Goal: Task Accomplishment & Management: Use online tool/utility

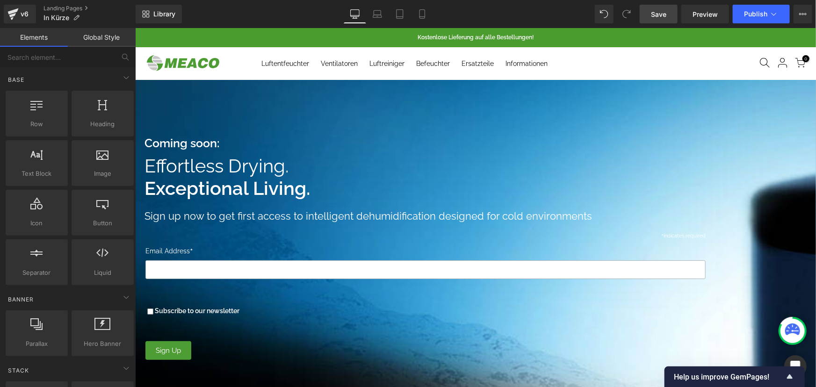
click at [665, 11] on span "Save" at bounding box center [658, 14] width 15 height 10
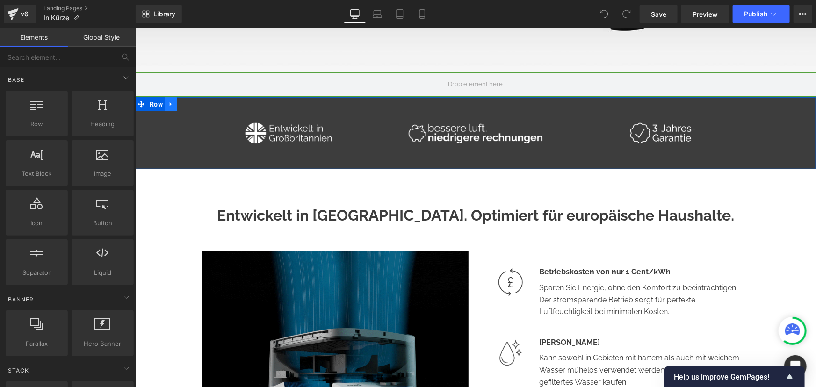
scroll to position [298, 0]
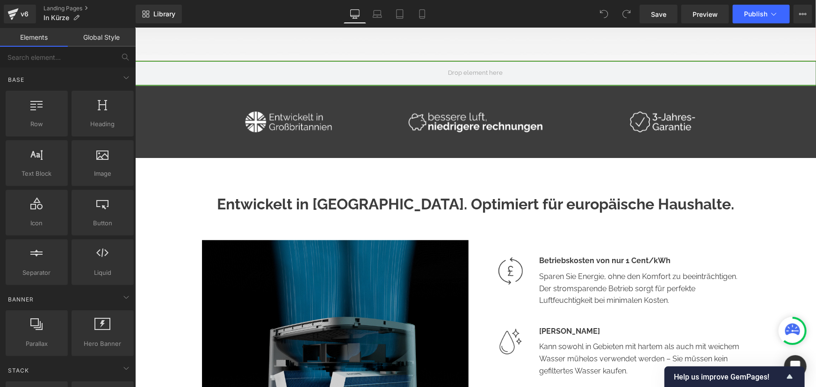
drag, startPoint x: 160, startPoint y: 175, endPoint x: 193, endPoint y: 209, distance: 47.3
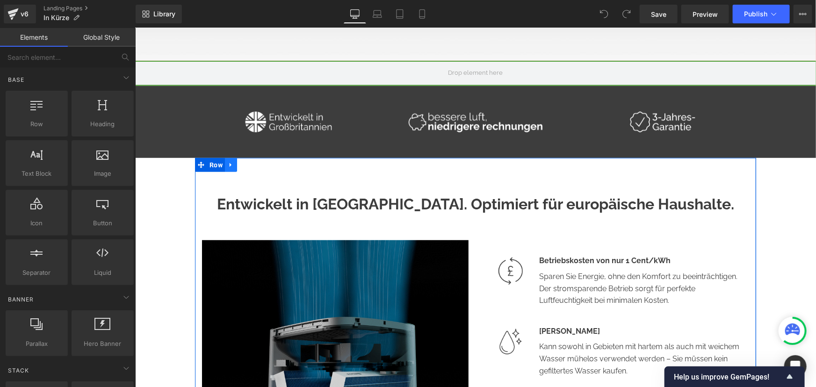
click at [227, 168] on link at bounding box center [231, 165] width 12 height 14
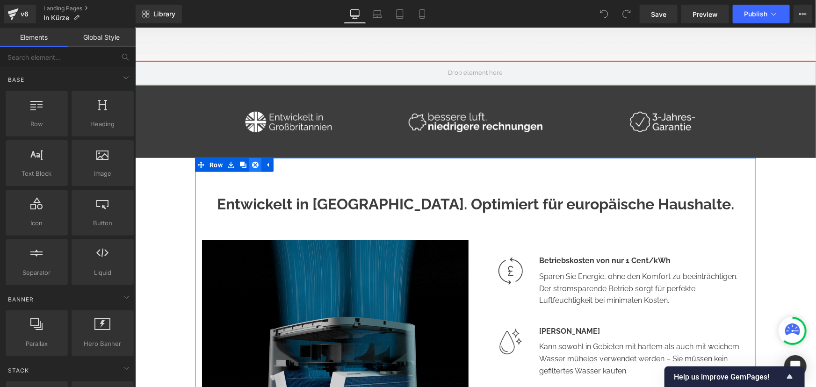
click at [255, 163] on link at bounding box center [255, 165] width 12 height 14
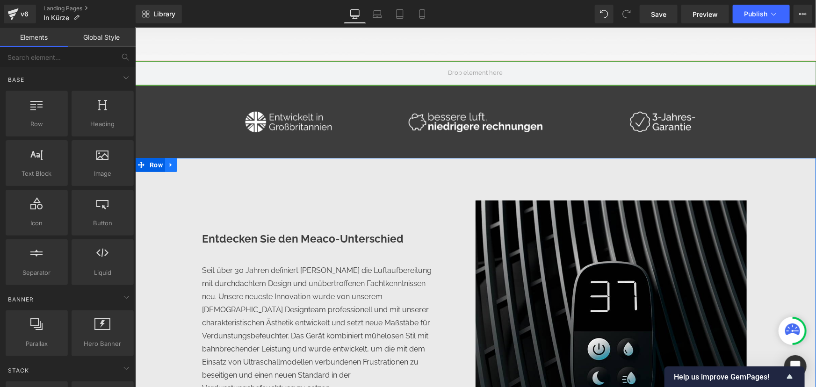
click at [167, 166] on icon at bounding box center [170, 164] width 7 height 7
click at [197, 166] on link at bounding box center [195, 165] width 12 height 14
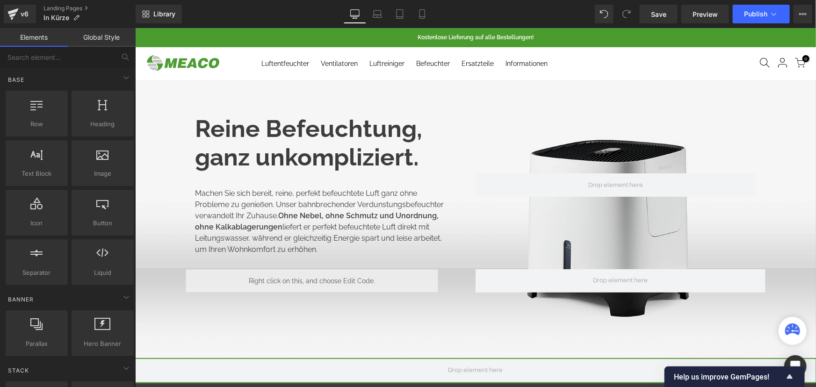
scroll to position [0, 0]
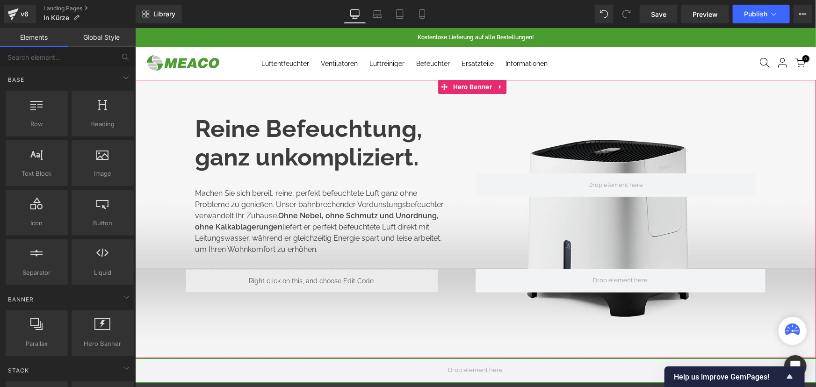
click at [155, 82] on div at bounding box center [475, 81] width 681 height 2
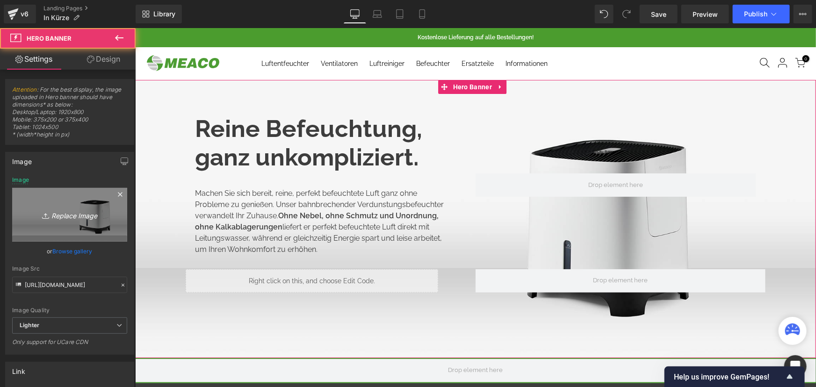
click at [65, 207] on link "Replace Image" at bounding box center [69, 215] width 115 height 54
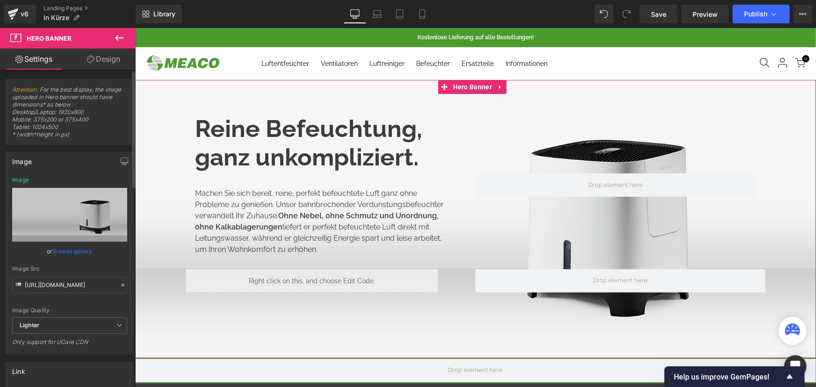
click at [63, 252] on link "Browse gallery" at bounding box center [73, 251] width 40 height 16
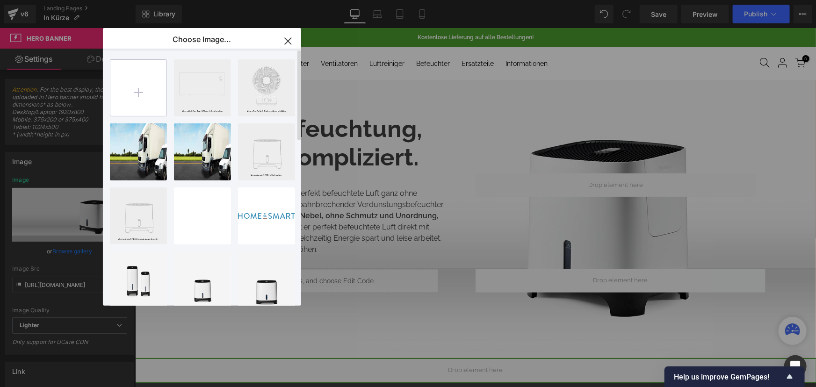
click at [138, 89] on input "file" at bounding box center [138, 88] width 56 height 56
type input "C:\fakepath\DD8L Pro-sign up_1920x800.jpg"
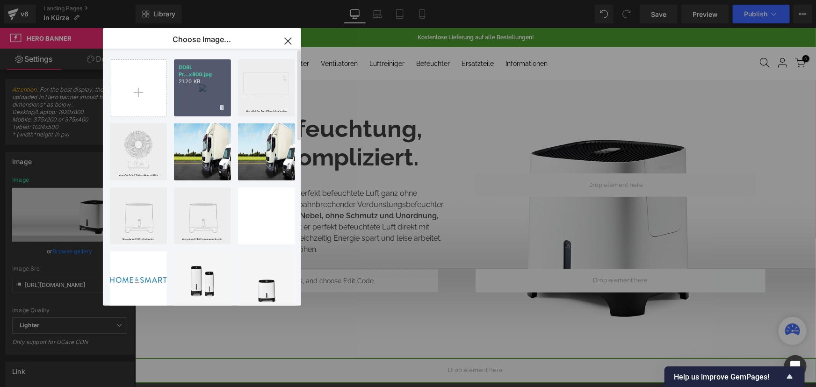
click at [203, 88] on div "DD8L Pr...x800.jpg 21.20 KB" at bounding box center [202, 87] width 57 height 57
type input "https://ucarecdn.com/8dfc4a6b-c8ae-488f-a0a2-9a905f2b2a92/-/format/auto/-/previ…"
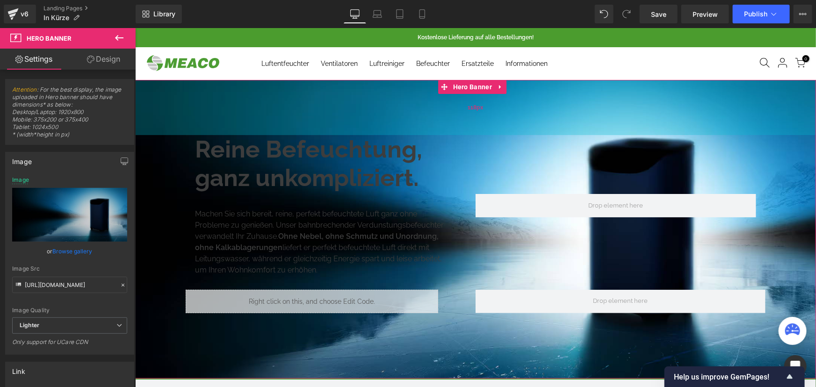
drag, startPoint x: 280, startPoint y: 112, endPoint x: 280, endPoint y: 133, distance: 21.1
click at [280, 133] on div "118px" at bounding box center [475, 107] width 681 height 55
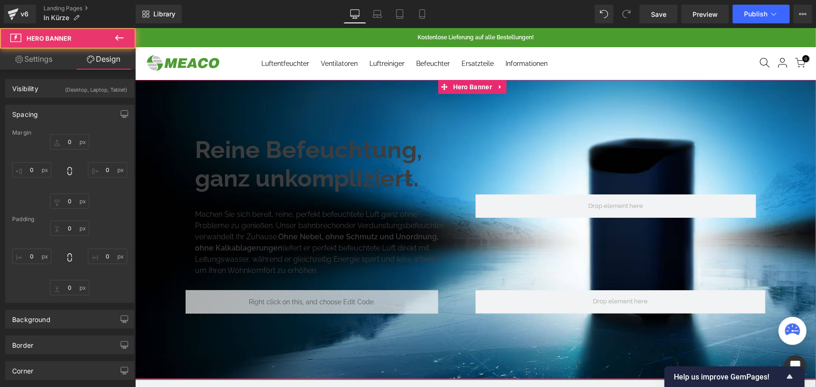
type input "0px"
type input "119px"
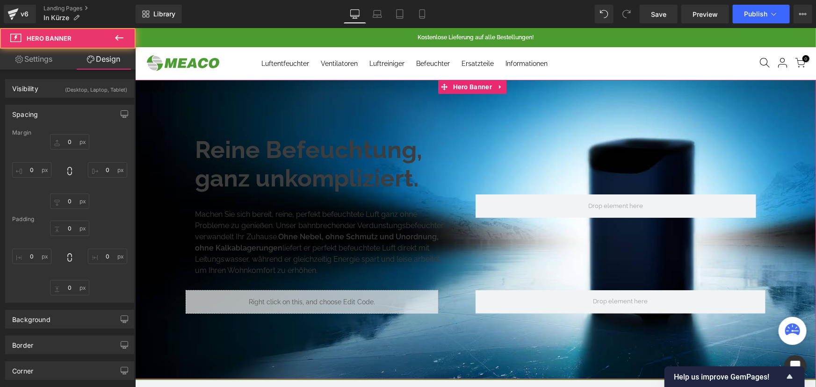
type input "0px"
type input "130px"
type input "0px"
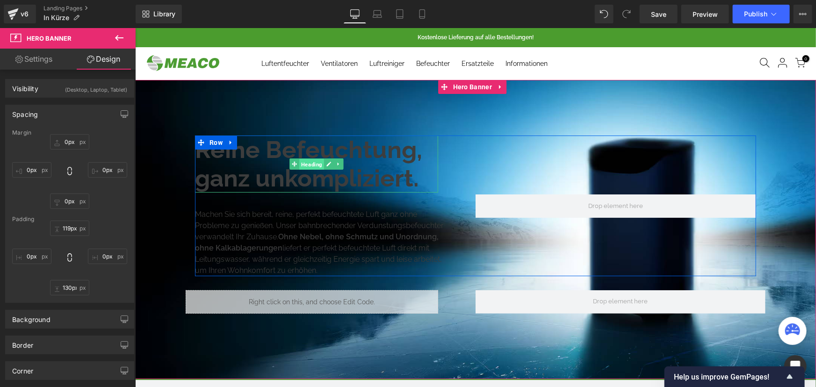
click at [302, 165] on span "Heading" at bounding box center [311, 164] width 25 height 11
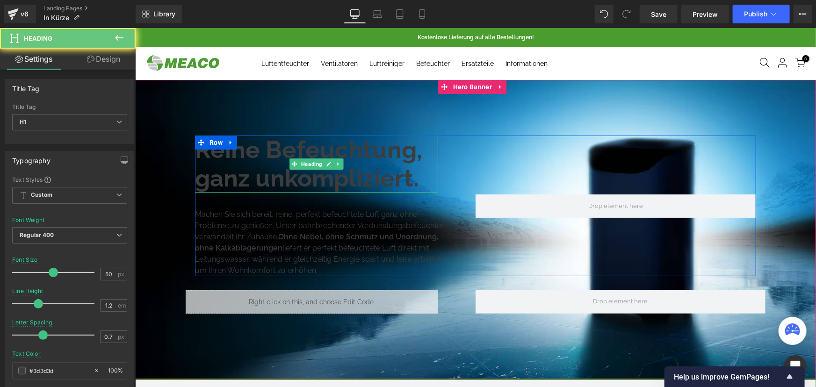
click at [259, 169] on b "Reine Befeuchtung, ganz unkompliziert." at bounding box center [308, 163] width 227 height 57
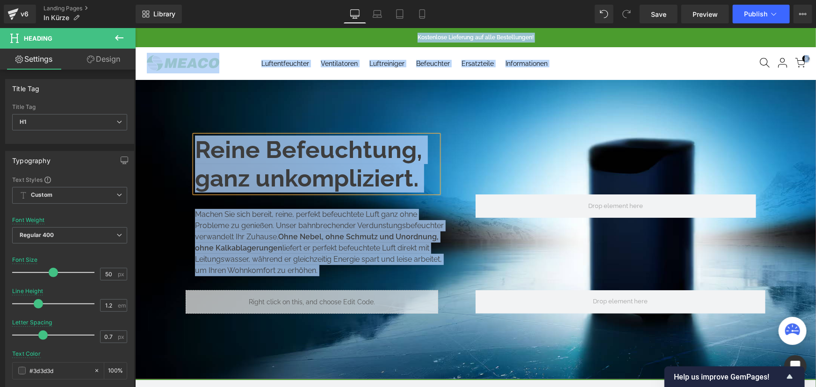
click at [266, 168] on b "Reine Befeuchtung, ganz unkompliziert." at bounding box center [308, 163] width 227 height 57
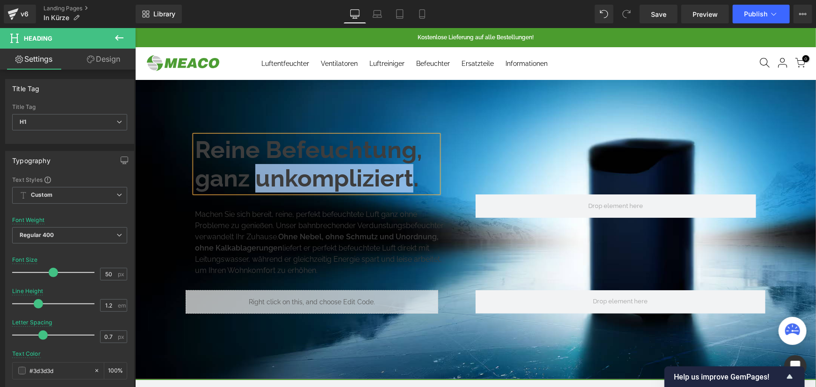
click at [266, 168] on b "Reine Befeuchtung, ganz unkompliziert." at bounding box center [308, 163] width 227 height 57
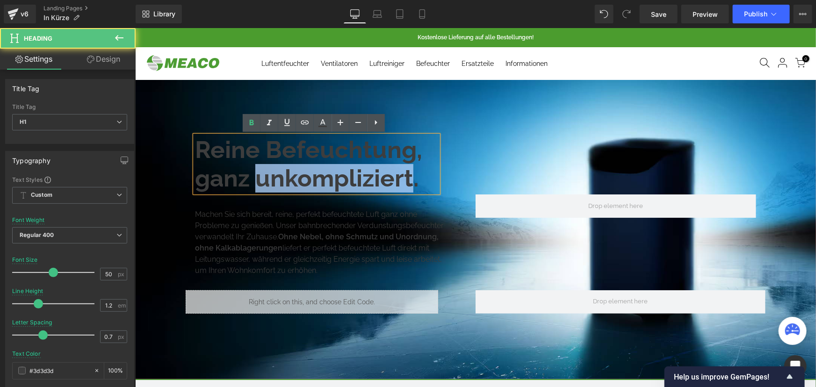
click at [278, 165] on b "Reine Befeuchtung, ganz unkompliziert." at bounding box center [308, 163] width 227 height 57
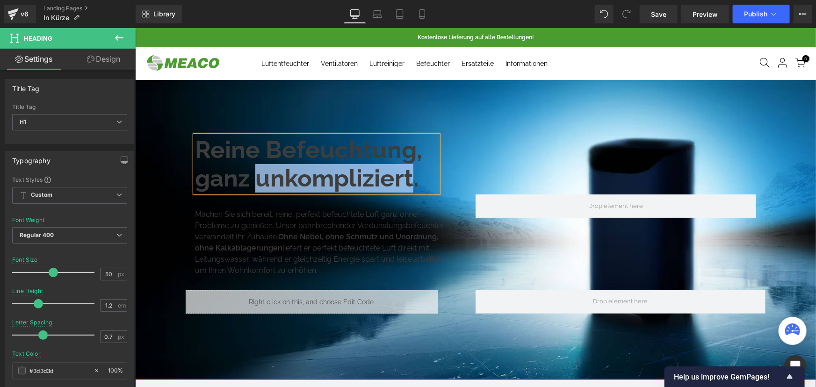
paste div
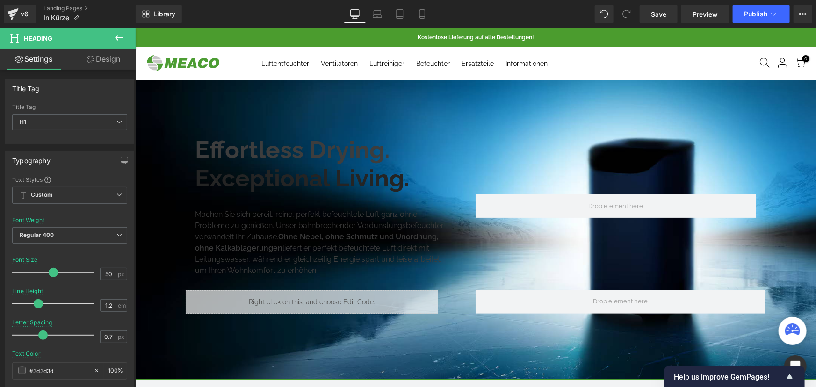
click at [115, 35] on icon at bounding box center [119, 37] width 11 height 11
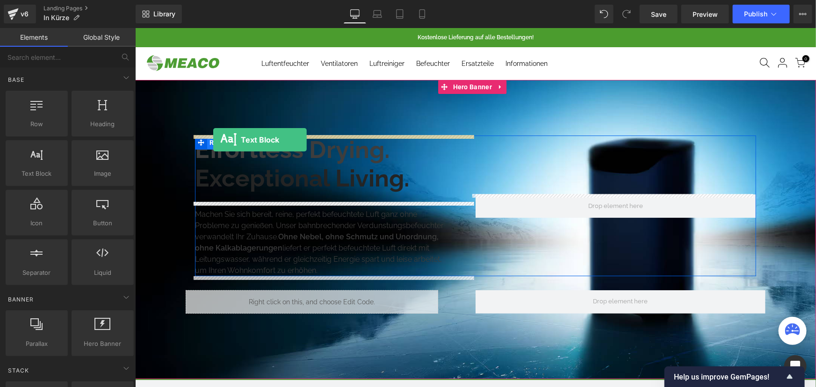
drag, startPoint x: 177, startPoint y: 195, endPoint x: 213, endPoint y: 139, distance: 65.9
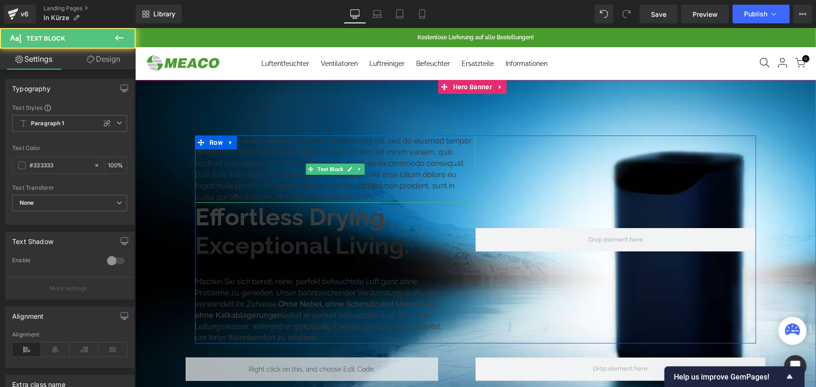
click at [262, 159] on p "Lorem ipsum dolor sit amet, consectetur adipiscing elit, sed do eiusmod tempor …" at bounding box center [335, 168] width 281 height 67
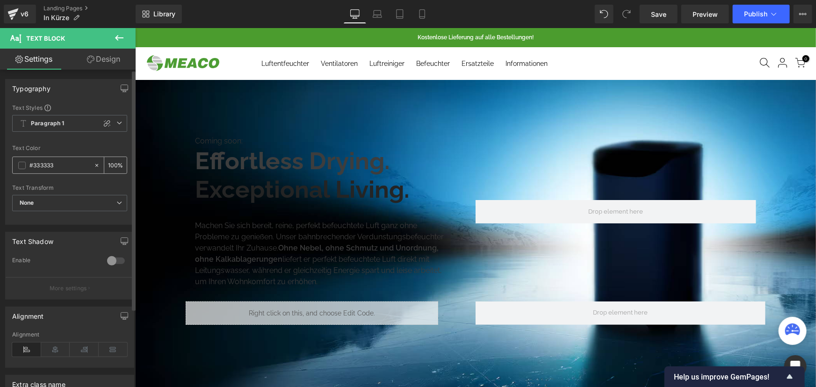
click at [54, 169] on input "#333333" at bounding box center [59, 165] width 60 height 10
click at [21, 167] on span at bounding box center [21, 165] width 7 height 7
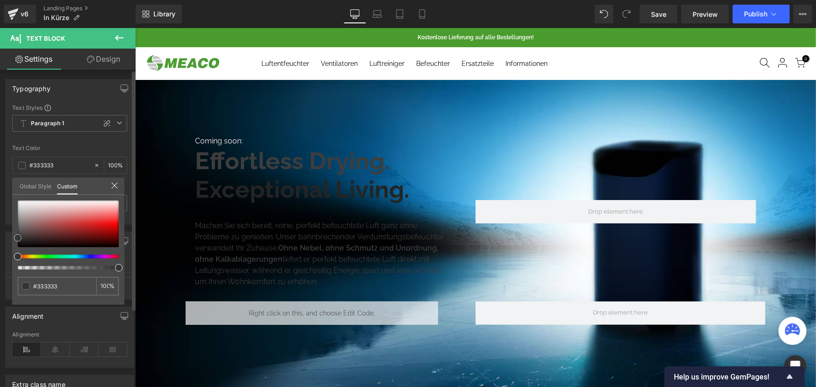
type input "#f0e5e5"
type input "#ffffff"
drag, startPoint x: 15, startPoint y: 194, endPoint x: 0, endPoint y: 187, distance: 15.5
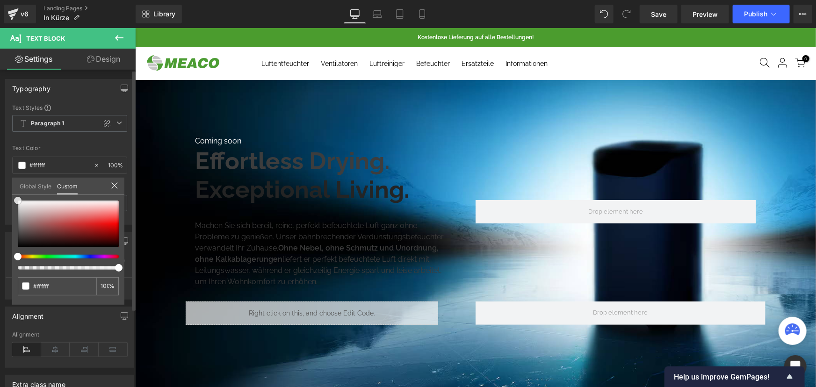
click at [0, 187] on div "Typography Text Styles Custom Paragraph 1 Paragraph 2 Paragraph 3 Paragraph 4 P…" at bounding box center [70, 148] width 140 height 153
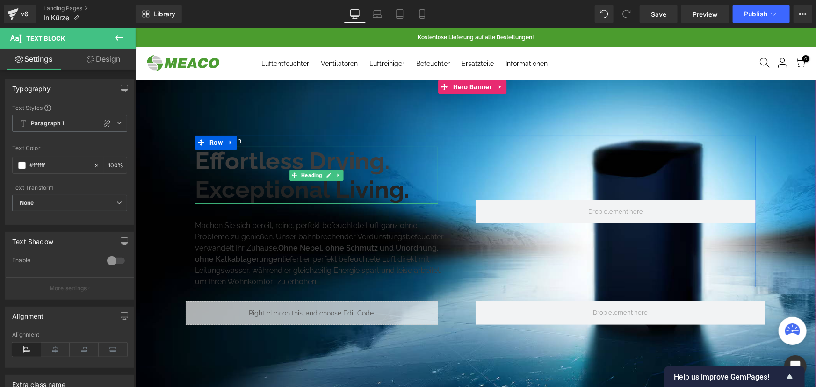
click at [217, 165] on b "Effortless Drying." at bounding box center [292, 160] width 195 height 28
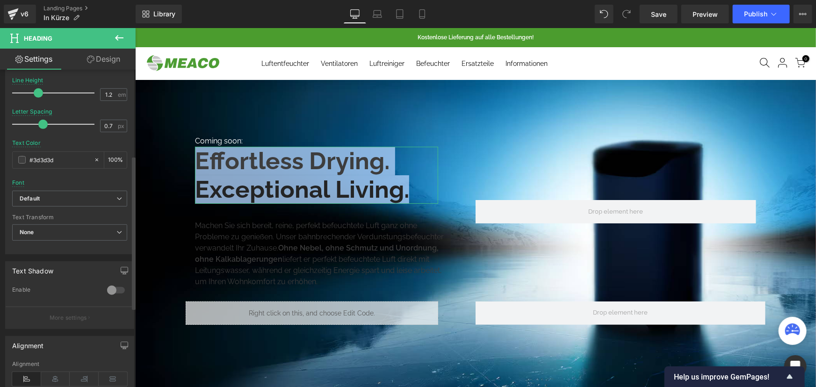
scroll to position [212, 0]
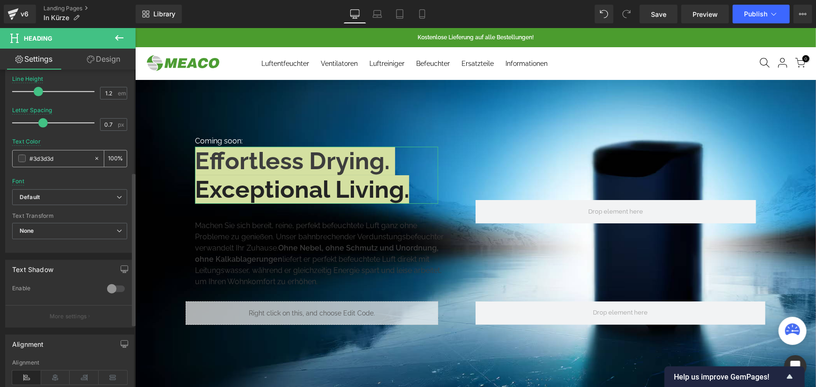
click at [19, 158] on span at bounding box center [21, 158] width 7 height 7
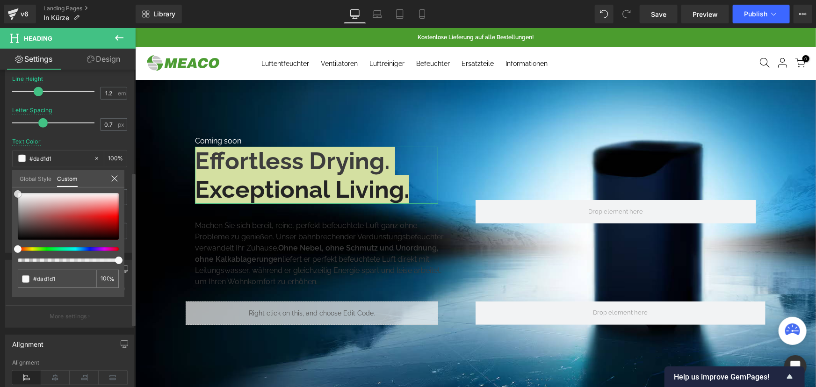
type input "#dad1d1"
type input "#efefef"
type input "#ffffff"
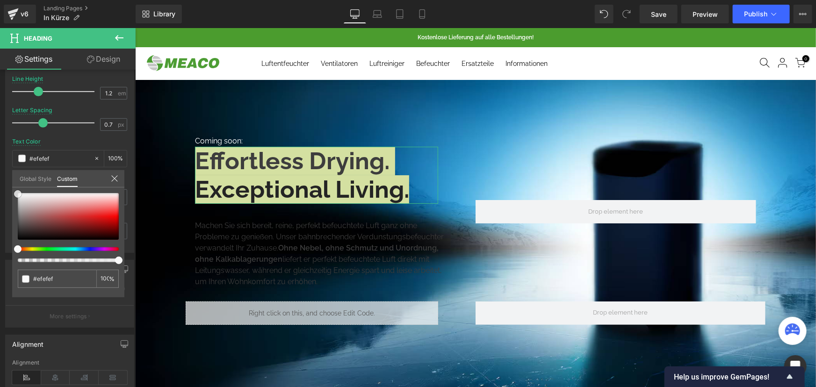
type input "#ffffff"
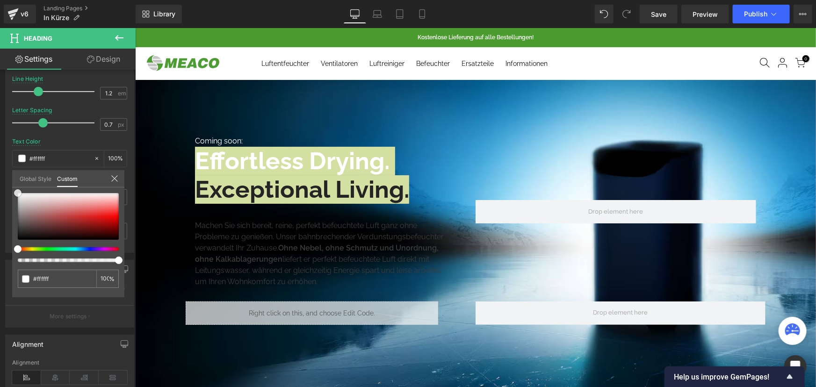
drag, startPoint x: 29, startPoint y: 201, endPoint x: -8, endPoint y: 184, distance: 40.6
click at [0, 184] on html "Text Block You are previewing how the will restyle your page. You can not edit …" at bounding box center [408, 193] width 816 height 387
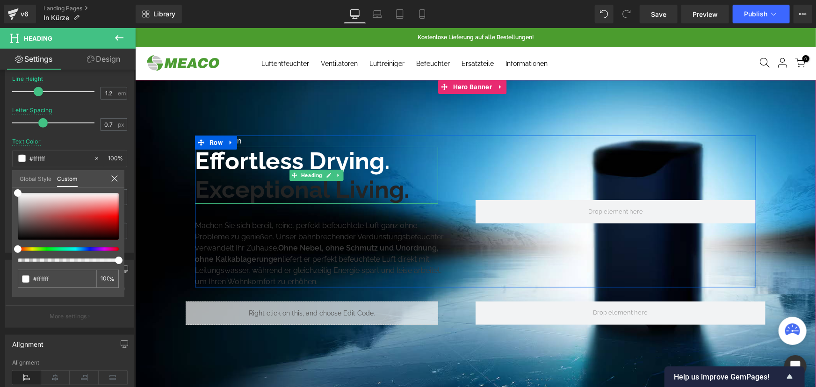
click at [281, 183] on b "Exceptional Living." at bounding box center [302, 189] width 214 height 28
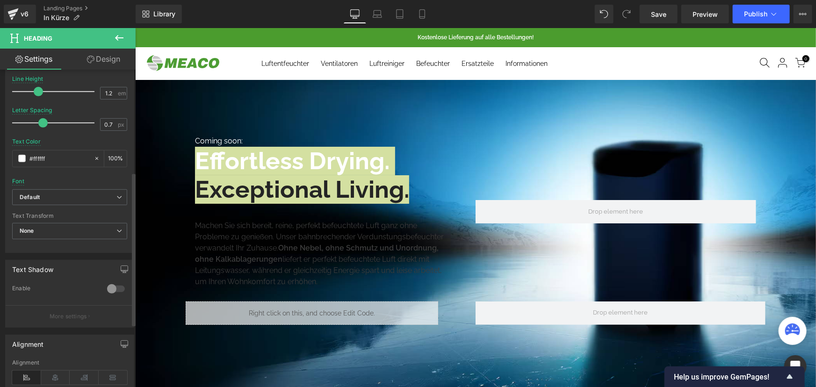
click at [20, 160] on span at bounding box center [21, 158] width 7 height 7
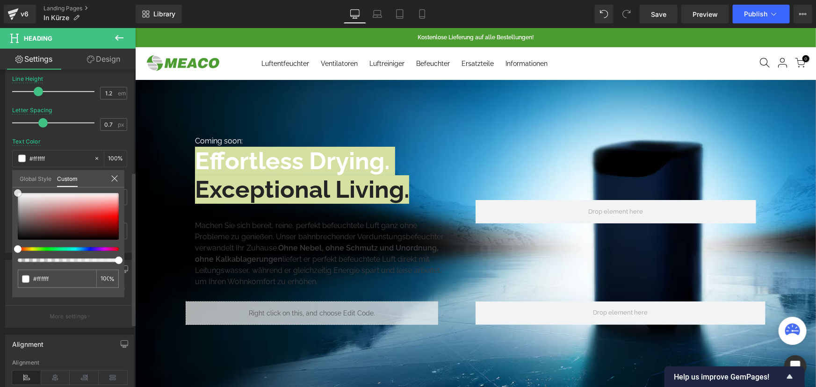
type input "#fcfcfc"
type input "#ffffff"
drag, startPoint x: 20, startPoint y: 194, endPoint x: 1, endPoint y: 182, distance: 21.8
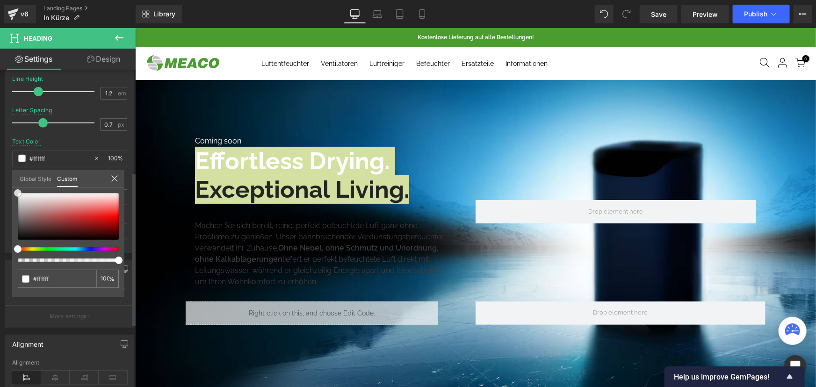
click at [1, 182] on div "Typography Text Styles Custom Heading 1 Heading 2 Heading 3 Heading 4 Heading 5…" at bounding box center [70, 92] width 140 height 321
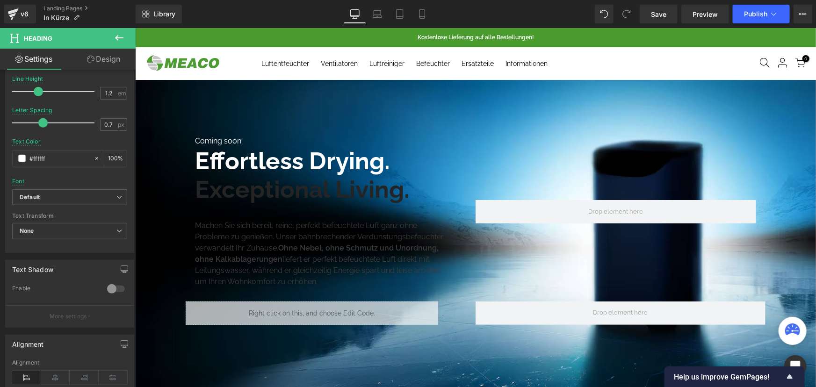
click at [295, 185] on b "Exceptional Living." at bounding box center [302, 189] width 214 height 28
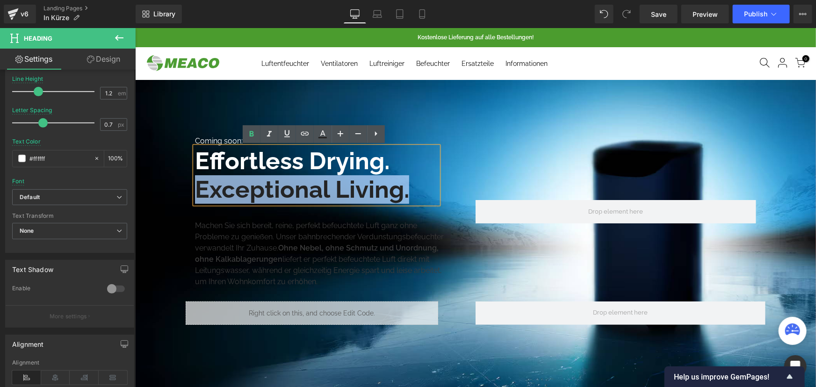
drag, startPoint x: 411, startPoint y: 184, endPoint x: 198, endPoint y: 188, distance: 212.4
click at [197, 188] on div "Exceptional Living." at bounding box center [316, 189] width 243 height 29
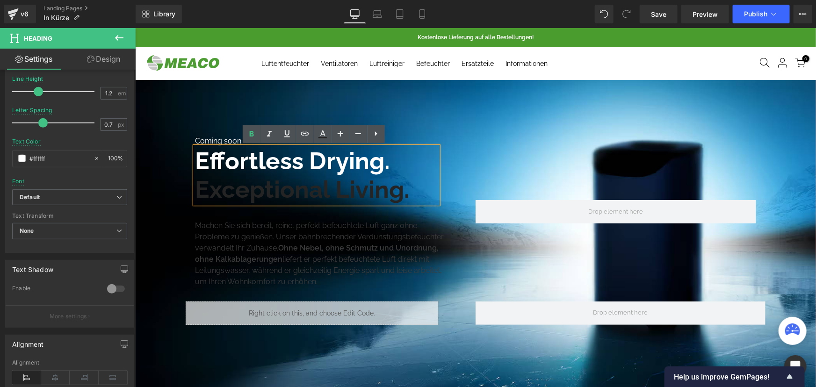
click at [399, 157] on h1 "Effortless Drying." at bounding box center [316, 160] width 243 height 29
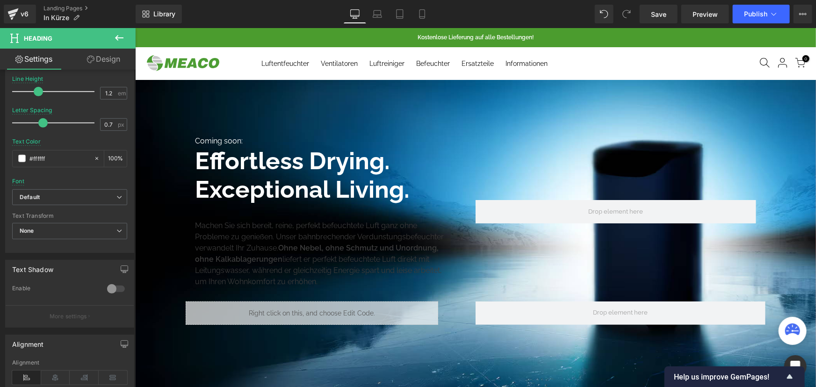
drag, startPoint x: 216, startPoint y: 238, endPoint x: 228, endPoint y: 232, distance: 13.8
click at [215, 237] on div "Machen Sie sich bereit, reine, perfekt befeuchtete Luft ganz ohne Probleme zu g…" at bounding box center [321, 250] width 253 height 74
click at [228, 232] on div "Machen Sie sich bereit, reine, perfekt befeuchtete Luft ganz ohne Probleme zu g…" at bounding box center [321, 250] width 253 height 74
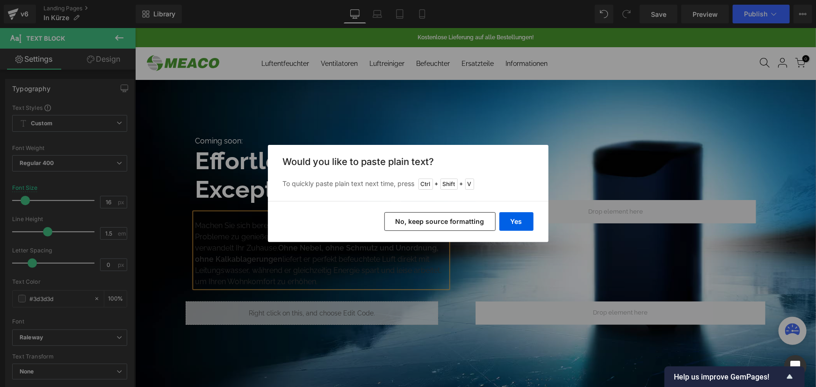
click at [539, 224] on div "Yes No, keep source formatting" at bounding box center [408, 221] width 281 height 41
click at [529, 221] on button "Yes" at bounding box center [517, 221] width 34 height 19
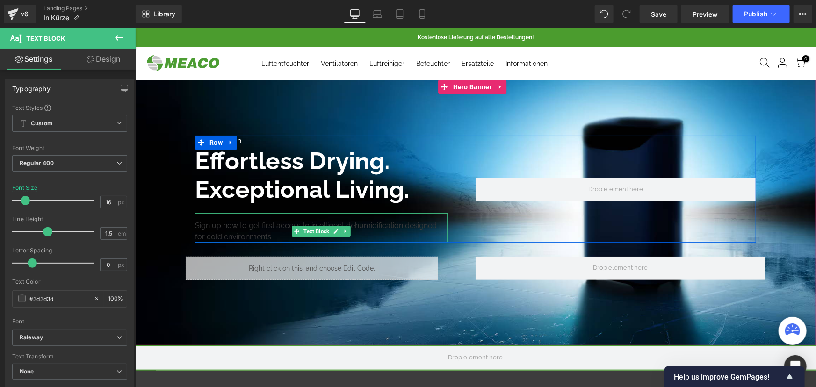
click at [265, 237] on div "Sign up now to get first access to intelligent dehumidification designed for co…" at bounding box center [321, 227] width 253 height 29
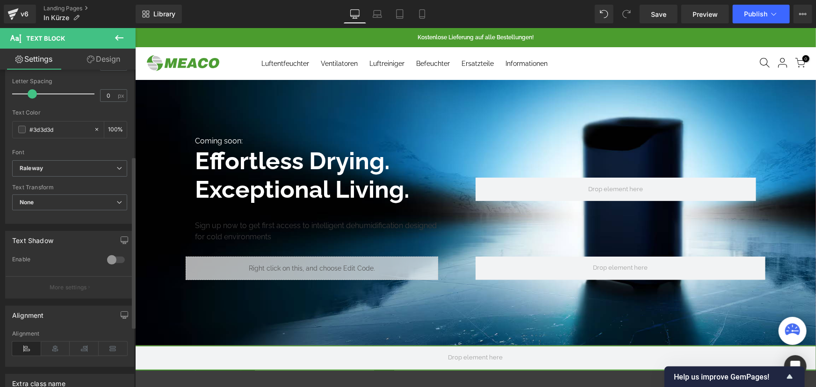
scroll to position [170, 0]
click at [22, 130] on span at bounding box center [21, 128] width 7 height 7
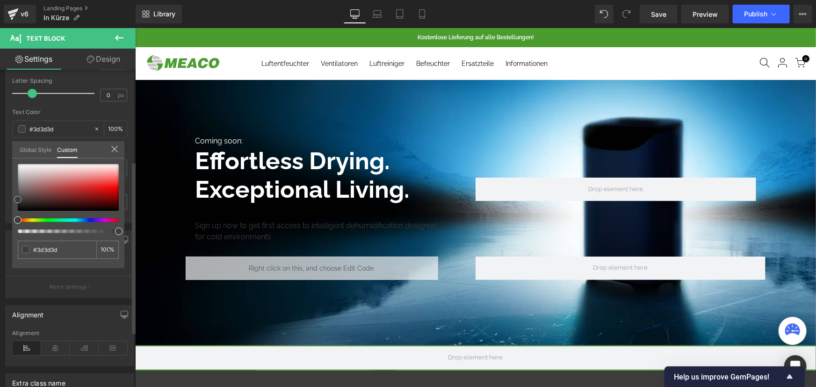
type input "#c1b2b2"
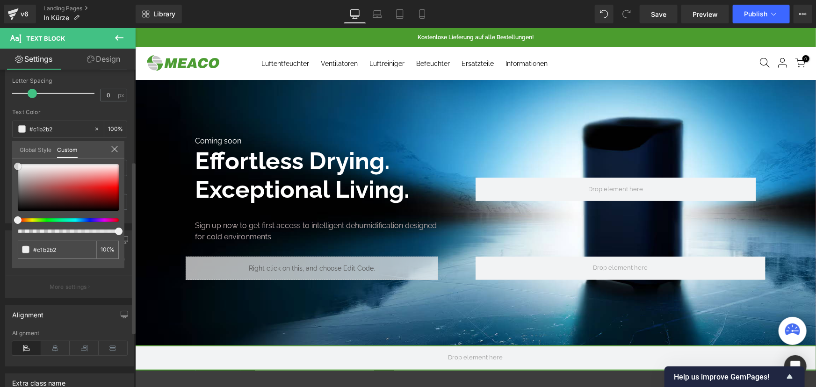
type input "#d3cece"
type input "#ffffff"
drag, startPoint x: 15, startPoint y: 167, endPoint x: 4, endPoint y: 158, distance: 13.3
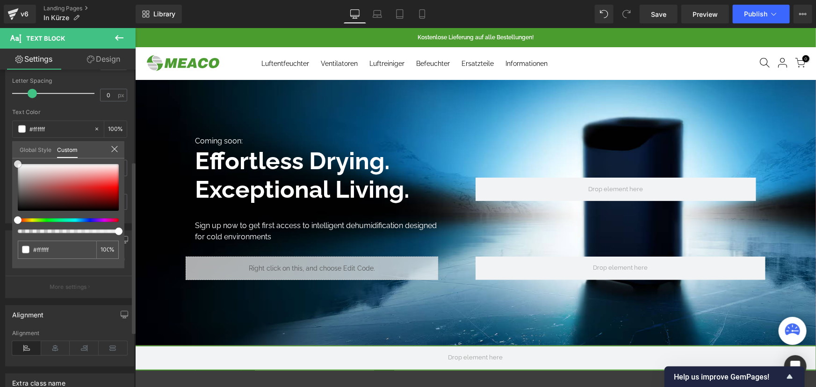
click at [4, 158] on div "Typography Text Styles Custom Paragraph 1 Paragraph 2 Paragraph 3 Paragraph 4 C…" at bounding box center [70, 62] width 140 height 321
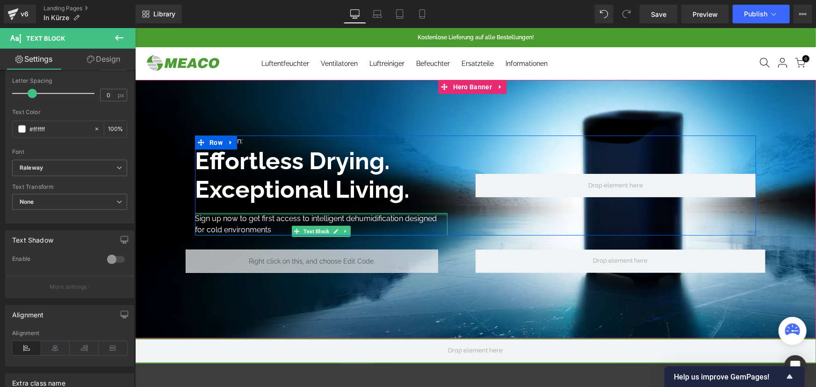
drag, startPoint x: 276, startPoint y: 214, endPoint x: 281, endPoint y: 209, distance: 7.0
click at [281, 209] on div "Coming soon: Text Block Effortless Drying. Exceptional Living. Heading Reine Be…" at bounding box center [335, 185] width 281 height 100
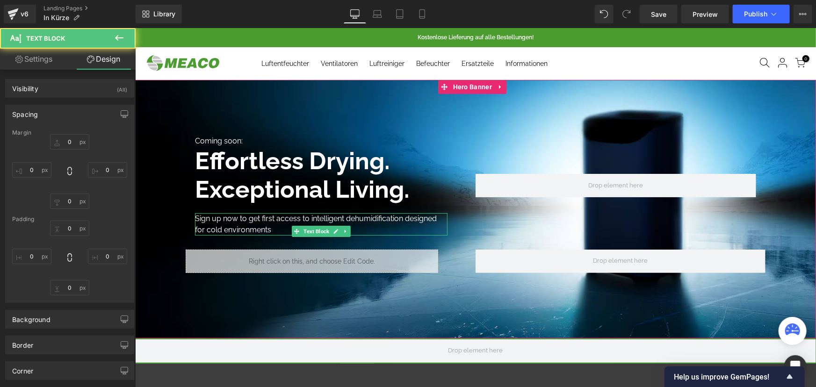
type input "0"
type input "60"
type input "0"
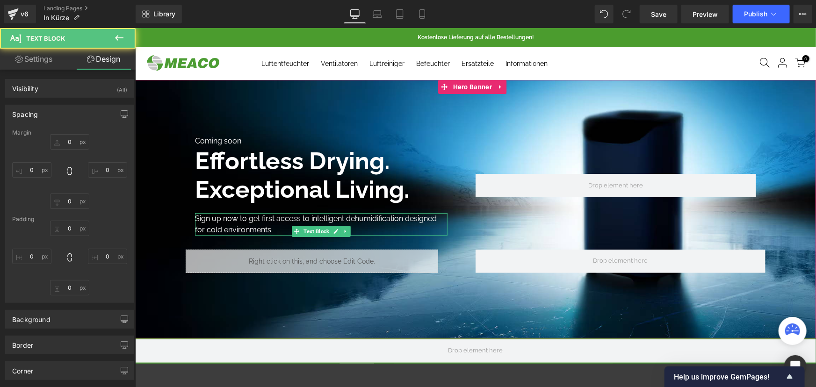
type input "0"
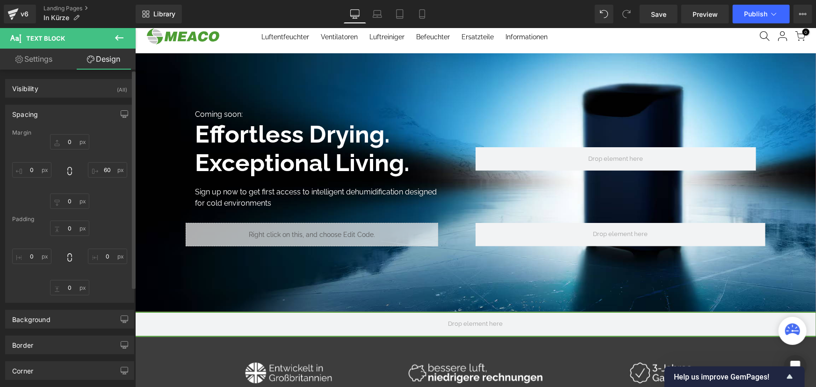
scroll to position [0, 0]
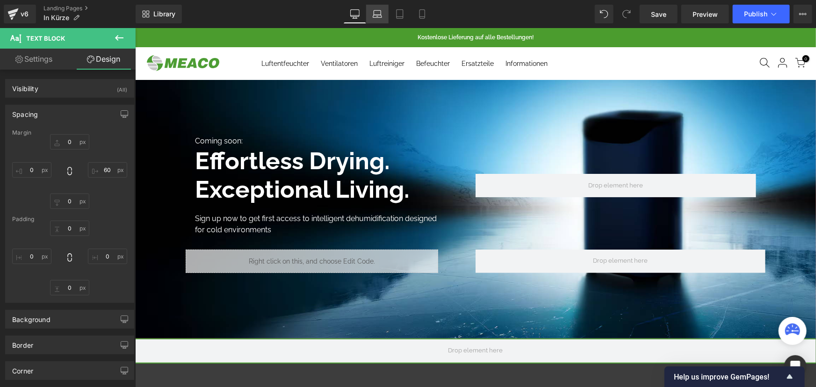
click at [372, 10] on link "Laptop" at bounding box center [377, 14] width 22 height 19
type input "0"
type input "20"
type input "0"
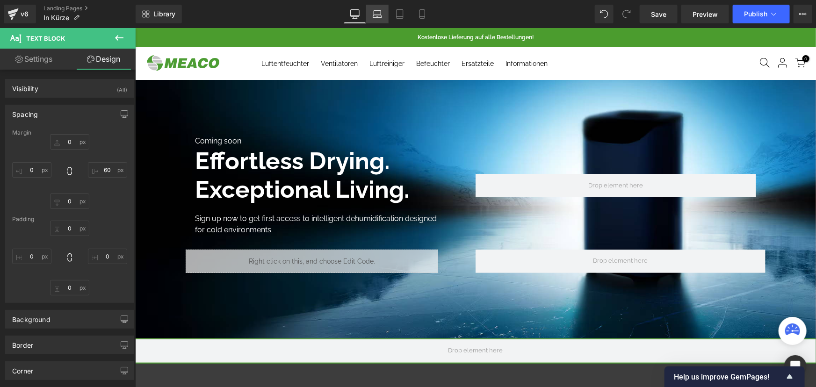
type input "16"
type input "0"
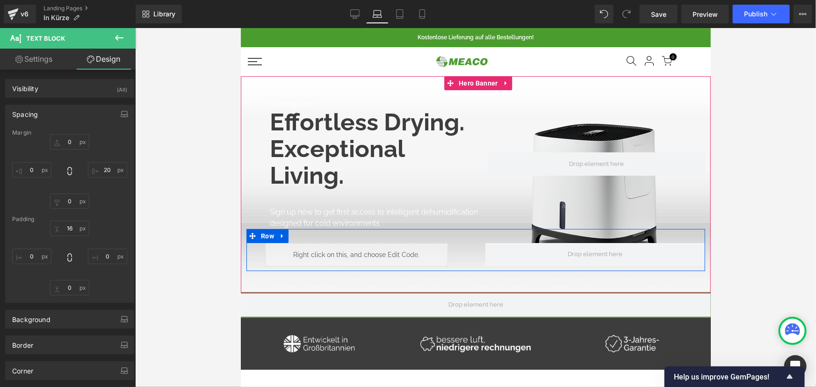
click at [248, 251] on div "Liquid Row" at bounding box center [475, 250] width 459 height 42
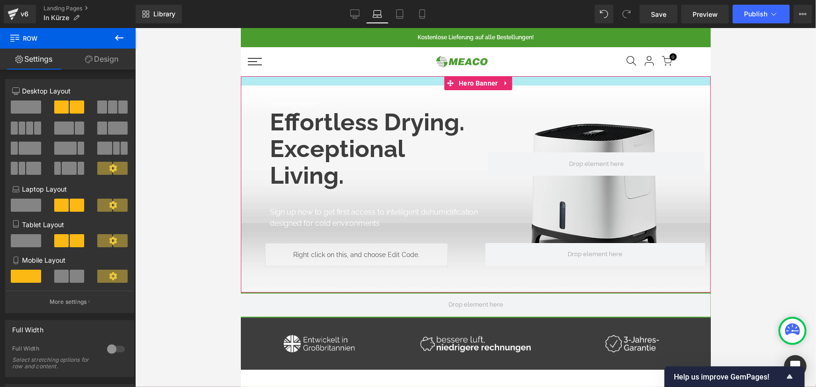
click at [248, 80] on div at bounding box center [475, 80] width 470 height 9
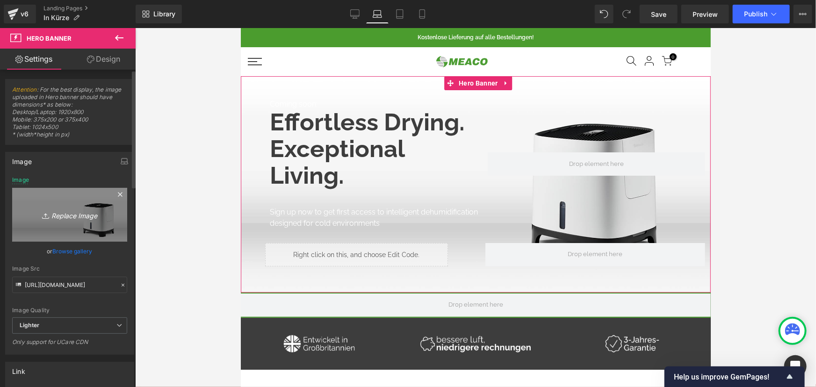
click at [58, 213] on icon "Replace Image" at bounding box center [69, 215] width 75 height 12
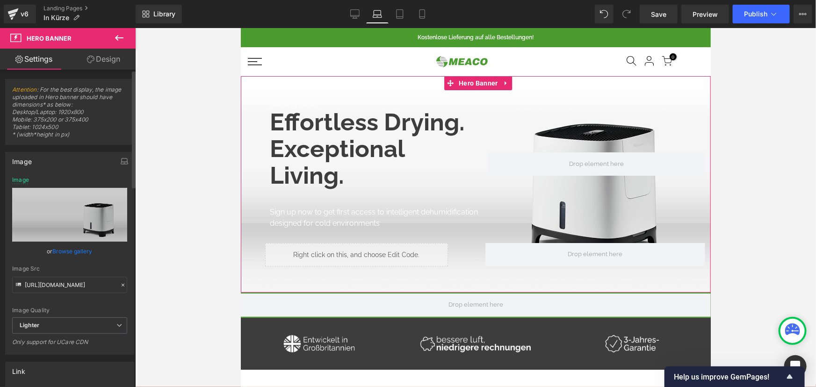
click at [74, 251] on link "Browse gallery" at bounding box center [73, 251] width 40 height 16
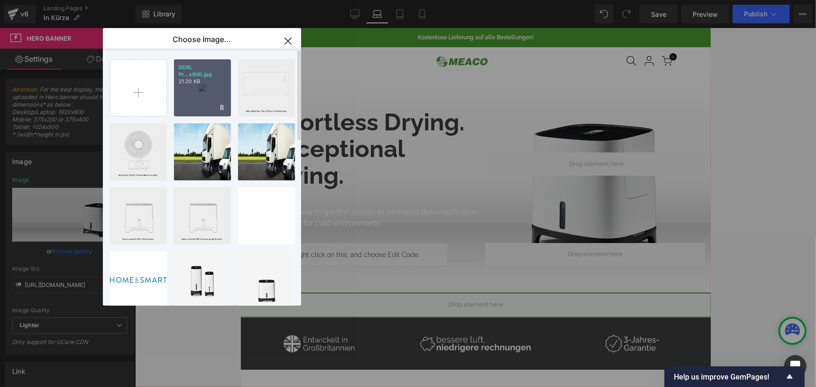
click at [209, 84] on p "21.20 KB" at bounding box center [203, 81] width 48 height 7
type input "https://ucarecdn.com/8dfc4a6b-c8ae-488f-a0a2-9a905f2b2a92/-/format/auto/-/previ…"
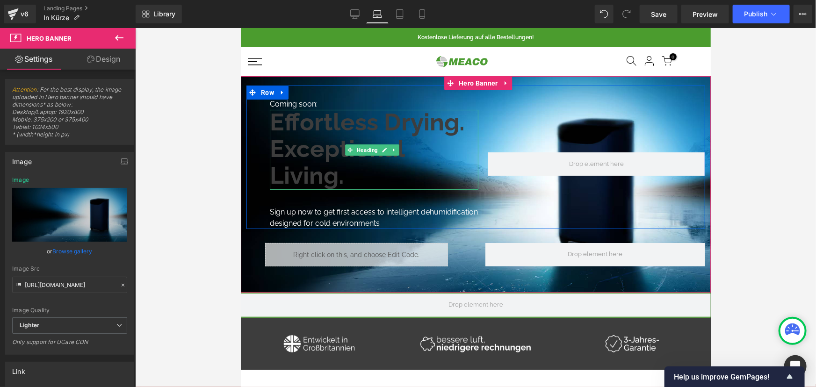
click at [310, 130] on b "Effortless Drying." at bounding box center [366, 122] width 195 height 28
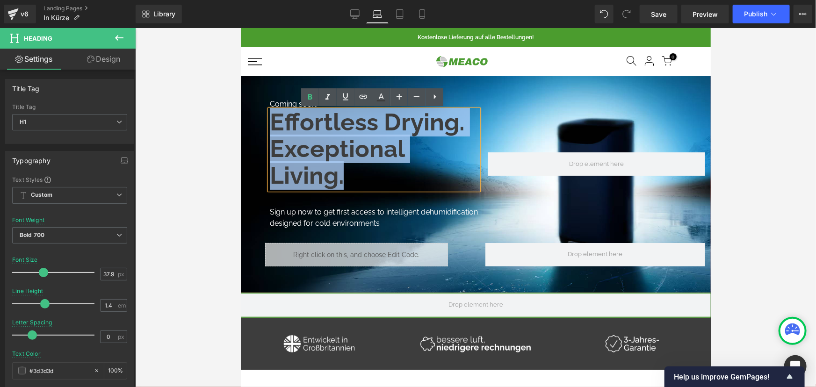
drag, startPoint x: 353, startPoint y: 179, endPoint x: 271, endPoint y: 126, distance: 98.1
click at [271, 126] on div "Effortless Drying. Exceptional Living." at bounding box center [373, 149] width 209 height 80
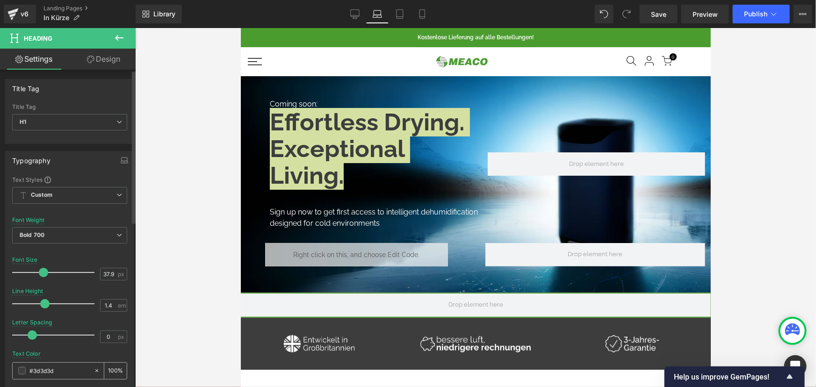
click at [22, 371] on span at bounding box center [21, 370] width 7 height 7
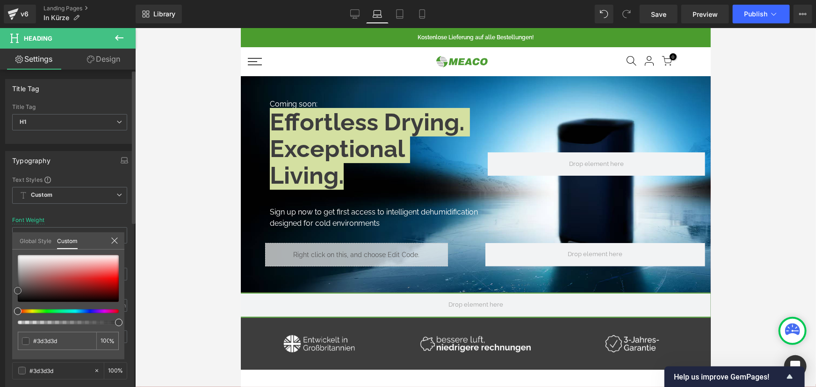
type input "#c4bebe"
type input "#ffffff"
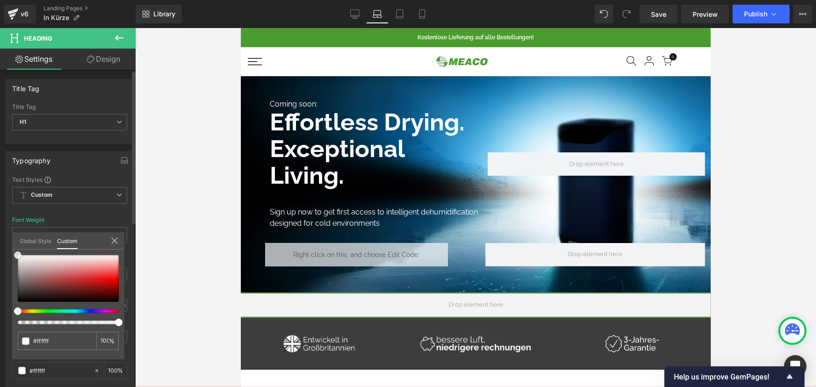
click at [9, 247] on div "Typography Text Styles Custom Heading 1 Heading 2 Heading 3 Heading 4 Heading 5…" at bounding box center [70, 304] width 140 height 321
click at [192, 203] on div at bounding box center [475, 207] width 681 height 359
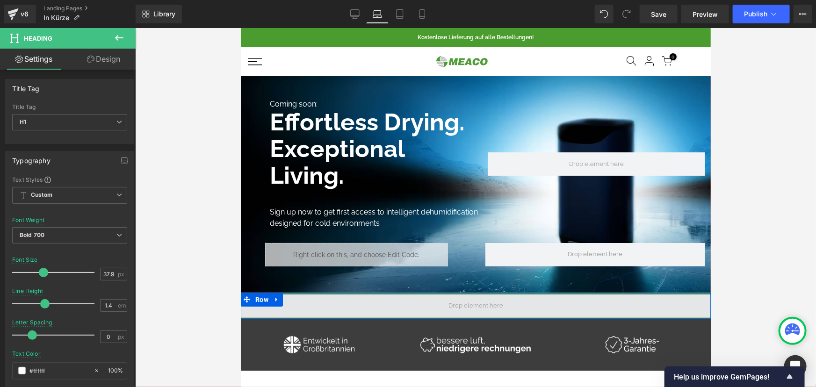
click at [345, 294] on div at bounding box center [475, 293] width 470 height 2
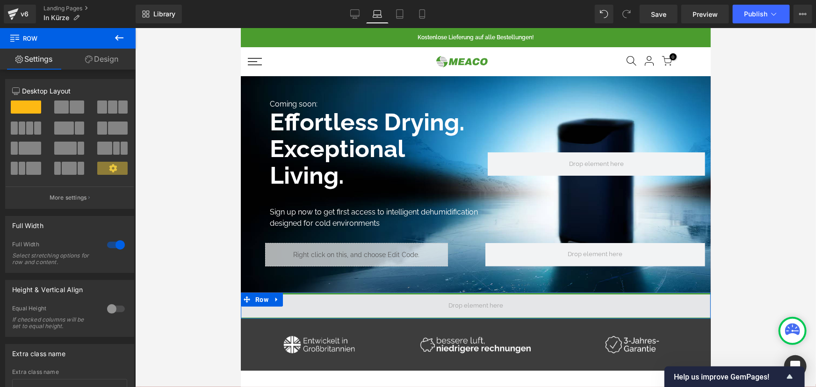
drag, startPoint x: 341, startPoint y: 309, endPoint x: 339, endPoint y: 314, distance: 5.9
click at [339, 314] on span at bounding box center [475, 305] width 470 height 23
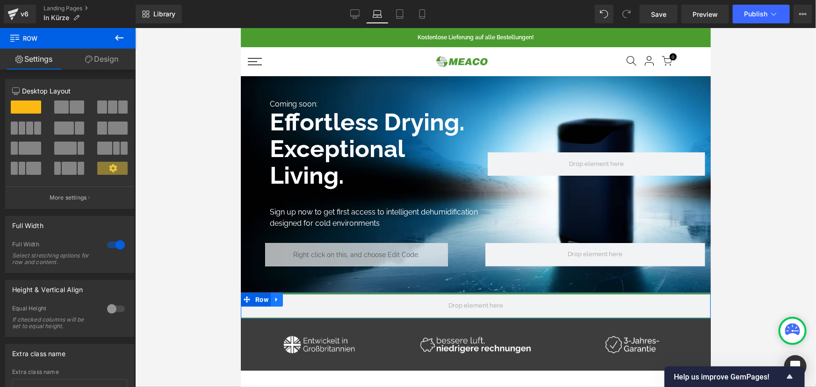
click at [273, 303] on icon at bounding box center [276, 299] width 7 height 7
click at [298, 301] on icon at bounding box center [301, 299] width 7 height 7
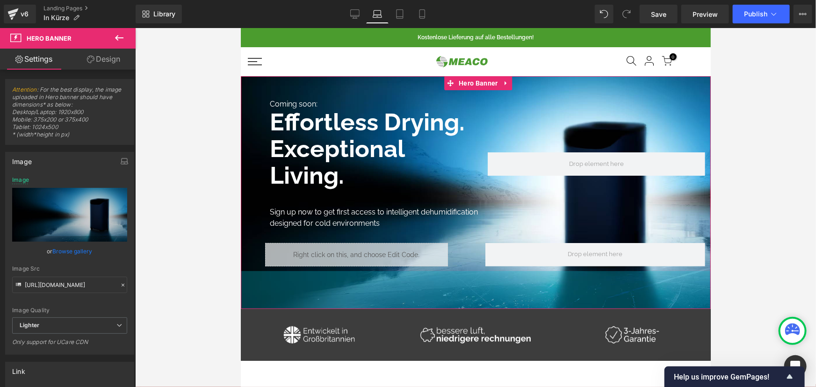
drag, startPoint x: 356, startPoint y: 294, endPoint x: 351, endPoint y: 310, distance: 17.2
click at [351, 309] on div "81px" at bounding box center [475, 290] width 470 height 38
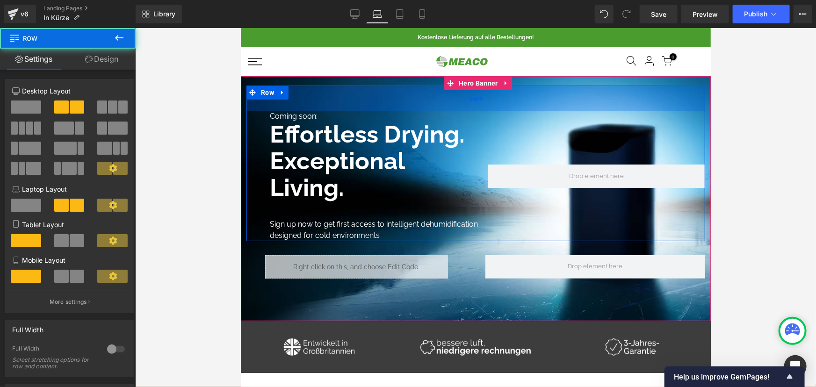
drag, startPoint x: 423, startPoint y: 85, endPoint x: 419, endPoint y: 97, distance: 12.9
click at [419, 97] on div "54px" at bounding box center [475, 97] width 459 height 25
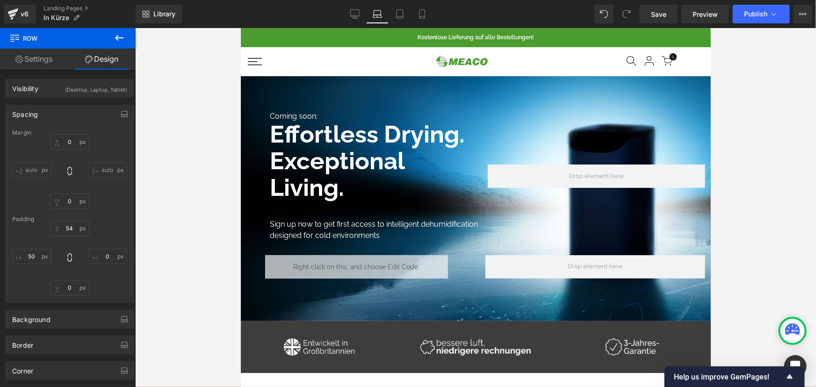
click at [205, 205] on div at bounding box center [475, 207] width 681 height 359
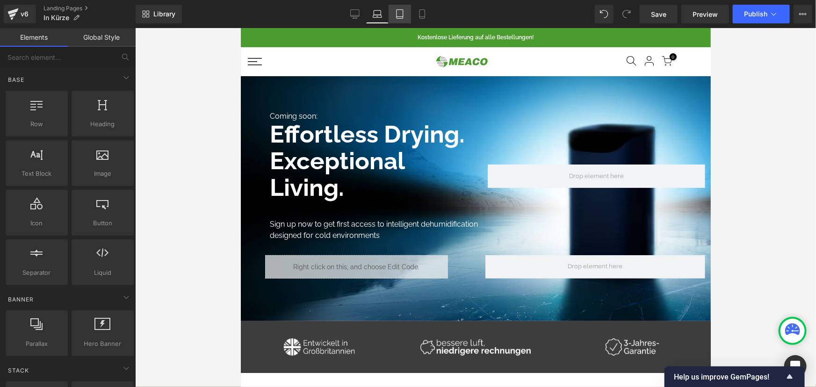
click at [402, 17] on icon at bounding box center [399, 13] width 9 height 9
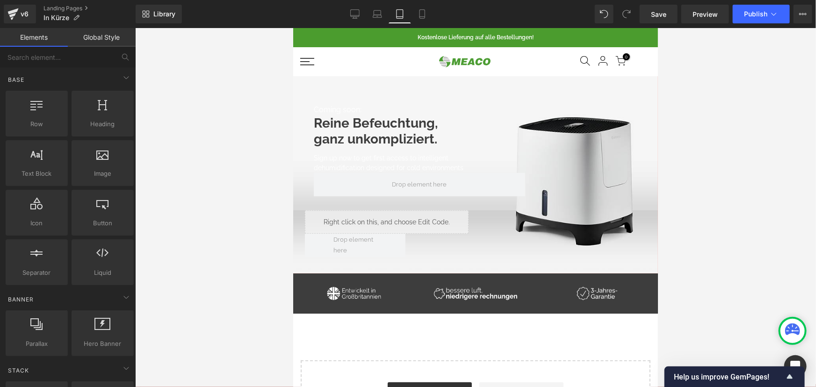
scroll to position [48, 0]
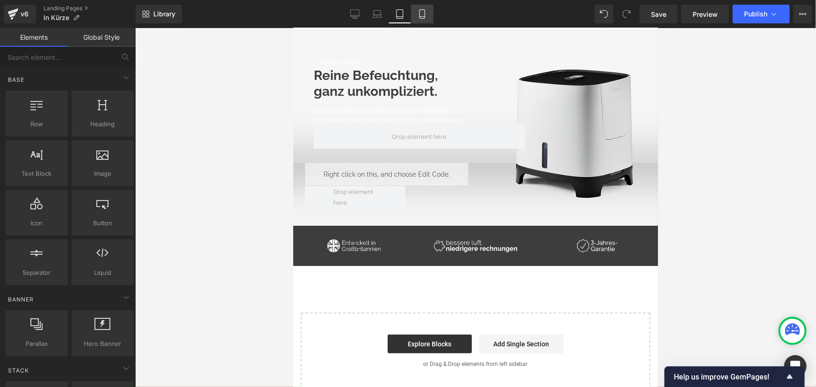
click at [425, 17] on icon at bounding box center [422, 17] width 5 height 0
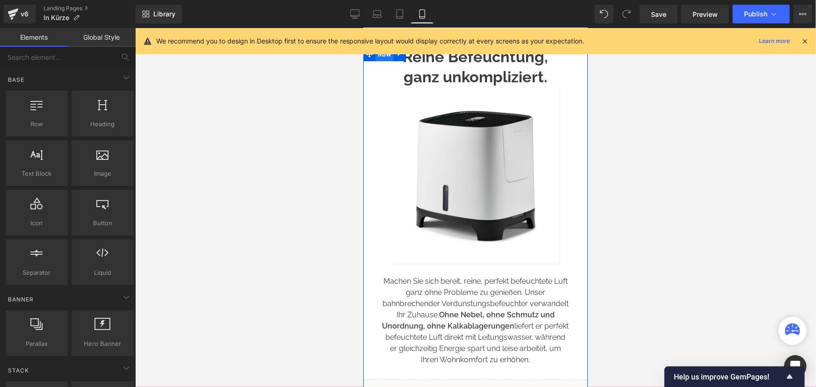
click at [380, 56] on span "Row" at bounding box center [384, 54] width 18 height 14
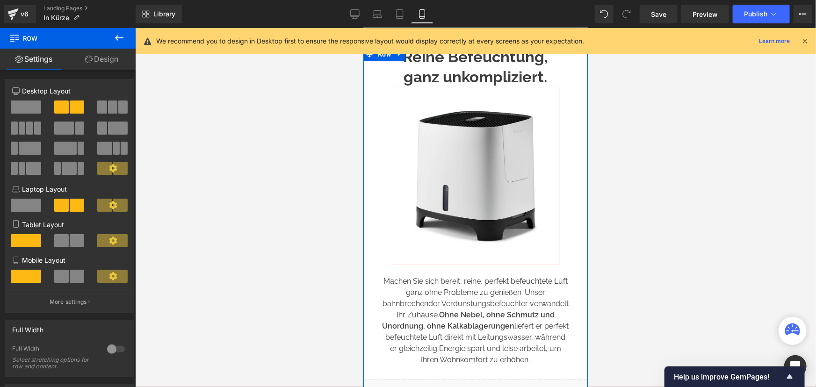
click at [367, 103] on div "Introducing, Armin ® Heading Reine Befeuchtung, ganz unkompliziert. Heading Int…" at bounding box center [475, 239] width 225 height 384
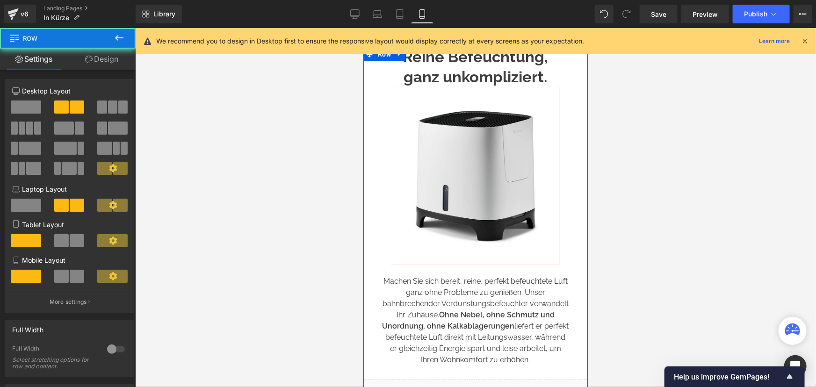
click at [382, 99] on div "Introducing, Armin ® Heading Reine Befeuchtung, ganz unkompliziert. Heading Int…" at bounding box center [475, 239] width 225 height 384
click at [363, 28] on div "330px" at bounding box center [363, 28] width 0 height 0
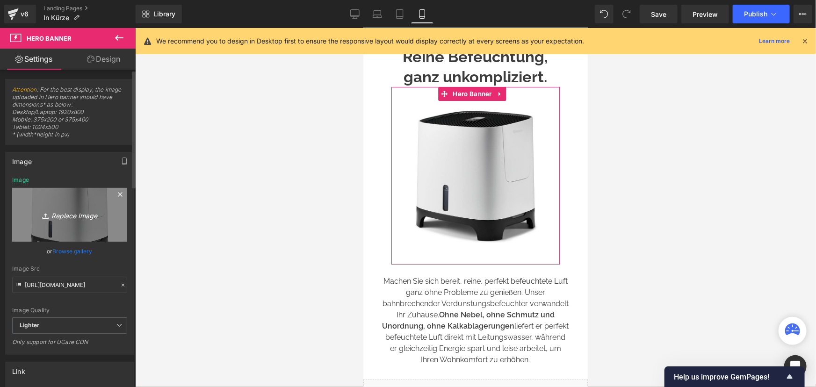
click at [60, 216] on icon "Replace Image" at bounding box center [69, 215] width 75 height 12
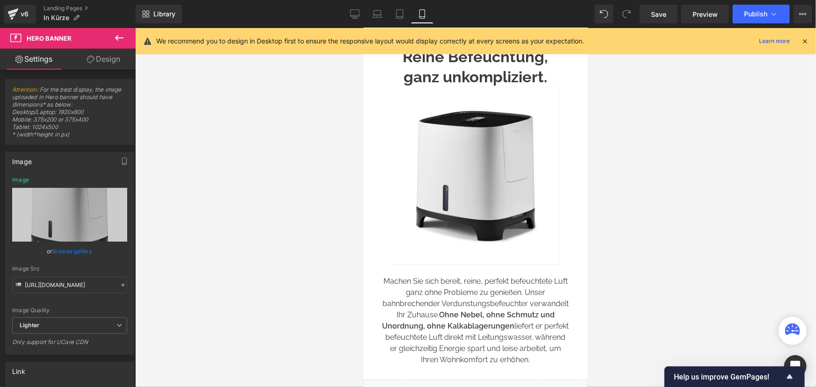
click at [379, 71] on h2 "Reine Befeuchtung, ganz unkompliziert." at bounding box center [475, 67] width 225 height 40
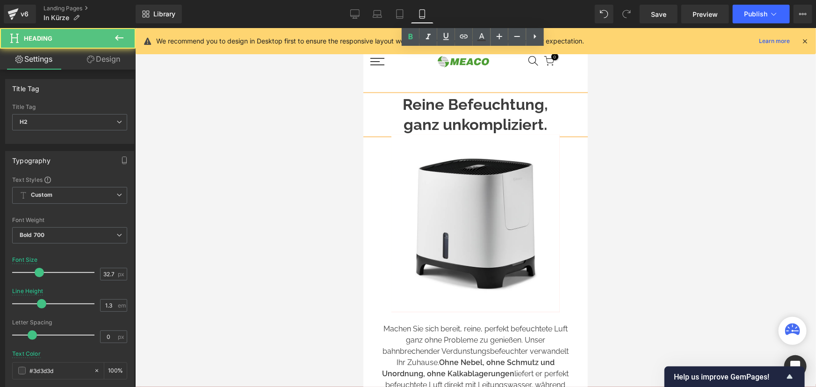
scroll to position [0, 0]
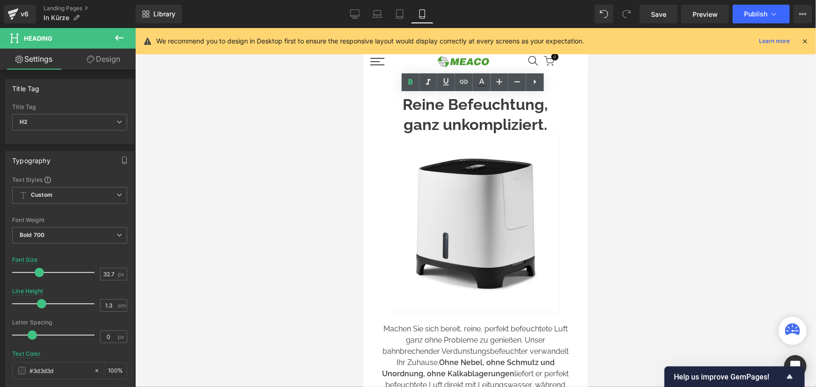
click at [319, 126] on div at bounding box center [475, 207] width 681 height 359
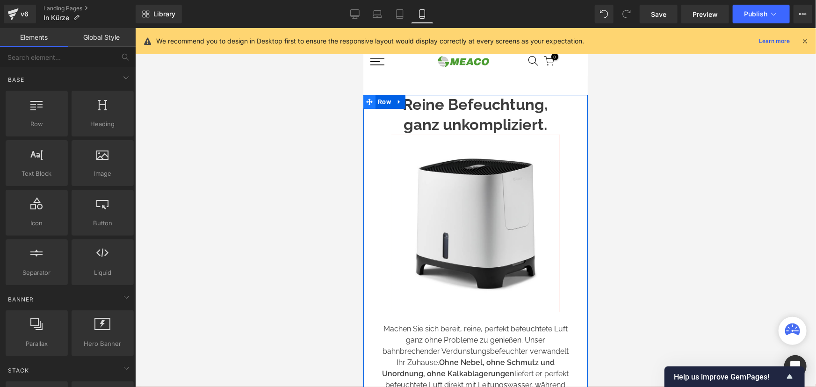
click at [371, 102] on icon at bounding box center [369, 101] width 7 height 7
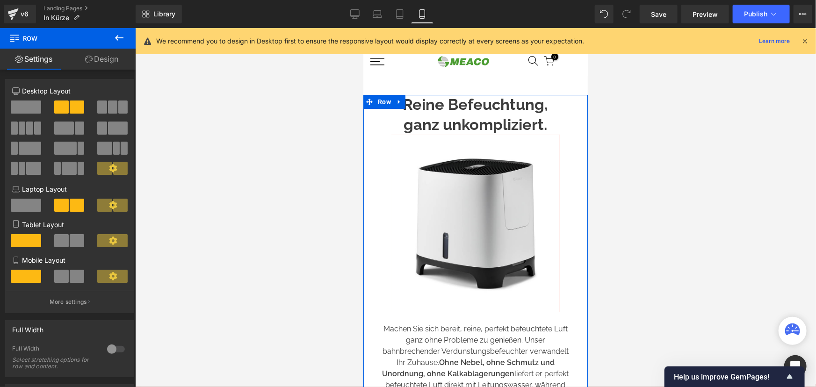
drag, startPoint x: 99, startPoint y: 61, endPoint x: 45, endPoint y: 168, distance: 120.1
click at [99, 61] on link "Design" at bounding box center [102, 59] width 68 height 21
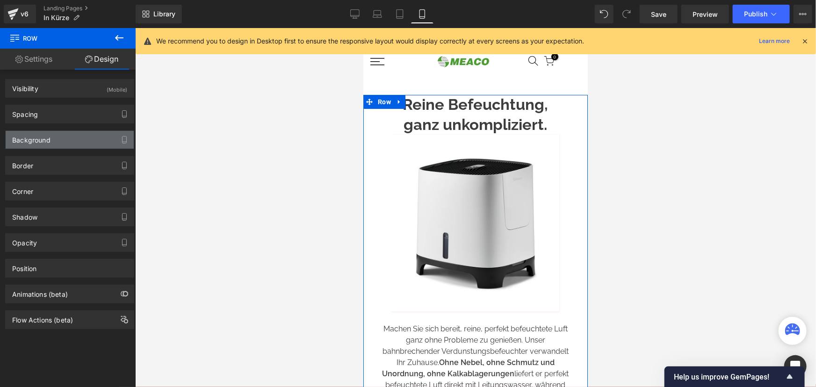
click at [96, 139] on div "Background" at bounding box center [70, 140] width 128 height 18
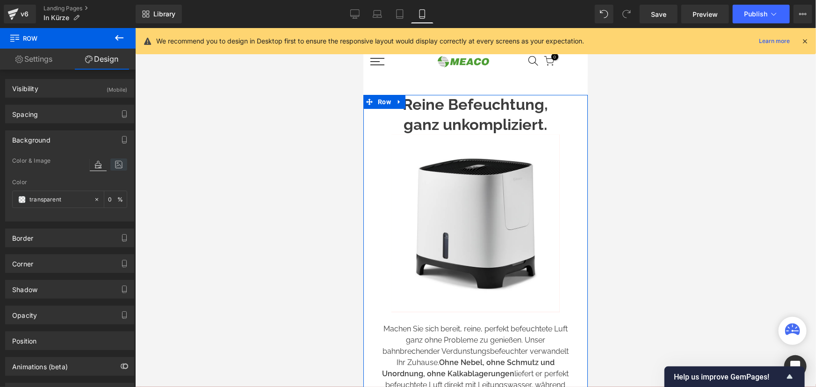
click at [118, 166] on icon at bounding box center [118, 165] width 17 height 12
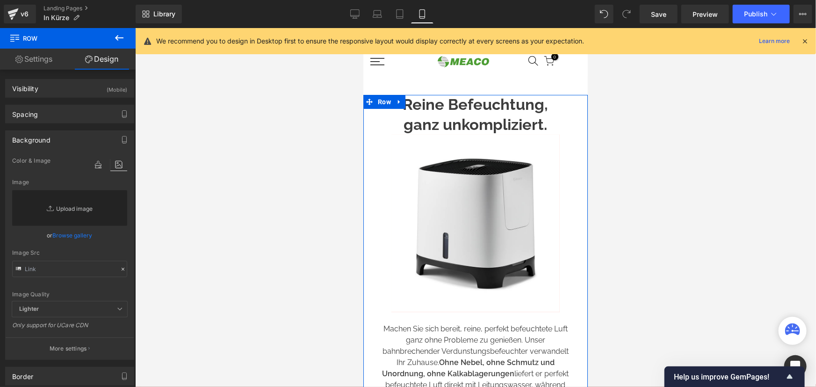
click at [62, 203] on link "Replace Image" at bounding box center [69, 208] width 115 height 36
type input "C:\fakepath\DD8L Po sign up_375x685.jpg"
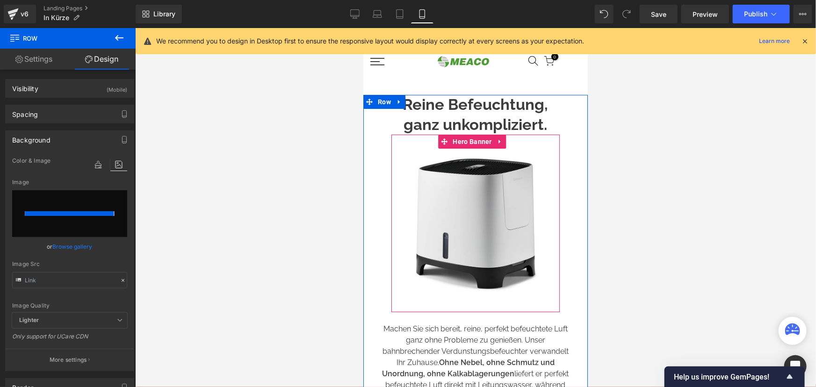
type input "https://ucarecdn.com/9b3eda45-ac3e-47a1-ba52-23ea5aa538d2/-/format/auto/-/previ…"
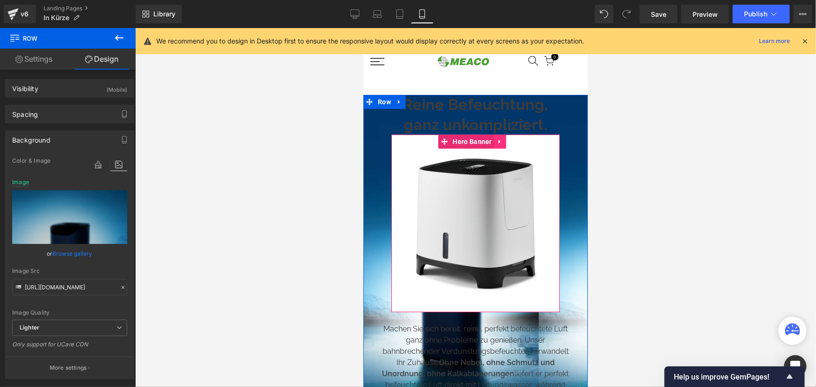
click at [500, 144] on icon at bounding box center [500, 141] width 7 height 7
click at [508, 141] on icon at bounding box center [506, 141] width 7 height 7
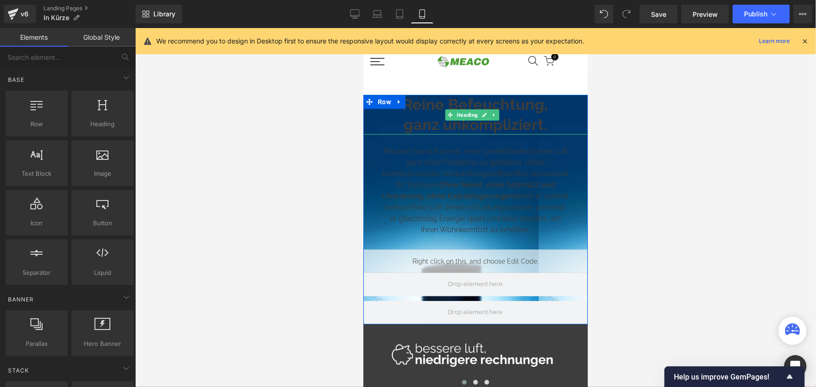
click at [461, 124] on h2 "Reine Befeuchtung, ganz unkompliziert." at bounding box center [475, 115] width 225 height 40
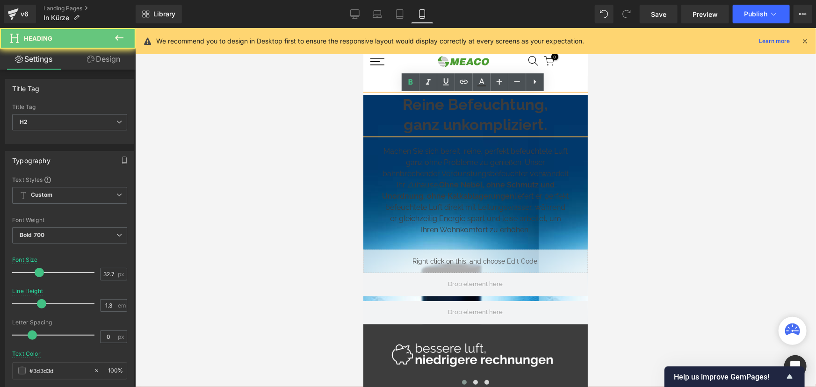
click at [441, 124] on h2 "Reine Befeuchtung, ganz unkompliziert." at bounding box center [475, 115] width 225 height 40
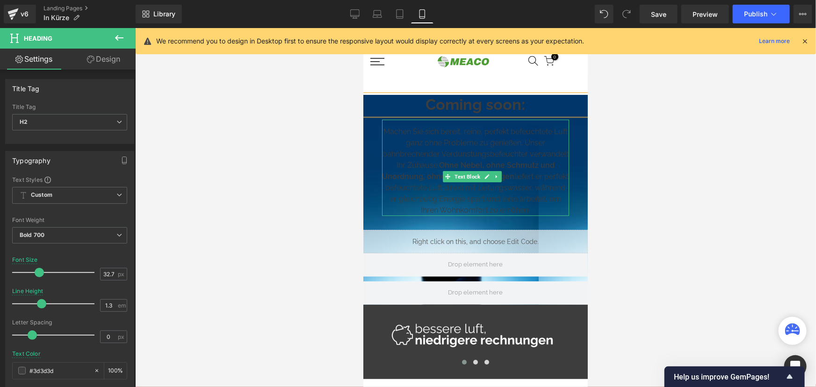
click at [446, 146] on div "Machen Sie sich bereit, reine, perfekt befeuchtete Luft ganz ohne Probleme zu g…" at bounding box center [475, 167] width 187 height 96
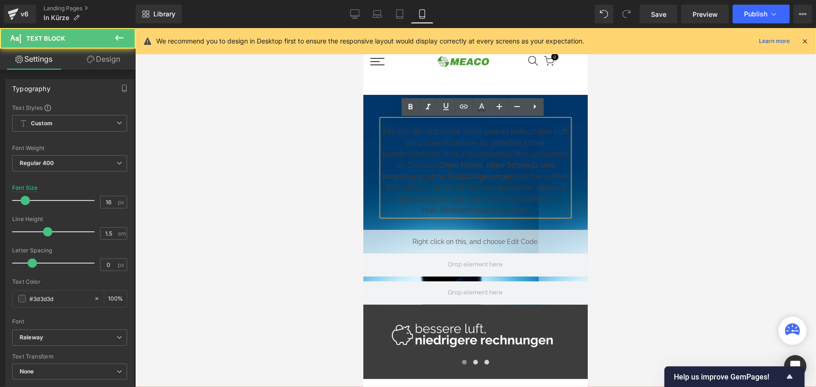
click at [436, 146] on div "Machen Sie sich bereit, reine, perfekt befeuchtete Luft ganz ohne Probleme zu g…" at bounding box center [475, 167] width 187 height 96
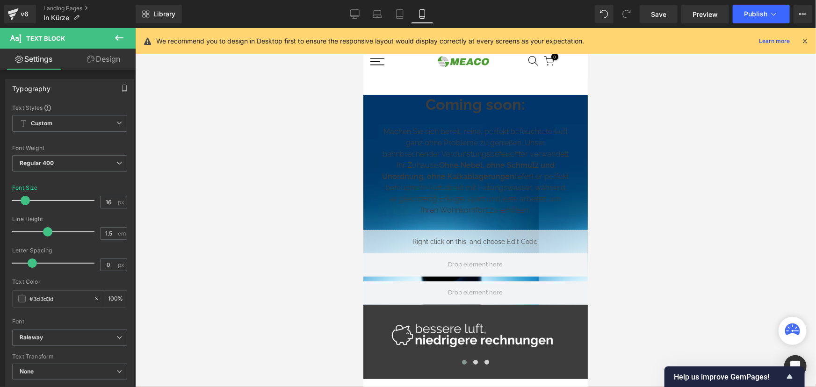
click at [167, 110] on div at bounding box center [475, 207] width 681 height 359
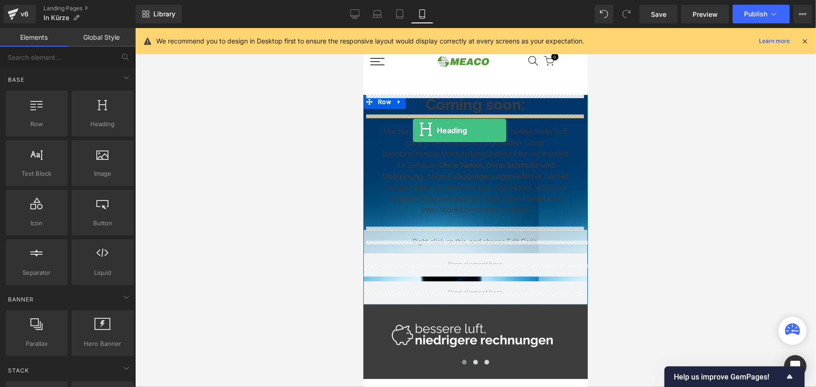
drag, startPoint x: 465, startPoint y: 144, endPoint x: 413, endPoint y: 130, distance: 54.6
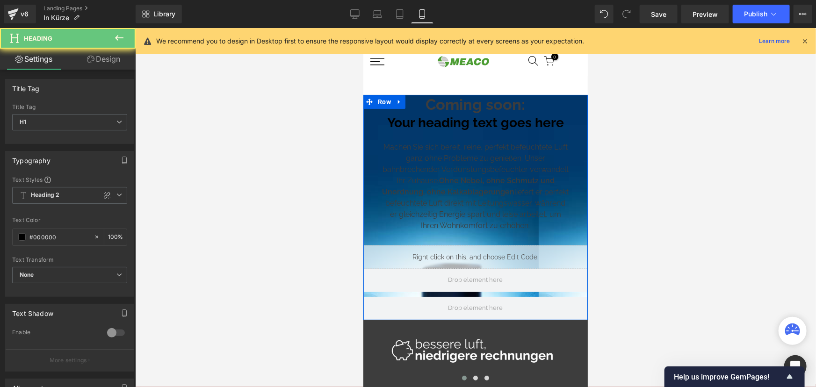
click at [434, 122] on h1 "Your heading text goes here" at bounding box center [475, 123] width 225 height 16
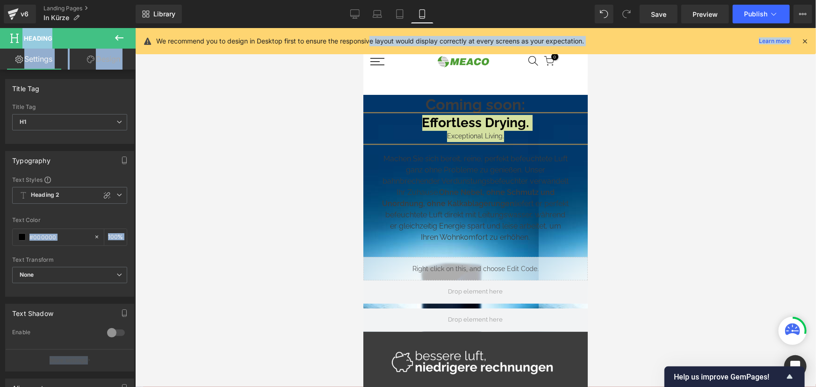
drag, startPoint x: 353, startPoint y: 53, endPoint x: 219, endPoint y: 27, distance: 135.9
click at [285, 42] on p "We recommend you to design in Desktop first to ensure the responsive layout wou…" at bounding box center [370, 41] width 428 height 10
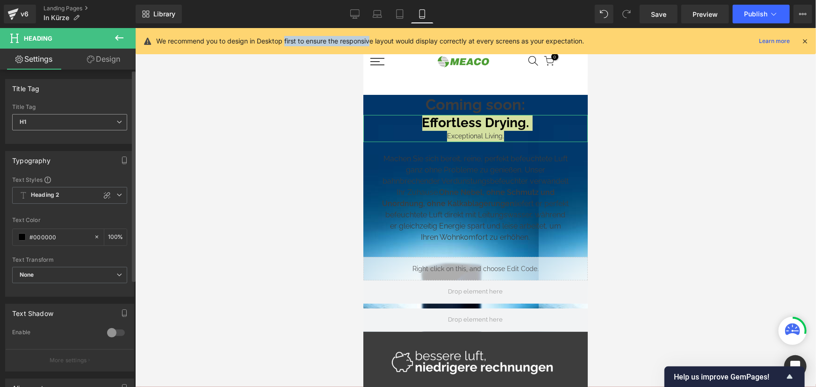
click at [96, 126] on span "H1" at bounding box center [69, 122] width 115 height 16
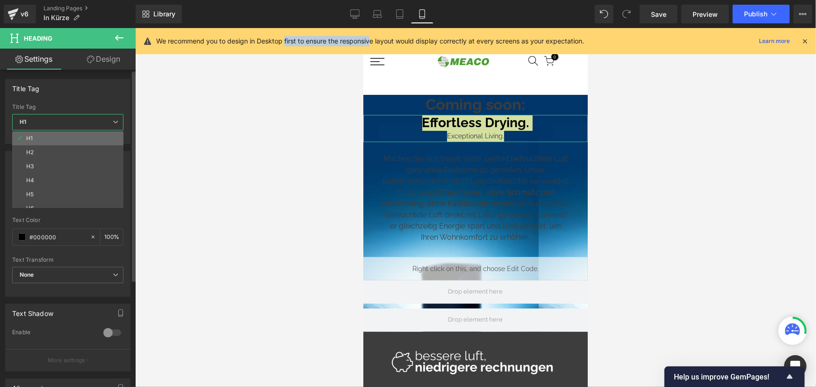
click at [61, 138] on li "H1" at bounding box center [70, 138] width 116 height 14
type input "100"
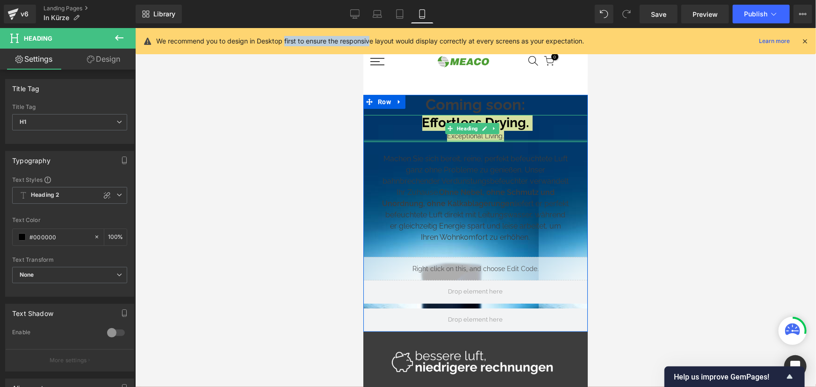
click at [474, 139] on div at bounding box center [475, 140] width 225 height 2
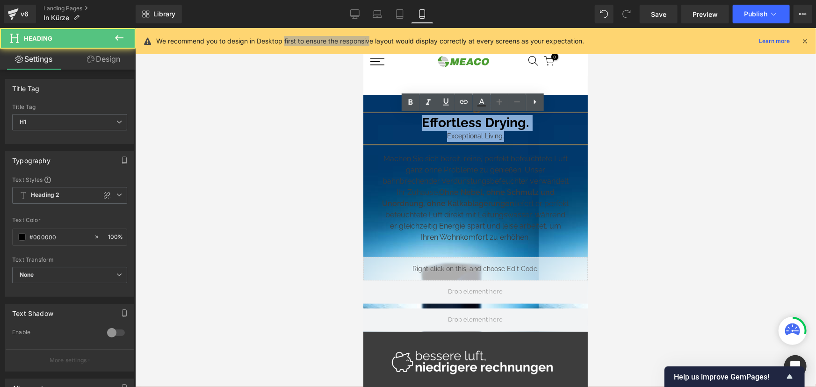
click at [470, 135] on div "Exceptional Living." at bounding box center [475, 136] width 225 height 12
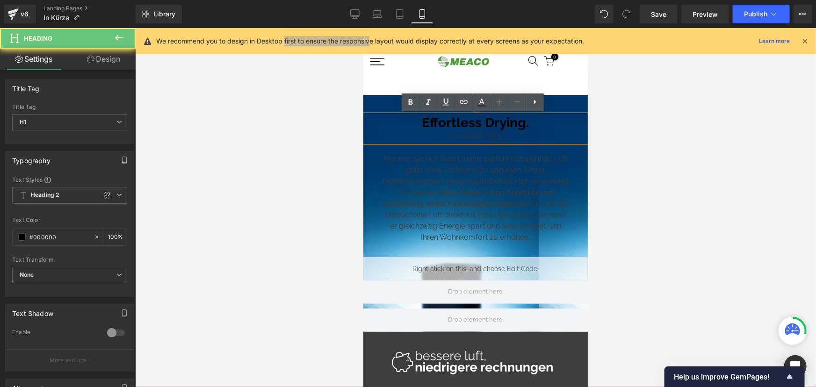
drag, startPoint x: 524, startPoint y: 123, endPoint x: 539, endPoint y: 121, distance: 15.0
click at [524, 123] on h1 "Effortless Drying." at bounding box center [475, 123] width 225 height 16
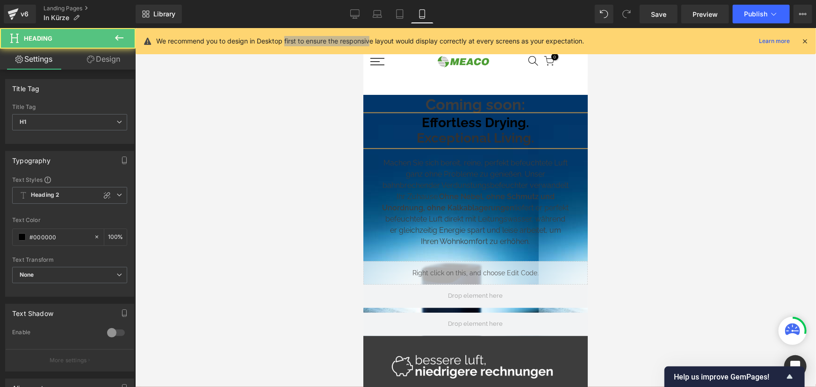
click at [432, 140] on span "Exceptional Living." at bounding box center [475, 137] width 117 height 15
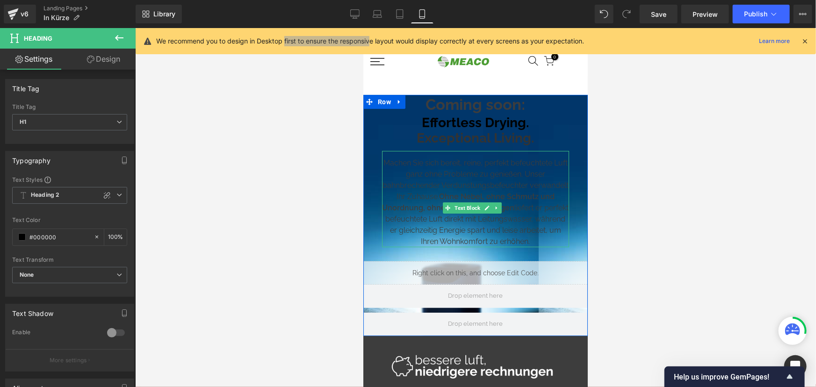
click at [465, 194] on div "Machen Sie sich bereit, reine, perfekt befeuchtete Luft ganz ohne Probleme zu g…" at bounding box center [475, 199] width 187 height 96
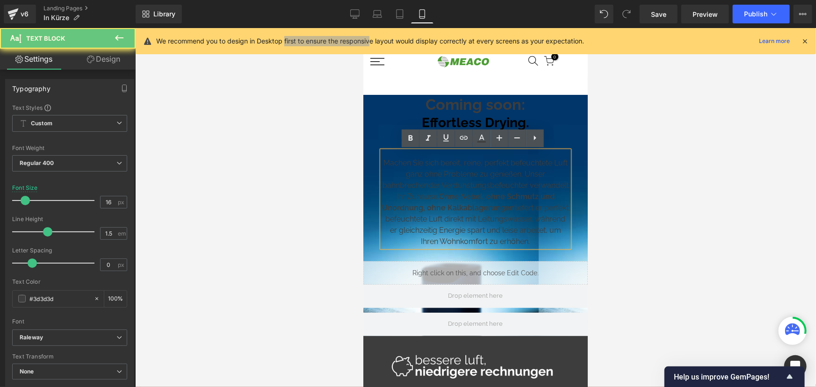
click at [466, 192] on div "Machen Sie sich bereit, reine, perfekt befeuchtete Luft ganz ohne Probleme zu g…" at bounding box center [475, 199] width 187 height 96
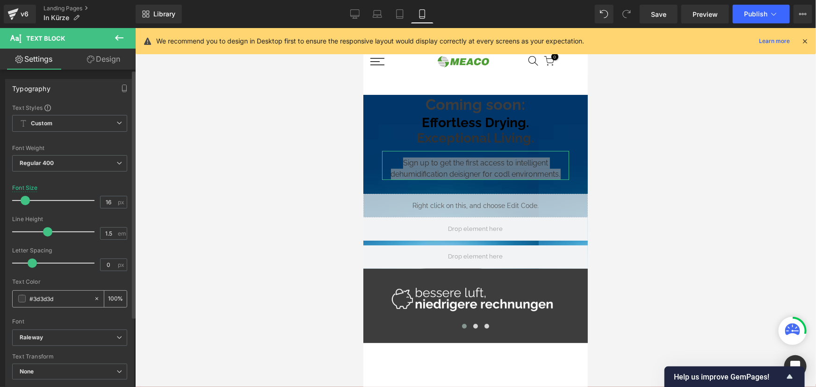
click at [21, 298] on span at bounding box center [21, 298] width 7 height 7
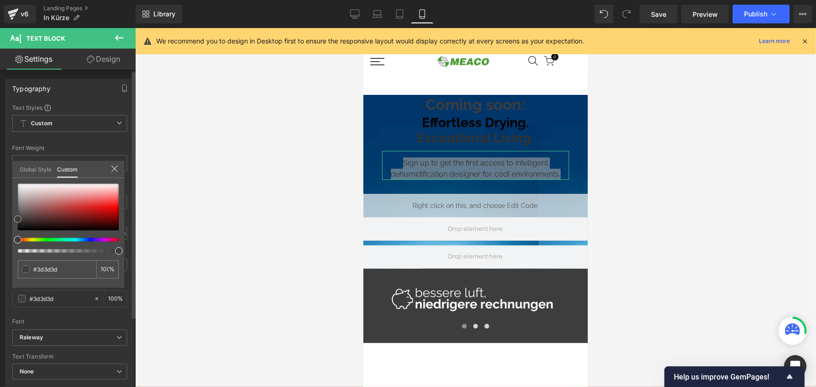
type input "#f1e8e8"
type input "#f3ecec"
type input "#faf9f9"
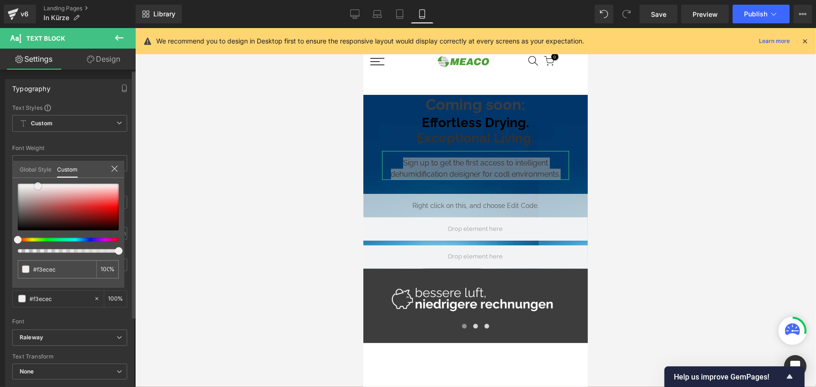
type input "#faf9f9"
type input "#ffffff"
drag, startPoint x: 38, startPoint y: 186, endPoint x: 17, endPoint y: 177, distance: 22.9
click at [8, 178] on div "Typography Text Styles Custom Paragraph 1 Paragraph 2 Paragraph 3 Paragraph 4 C…" at bounding box center [70, 232] width 140 height 321
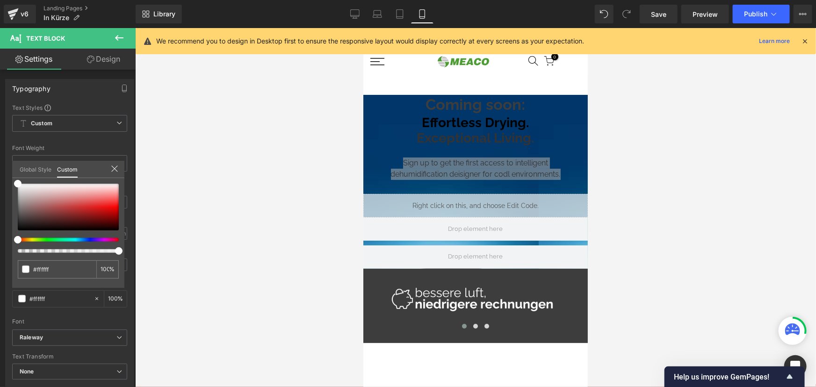
click at [294, 171] on div at bounding box center [475, 207] width 681 height 359
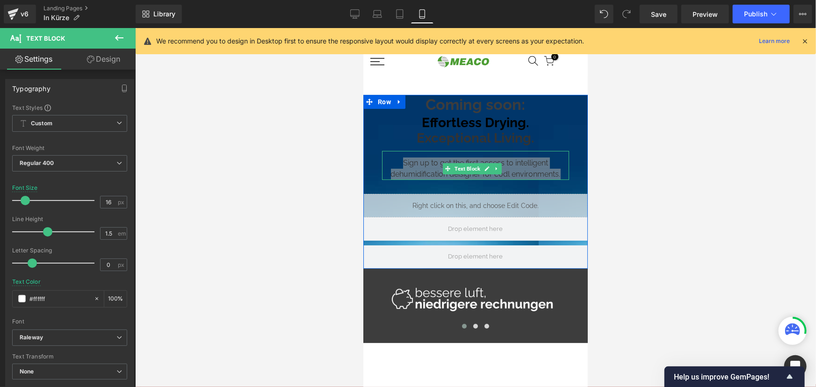
click at [458, 171] on span "Text Block" at bounding box center [466, 168] width 29 height 11
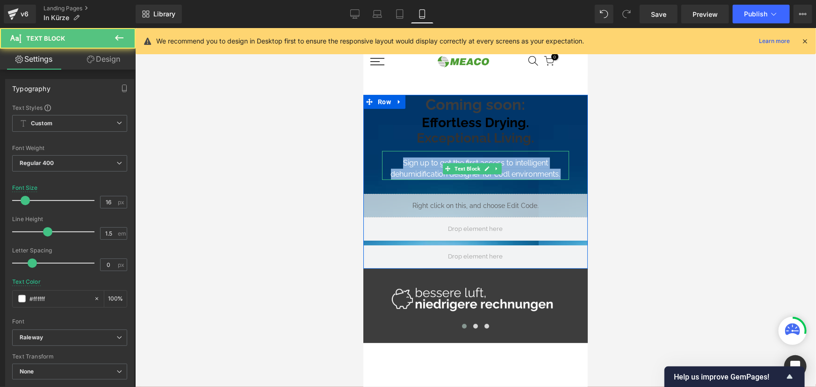
click at [423, 164] on div "Sign up to get the first access to intelligent dehumidification deisigner for c…" at bounding box center [475, 165] width 187 height 29
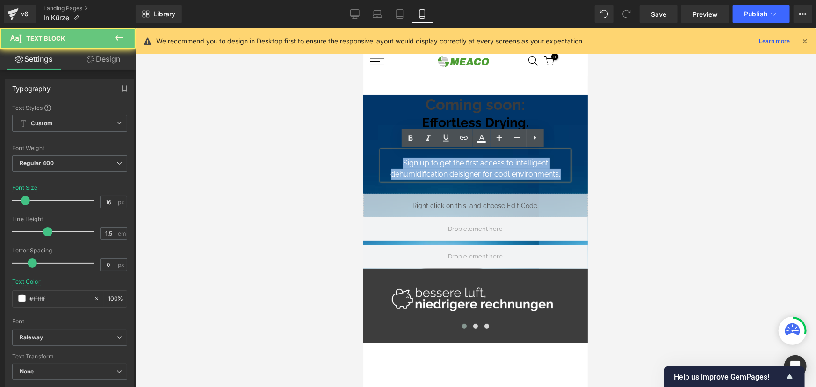
drag, startPoint x: 413, startPoint y: 163, endPoint x: 426, endPoint y: 163, distance: 13.1
click at [413, 163] on div "Sign up to get the first access to intelligent dehumidification deisigner for c…" at bounding box center [475, 165] width 187 height 29
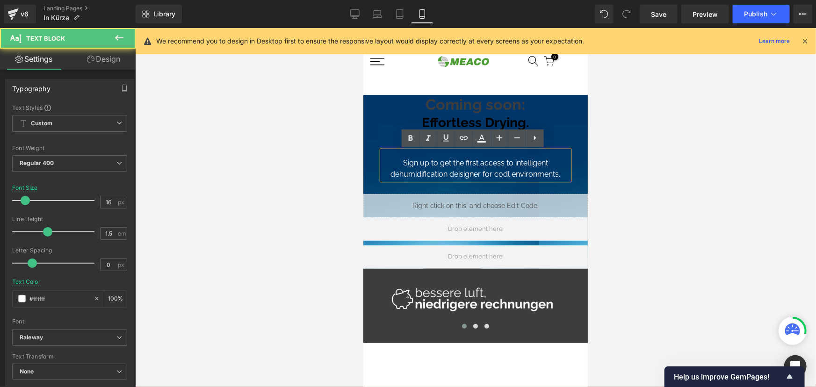
click at [457, 172] on div "Sign up to get the first access to intelligent dehumidification deisigner for c…" at bounding box center [475, 165] width 187 height 29
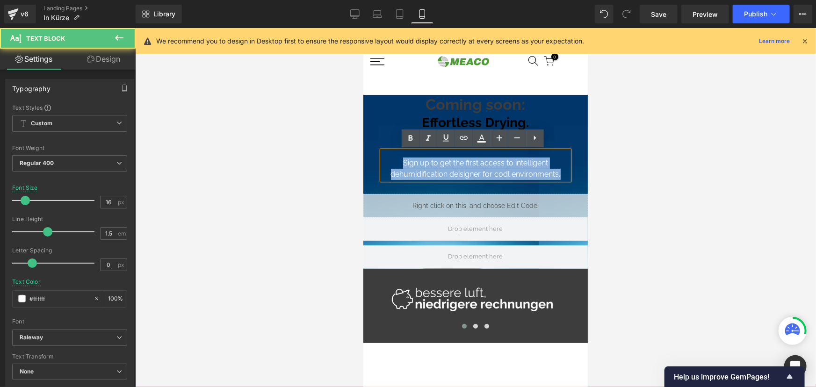
click at [457, 172] on div "Sign up to get the first access to intelligent dehumidification deisigner for c…" at bounding box center [475, 165] width 187 height 29
click at [475, 173] on div "Sign up to get the first access to intelligent dehumidification deisigner for c…" at bounding box center [475, 165] width 187 height 29
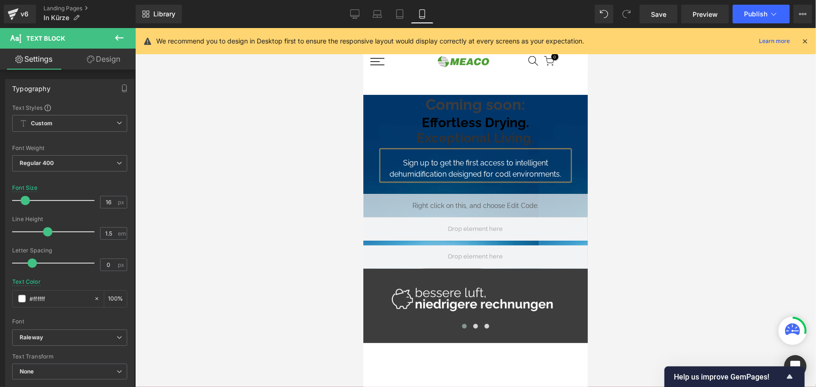
click at [443, 173] on div "Sign up to get the first access to intelligent dehumidification deisigned for c…" at bounding box center [475, 165] width 187 height 29
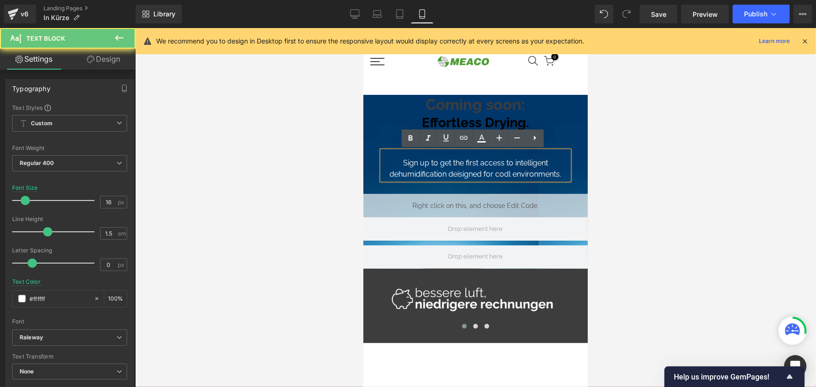
click at [455, 173] on div "Sign up to get the first access to intelligent dehumidification deisigned for c…" at bounding box center [475, 165] width 187 height 29
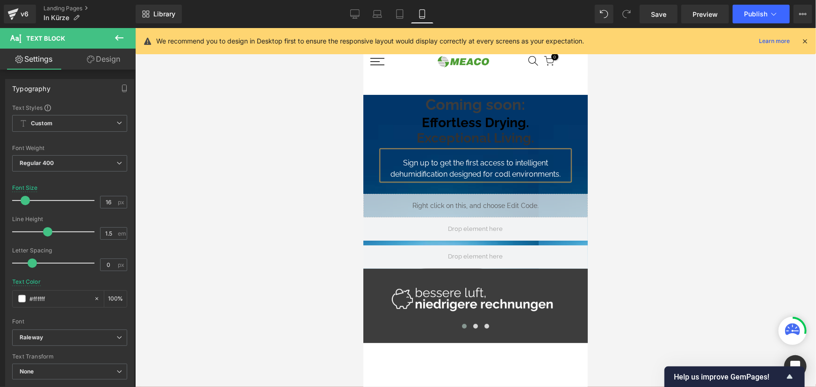
click at [493, 175] on div "Sign up to get the first access to intelligent dehumidification designed for co…" at bounding box center [475, 165] width 187 height 29
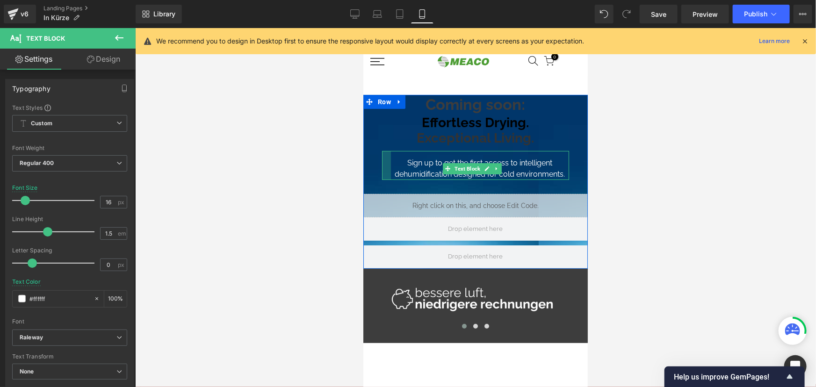
drag, startPoint x: 382, startPoint y: 164, endPoint x: 392, endPoint y: 163, distance: 9.9
click at [392, 163] on div "Sign up to get the first access to intelligent dehumidification designed for co…" at bounding box center [475, 165] width 187 height 29
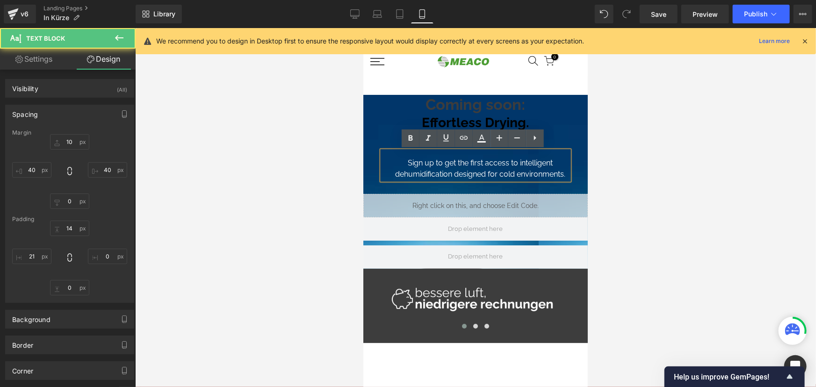
click at [563, 165] on div "Sign up to get the first access to intelligent dehumidification designed for co…" at bounding box center [475, 165] width 187 height 29
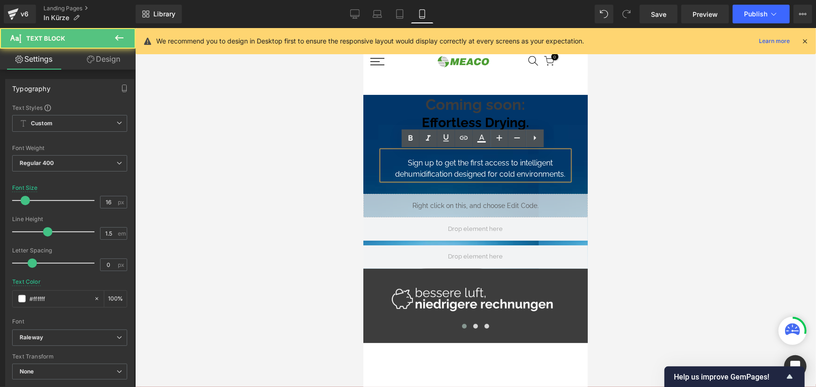
click at [461, 163] on div "Sign up to get the first access to intelligent dehumidification designed for co…" at bounding box center [475, 165] width 187 height 29
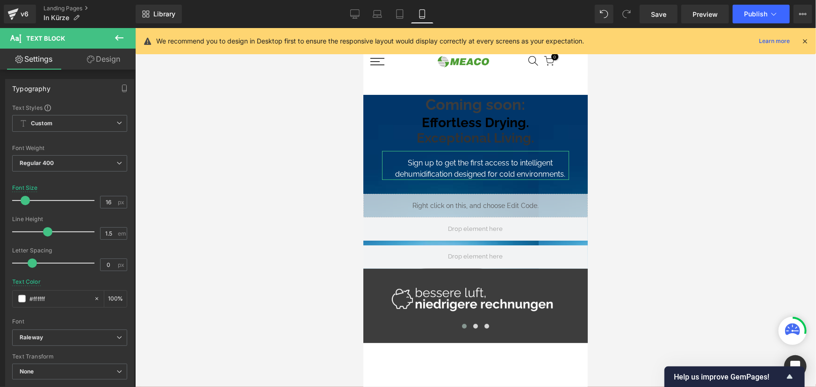
drag, startPoint x: 101, startPoint y: 61, endPoint x: 49, endPoint y: 116, distance: 75.4
click at [101, 61] on link "Design" at bounding box center [104, 59] width 68 height 21
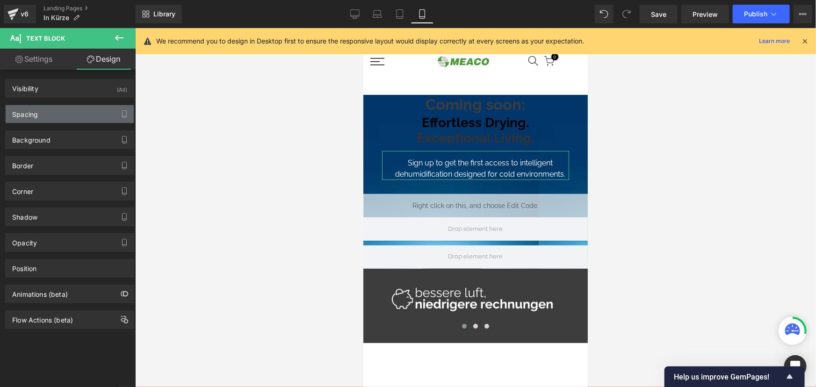
click at [49, 116] on div "Spacing" at bounding box center [70, 114] width 128 height 18
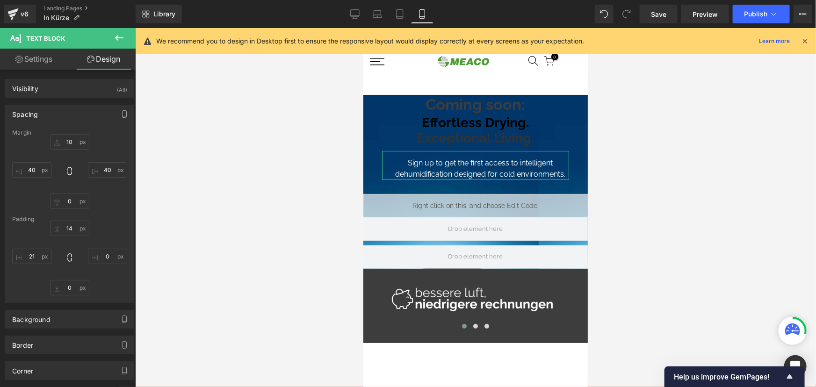
type input "10"
type input "40"
type input "0"
type input "40"
type input "14"
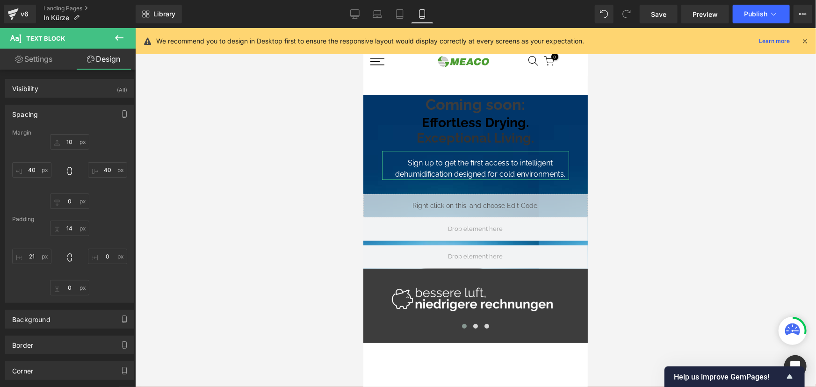
type input "0"
click at [27, 256] on input "21" at bounding box center [31, 256] width 39 height 15
type input "20"
click at [104, 254] on input "0" at bounding box center [107, 256] width 39 height 15
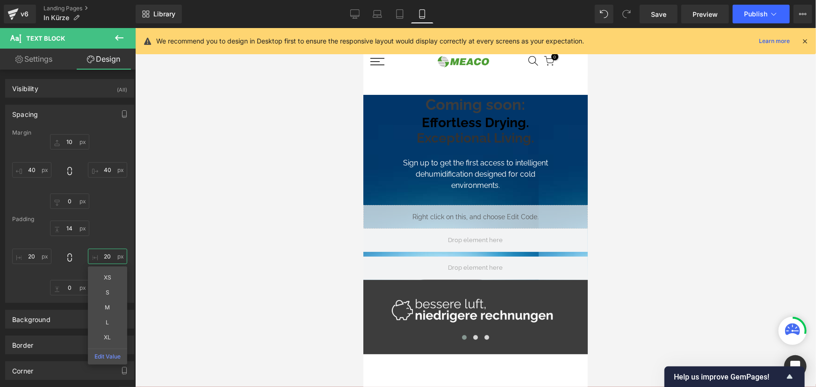
type input "20"
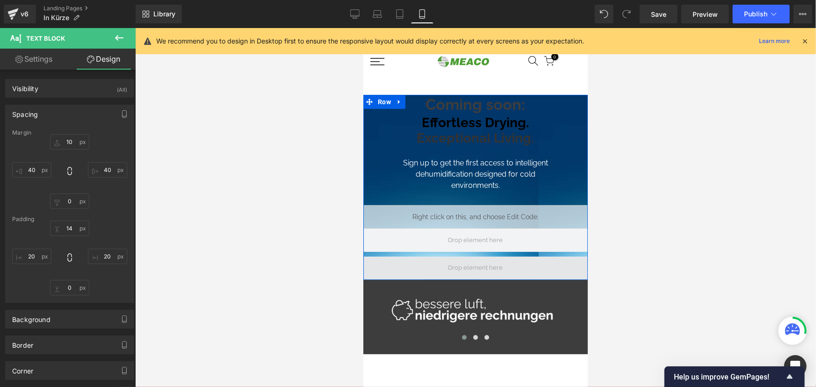
click at [388, 256] on span at bounding box center [475, 267] width 225 height 23
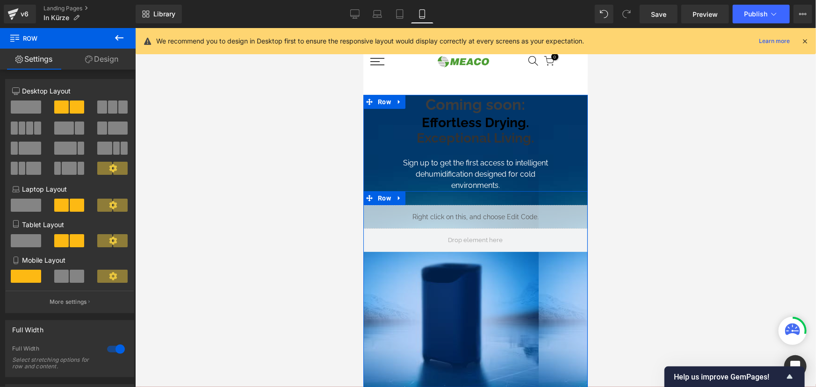
drag, startPoint x: 390, startPoint y: 254, endPoint x: 393, endPoint y: 391, distance: 136.2
click at [303, 293] on div at bounding box center [475, 207] width 681 height 359
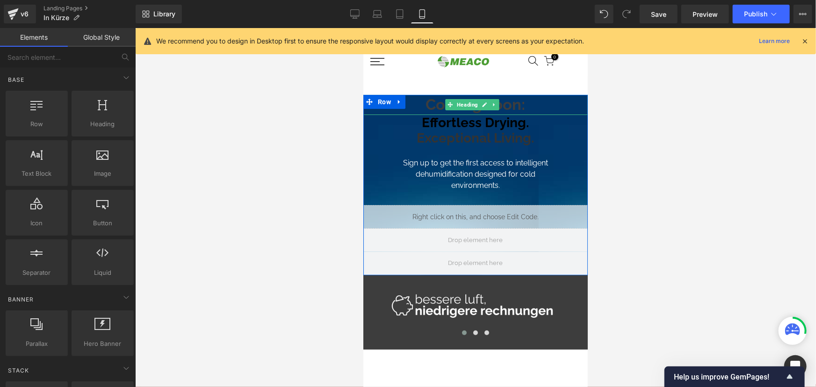
click at [447, 105] on span at bounding box center [450, 104] width 10 height 11
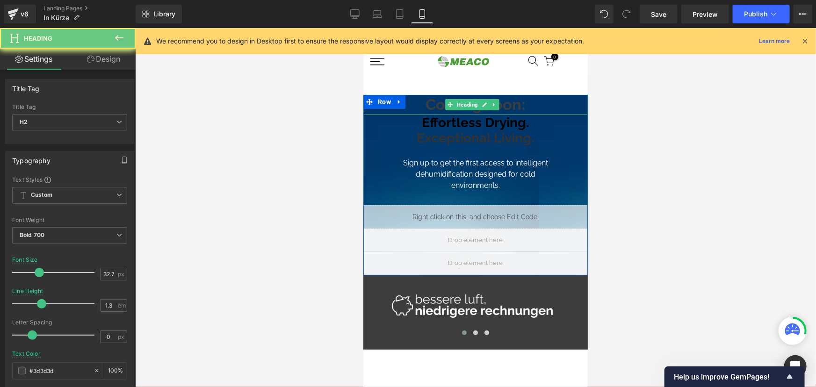
click at [436, 102] on h2 "Coming soon:" at bounding box center [475, 105] width 225 height 20
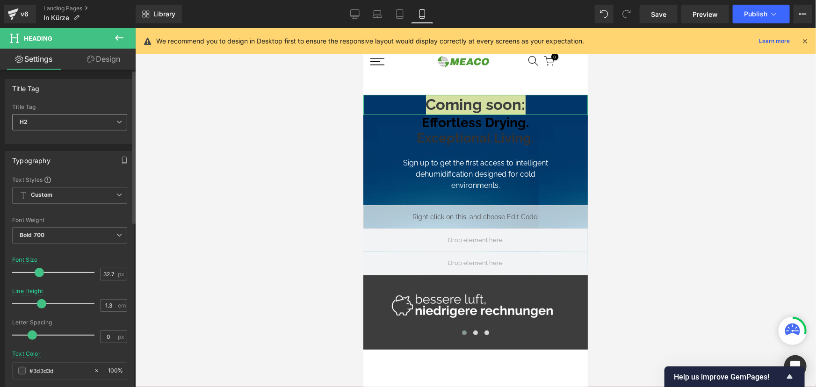
click at [75, 122] on span "H2" at bounding box center [69, 122] width 115 height 16
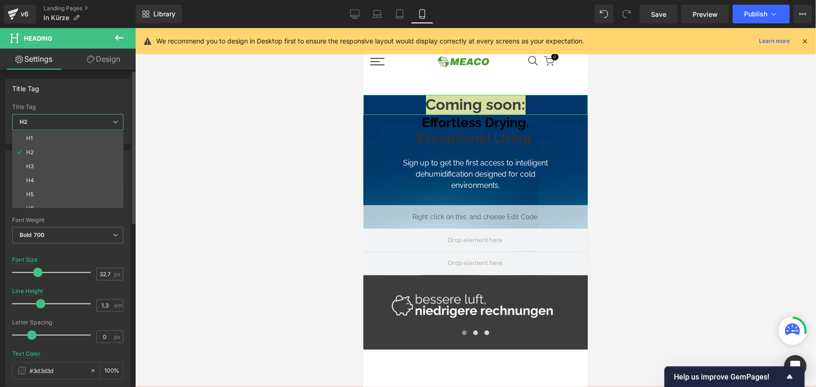
click at [44, 188] on li "H5" at bounding box center [70, 195] width 116 height 14
type input "16.8"
type input "1.43"
type input "0.7"
type input "#000000"
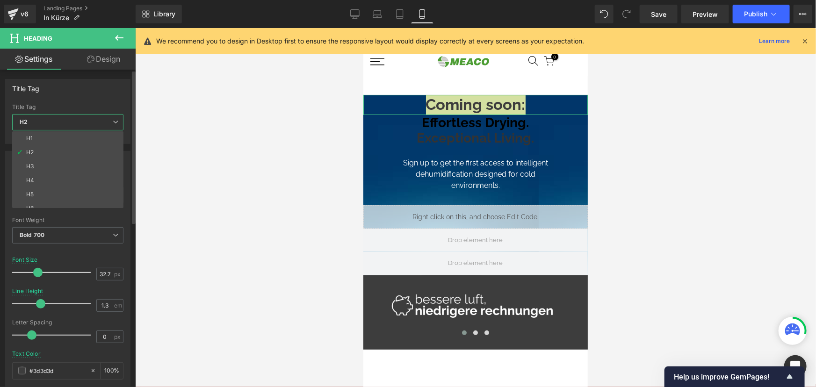
type input "100"
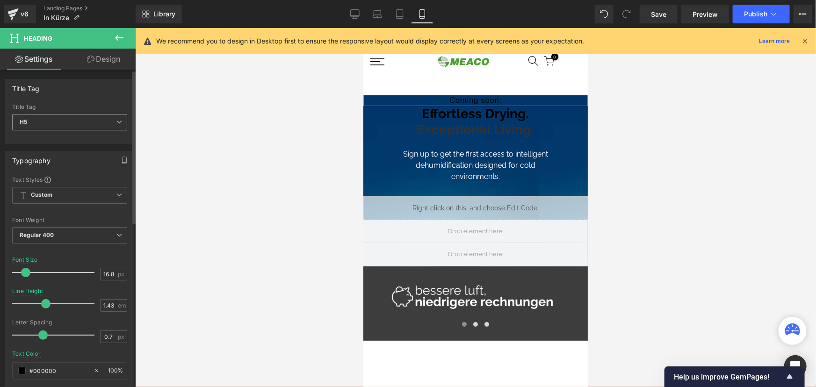
click at [55, 122] on span "H5" at bounding box center [69, 122] width 115 height 16
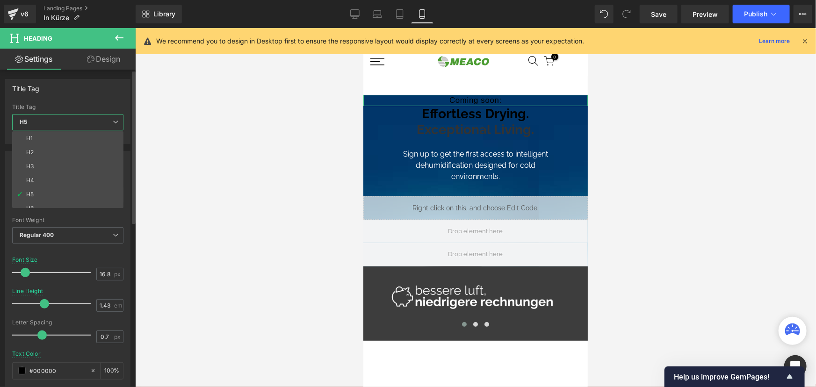
click at [64, 124] on span "H5" at bounding box center [67, 122] width 111 height 16
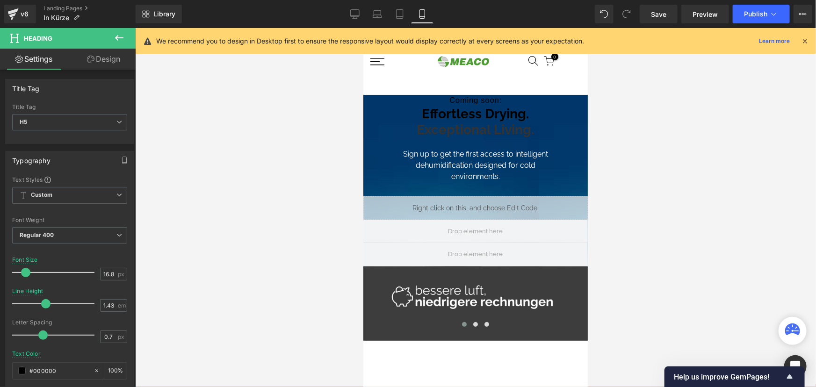
click at [203, 108] on div at bounding box center [475, 207] width 681 height 359
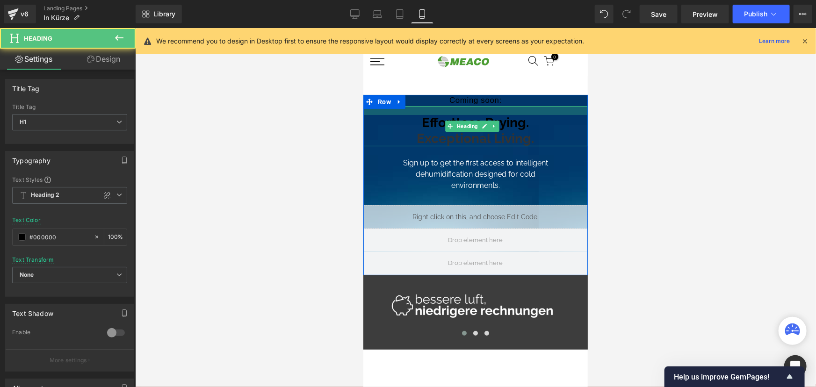
drag, startPoint x: 428, startPoint y: 107, endPoint x: 426, endPoint y: 116, distance: 9.1
click at [426, 116] on div "Effortless Drying. Exceptional Living. Heading" at bounding box center [475, 126] width 225 height 40
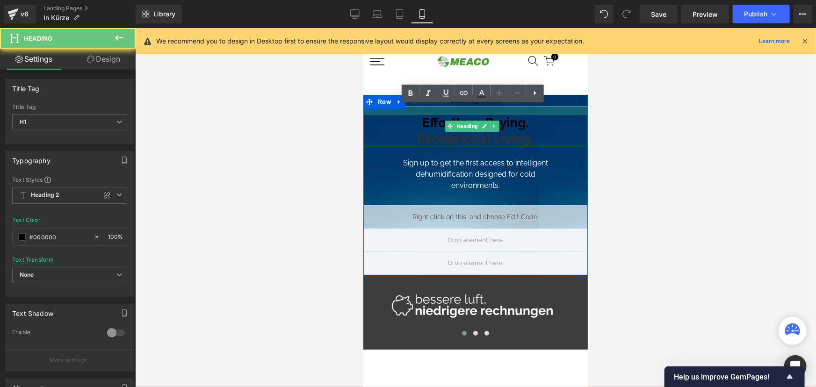
click at [431, 131] on span "Exceptional Living." at bounding box center [475, 138] width 117 height 15
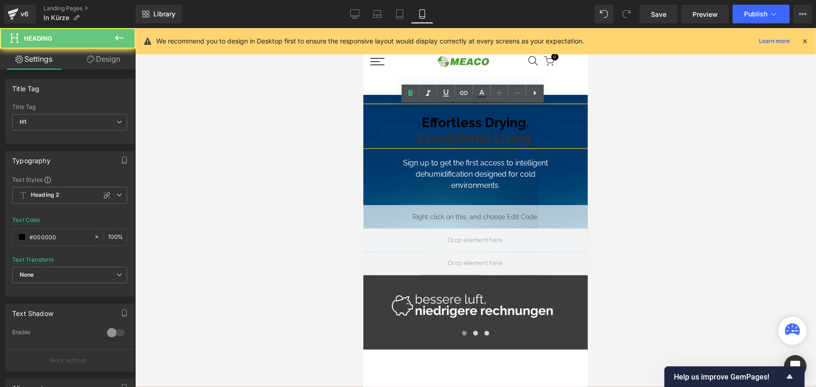
click at [433, 123] on h1 "Effortless Drying. Exceptional Living." at bounding box center [475, 130] width 225 height 31
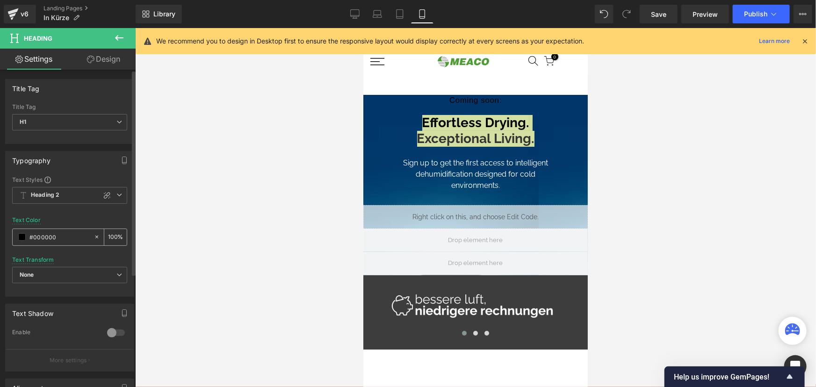
click at [16, 240] on div "#000000" at bounding box center [53, 237] width 81 height 16
click at [21, 238] on span at bounding box center [21, 236] width 7 height 7
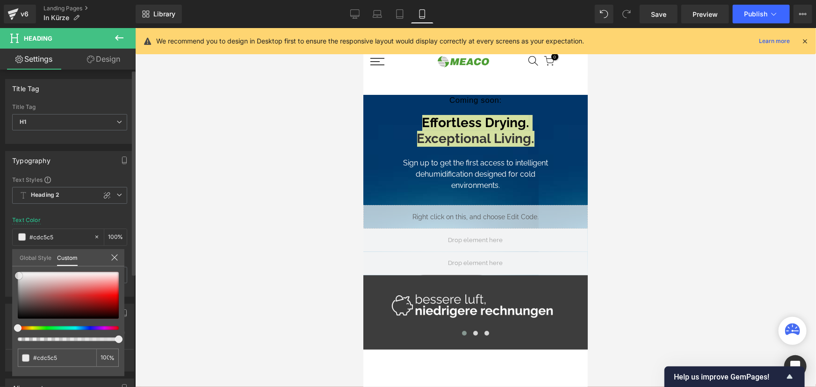
type input "#cdc5c5"
type input "#e4e1e1"
type input "#ffffff"
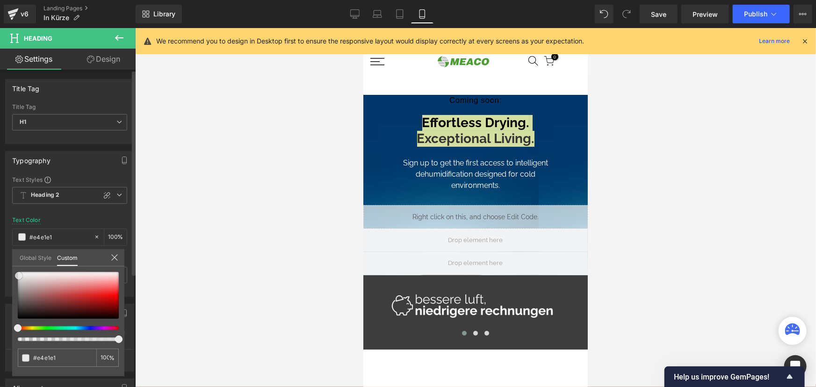
type input "#ffffff"
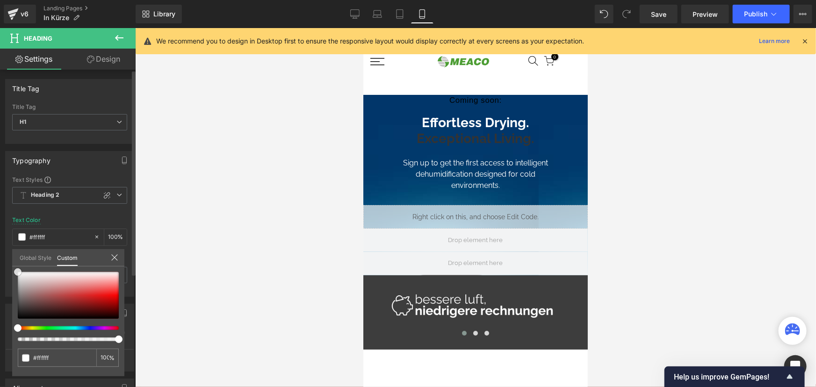
drag, startPoint x: 19, startPoint y: 276, endPoint x: 9, endPoint y: 267, distance: 12.9
click at [9, 267] on div "Typography Text Styles Custom Heading 1 Heading 2 Heading 3 Heading 4 Heading 5…" at bounding box center [70, 220] width 140 height 153
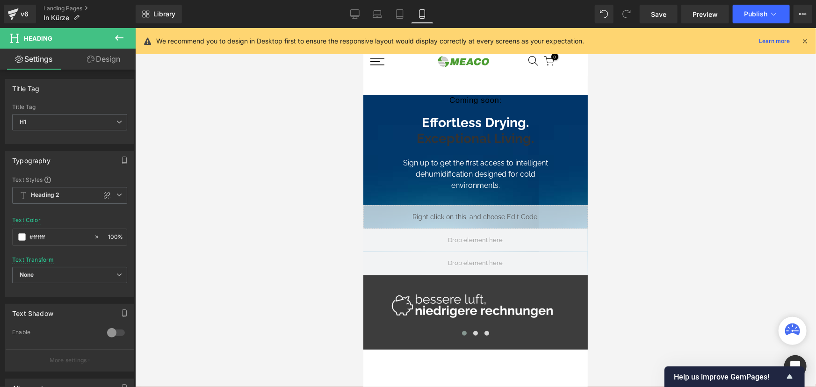
click at [314, 153] on div at bounding box center [475, 207] width 681 height 359
click at [299, 159] on div at bounding box center [475, 207] width 681 height 359
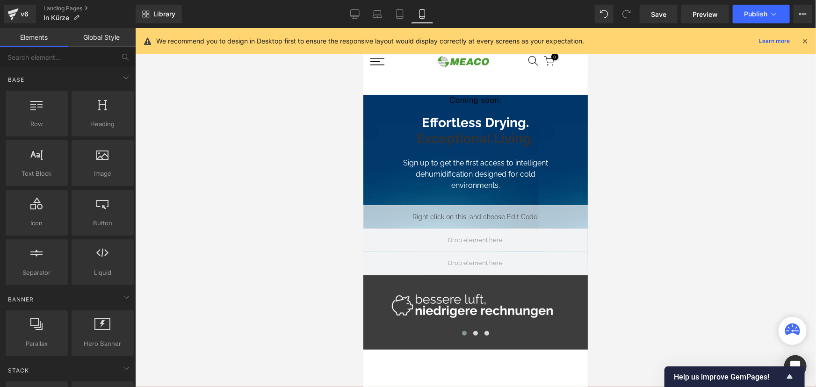
click at [490, 126] on link at bounding box center [494, 125] width 10 height 11
click at [480, 137] on span "Exceptional Living." at bounding box center [475, 138] width 117 height 15
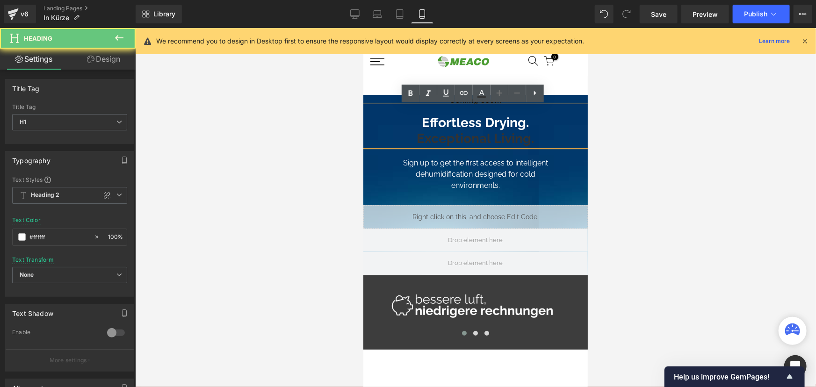
click at [469, 143] on span "Exceptional Living." at bounding box center [475, 138] width 117 height 15
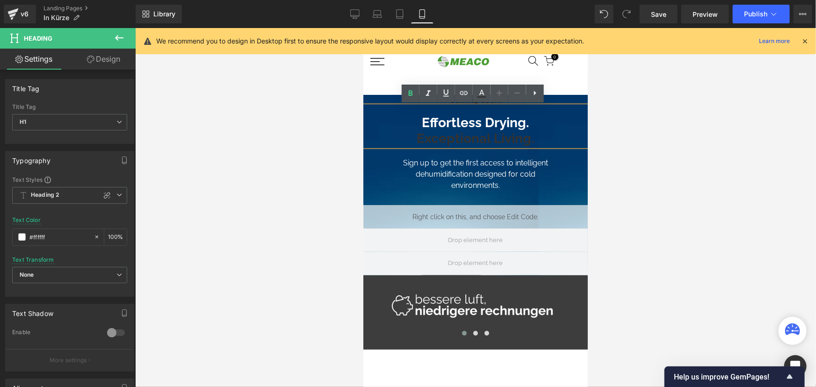
click at [528, 126] on h1 "Effortless Drying. Exceptional Living." at bounding box center [475, 130] width 225 height 31
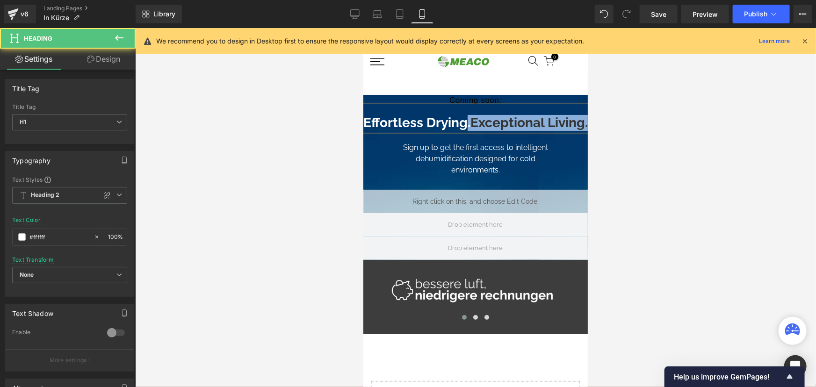
drag, startPoint x: 491, startPoint y: 135, endPoint x: 480, endPoint y: 125, distance: 14.6
click at [480, 125] on h1 "Effortless Drying. Exceptional Living." at bounding box center [475, 123] width 225 height 16
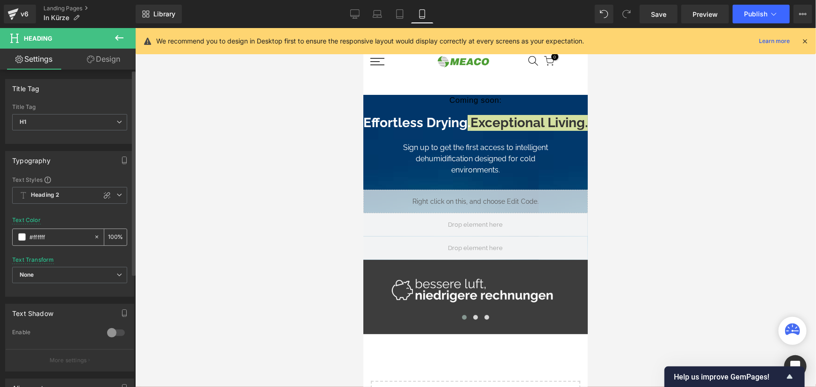
click at [21, 237] on span at bounding box center [21, 236] width 7 height 7
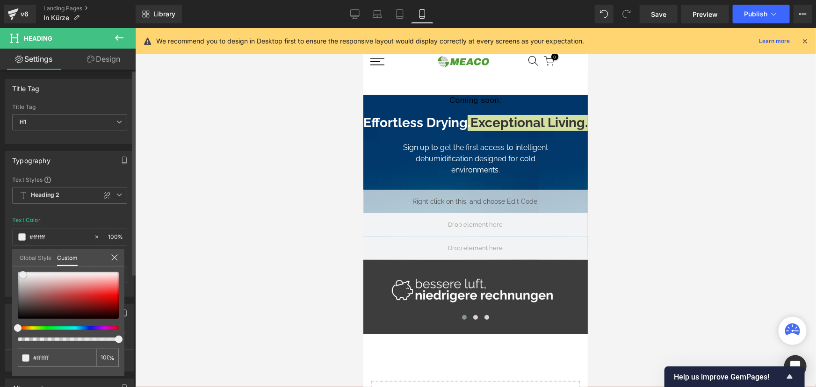
type input "#f0eeee"
type input "#f5f4f4"
type input "#ffffff"
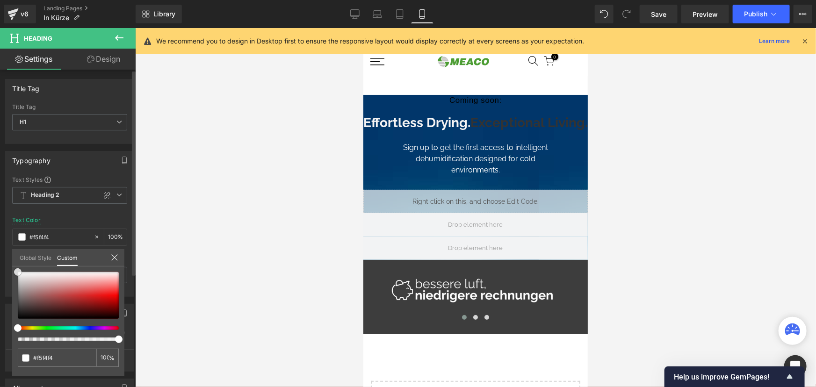
type input "#ffffff"
drag, startPoint x: 23, startPoint y: 275, endPoint x: 5, endPoint y: 265, distance: 20.7
click at [5, 265] on div "Typography Text Styles Custom Heading 1 Heading 2 Heading 3 Heading 4 Heading 5…" at bounding box center [70, 220] width 140 height 153
drag, startPoint x: 474, startPoint y: 152, endPoint x: 480, endPoint y: 138, distance: 15.3
click at [474, 151] on body "Kostenlose Lieferung auf alle Bestellungen! Luftentfeuchter Ventilatoren Luftre…" at bounding box center [475, 371] width 225 height 687
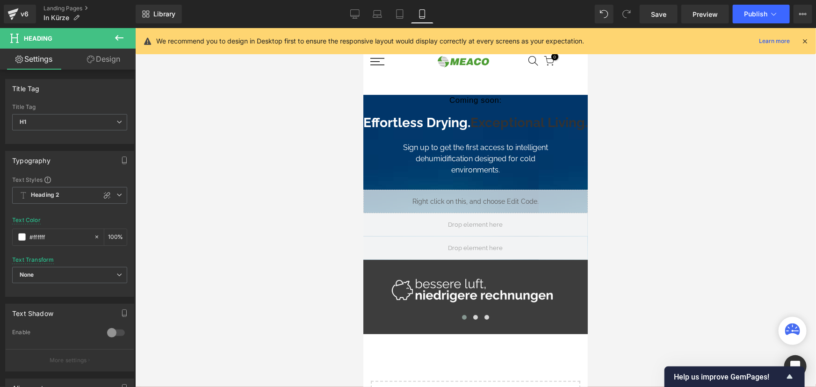
click at [481, 130] on span "Exceptional Living." at bounding box center [528, 122] width 117 height 15
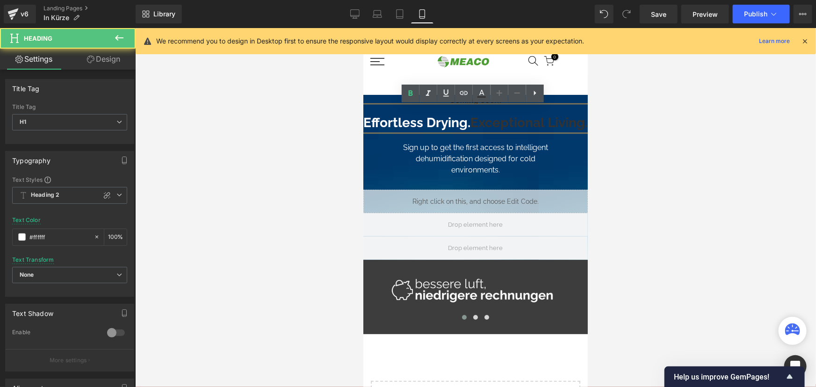
click at [483, 124] on h1 "Effortless Drying. Exceptional Living." at bounding box center [475, 123] width 225 height 16
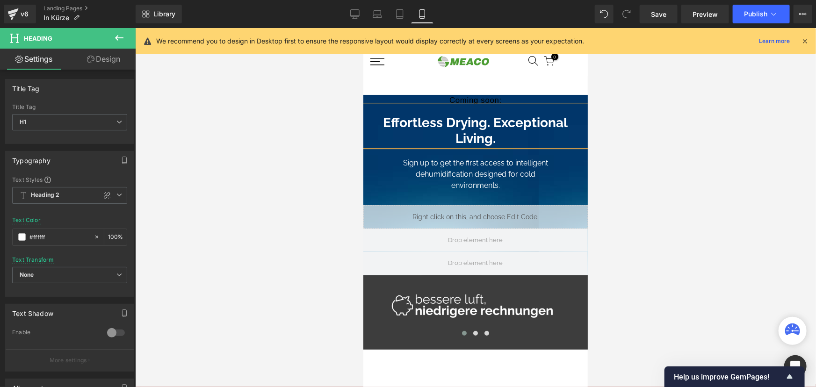
click at [487, 125] on h1 "Effortless Drying. Exceptional Living." at bounding box center [475, 130] width 225 height 31
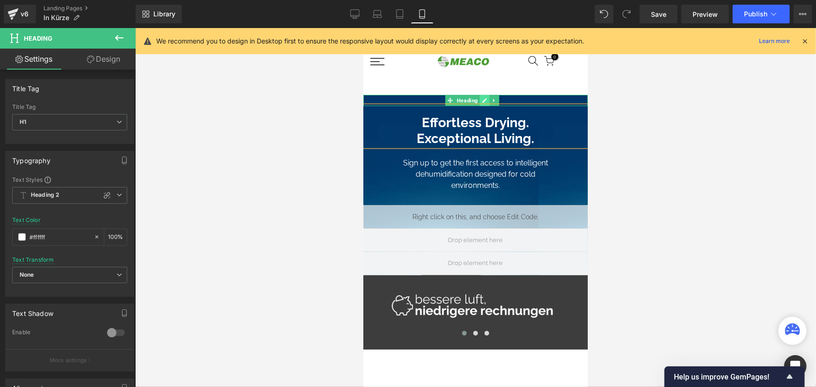
click at [482, 101] on icon at bounding box center [484, 100] width 5 height 5
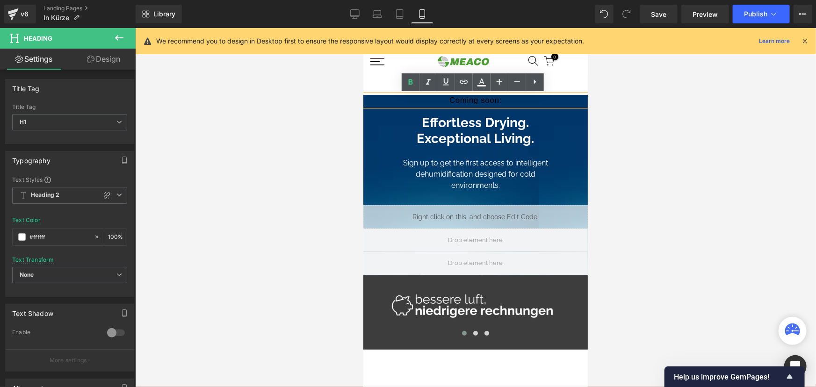
click at [475, 98] on h5 "Coming soon:" at bounding box center [475, 100] width 225 height 11
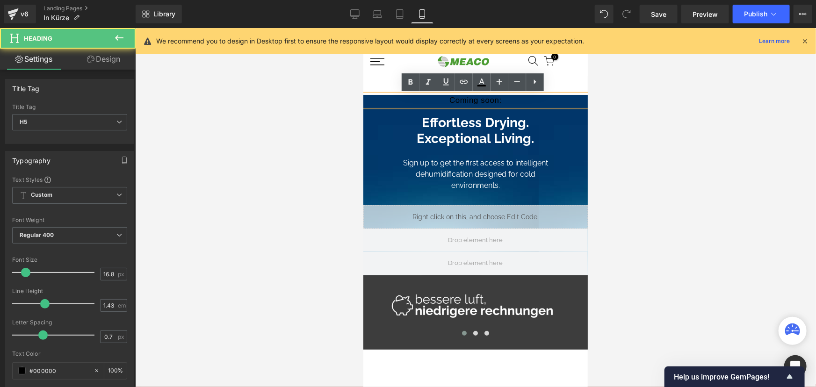
click at [469, 100] on h5 "Coming soon:" at bounding box center [475, 100] width 225 height 11
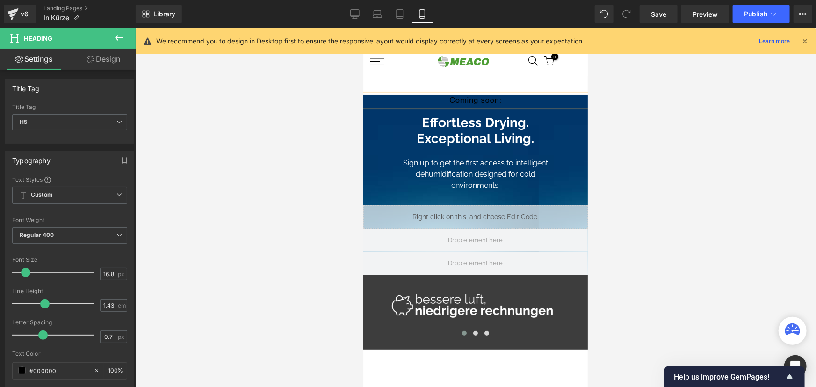
click at [486, 83] on div "Introducing, Armin ® Heading Coming soon: Heading Effortless Drying. Exceptiona…" at bounding box center [475, 287] width 225 height 423
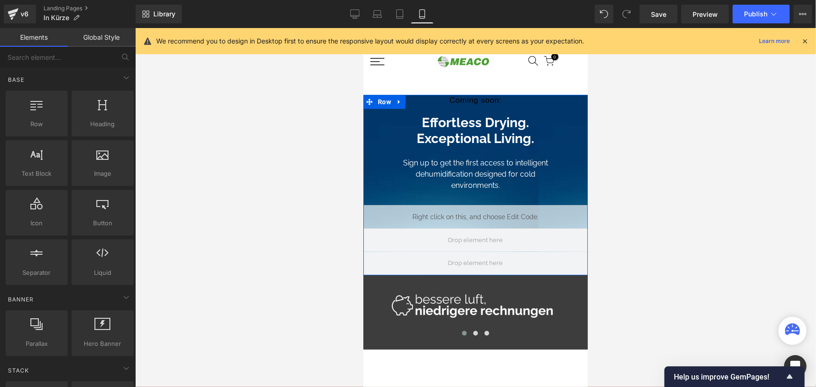
click at [461, 103] on li "Heading" at bounding box center [462, 100] width 35 height 11
click at [442, 101] on h5 "Coming soon:" at bounding box center [475, 100] width 225 height 11
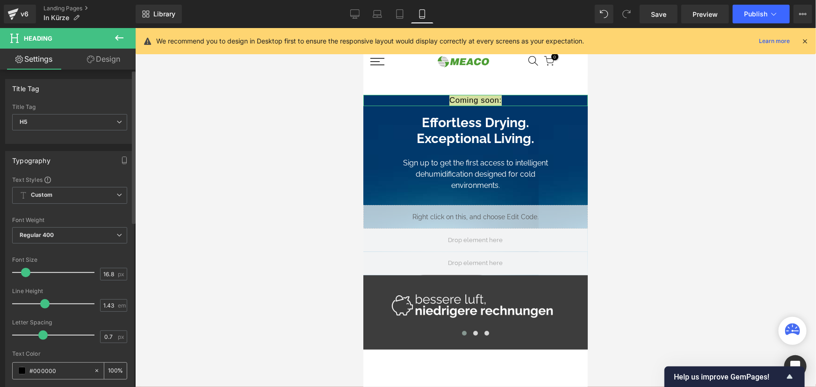
click at [21, 371] on span at bounding box center [21, 370] width 7 height 7
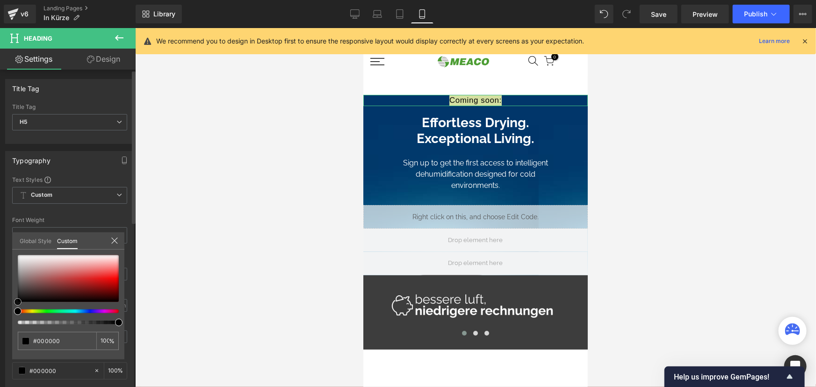
type input "#694e4e"
type input "#c3c0c0"
type input "#efefef"
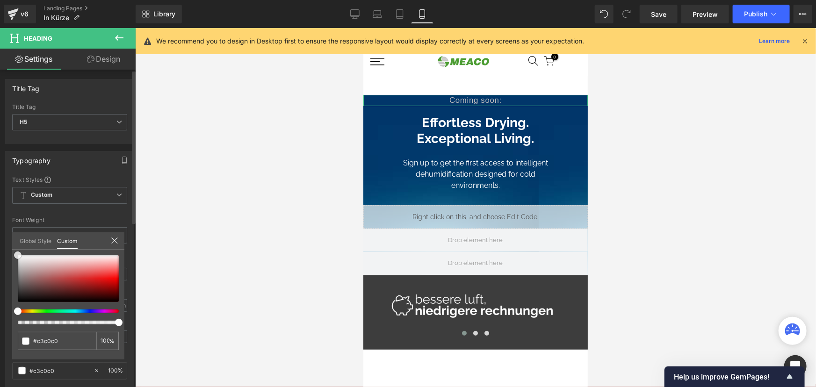
type input "#efefef"
type input "#ffffff"
drag, startPoint x: 18, startPoint y: 264, endPoint x: 18, endPoint y: 250, distance: 13.6
click at [7, 250] on div "Typography Text Styles Custom Heading 1 Heading 2 Heading 3 Heading 4 Heading 5…" at bounding box center [70, 304] width 140 height 321
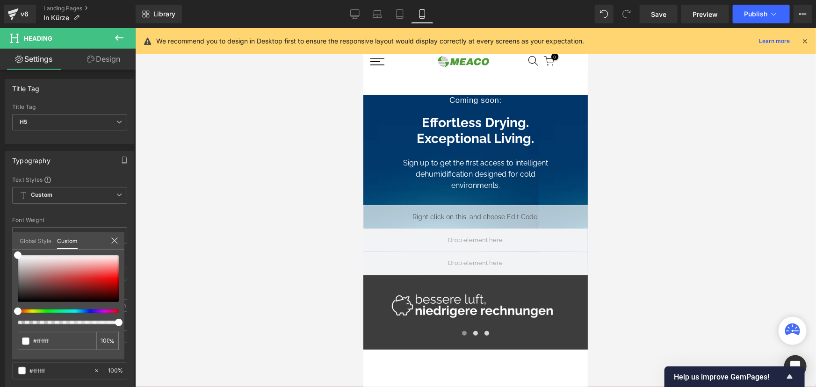
drag, startPoint x: 347, startPoint y: 202, endPoint x: 332, endPoint y: 196, distance: 16.4
click at [347, 201] on div at bounding box center [475, 207] width 681 height 359
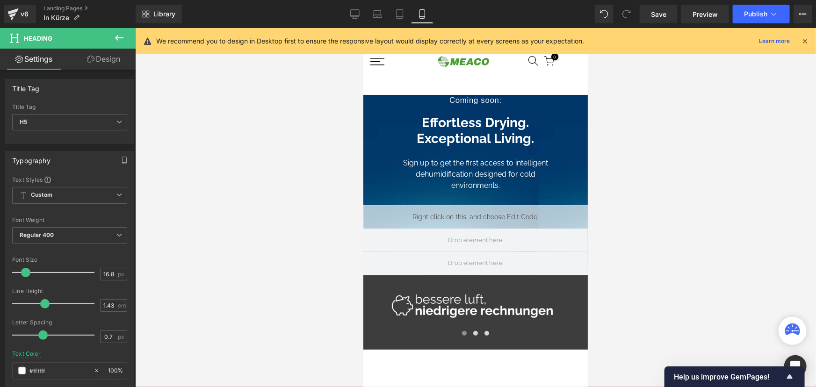
click at [302, 189] on div at bounding box center [475, 207] width 681 height 359
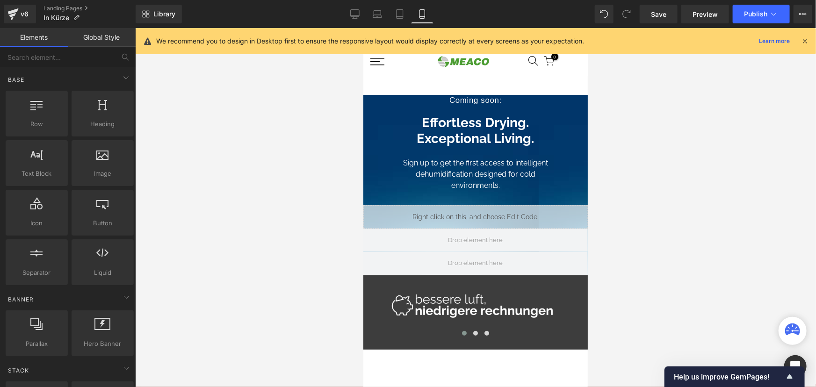
click at [319, 192] on div at bounding box center [475, 207] width 681 height 359
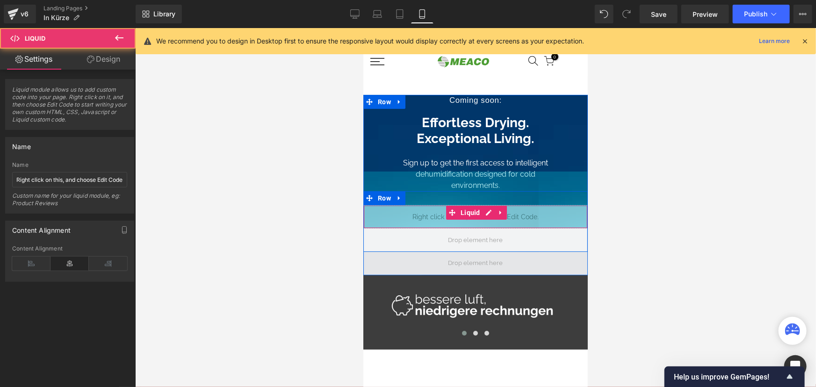
drag, startPoint x: 383, startPoint y: 228, endPoint x: 386, endPoint y: 267, distance: 39.0
click at [388, 284] on div "Introducing, Armin ® Heading Coming soon: Heading Effortless Drying. Exceptiona…" at bounding box center [475, 287] width 225 height 423
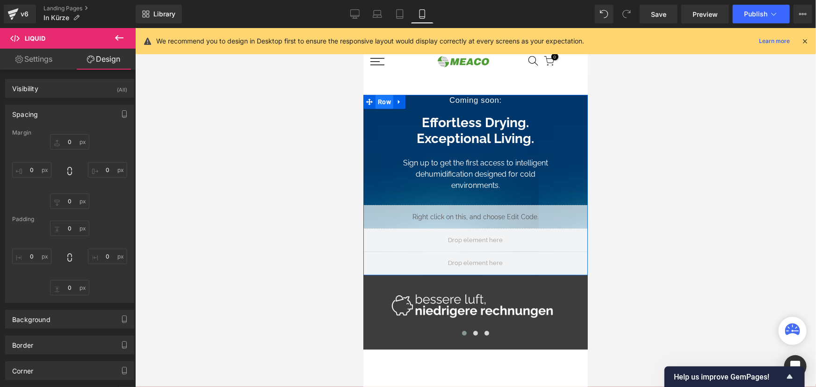
click at [385, 102] on span "Row" at bounding box center [384, 102] width 18 height 14
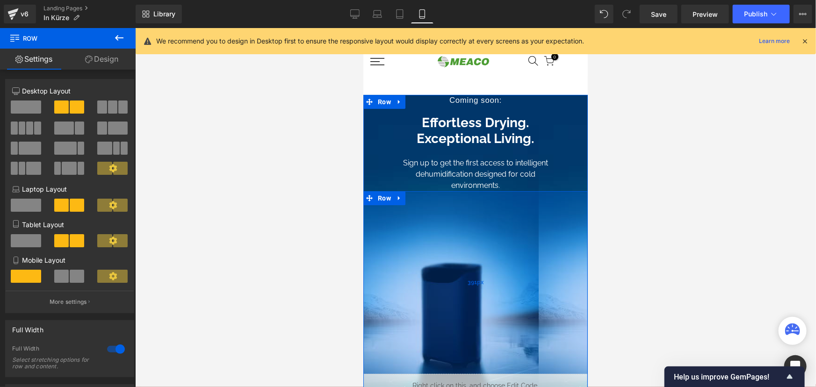
drag, startPoint x: 427, startPoint y: 204, endPoint x: 434, endPoint y: 372, distance: 169.0
click at [434, 372] on div "391px" at bounding box center [475, 282] width 225 height 183
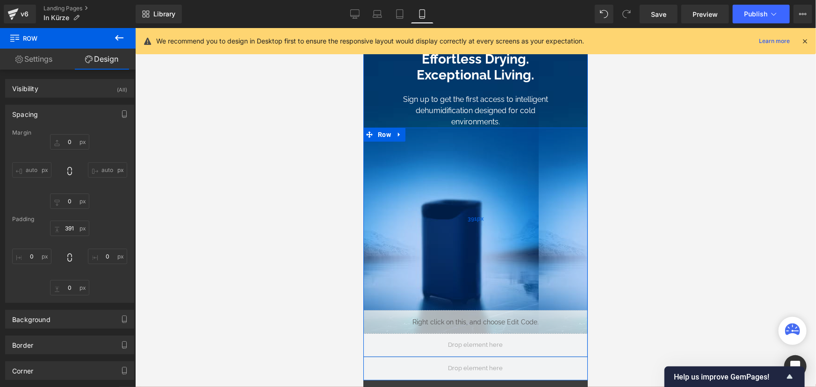
scroll to position [85, 0]
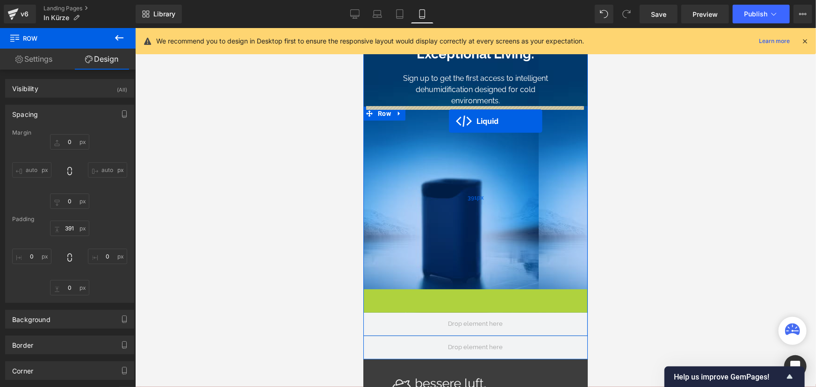
drag, startPoint x: 450, startPoint y: 296, endPoint x: 449, endPoint y: 121, distance: 175.0
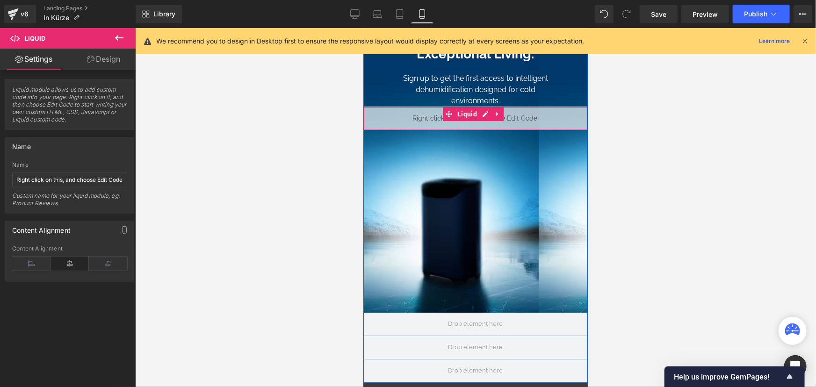
click at [502, 104] on div "121px" at bounding box center [476, 101] width 224 height 57
drag, startPoint x: 502, startPoint y: 104, endPoint x: 501, endPoint y: 114, distance: 9.9
click at [501, 114] on div "Liquid" at bounding box center [475, 117] width 225 height 23
drag, startPoint x: 534, startPoint y: 105, endPoint x: 533, endPoint y: 112, distance: 7.1
click at [533, 112] on div "Liquid" at bounding box center [475, 117] width 225 height 23
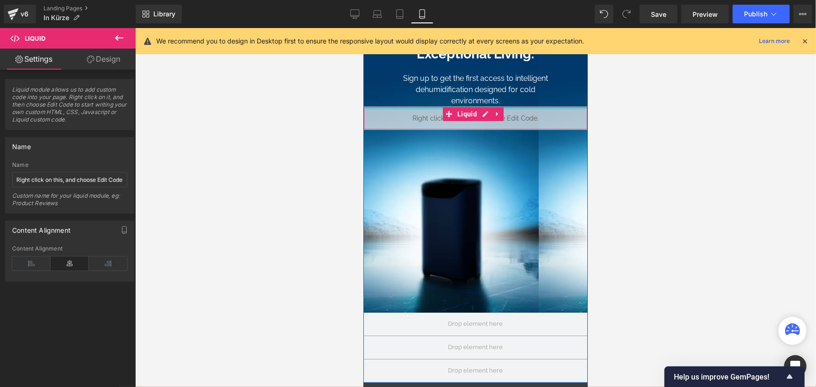
click at [479, 89] on li "Text Block" at bounding box center [462, 89] width 39 height 11
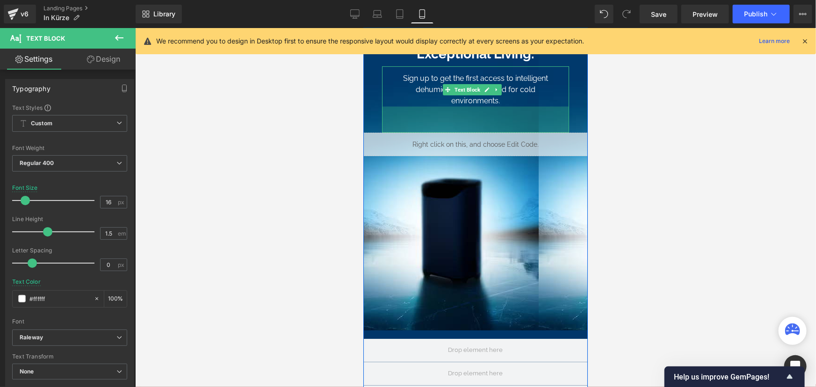
drag, startPoint x: 514, startPoint y: 110, endPoint x: 509, endPoint y: 130, distance: 20.7
click at [509, 130] on div "56px" at bounding box center [475, 119] width 187 height 26
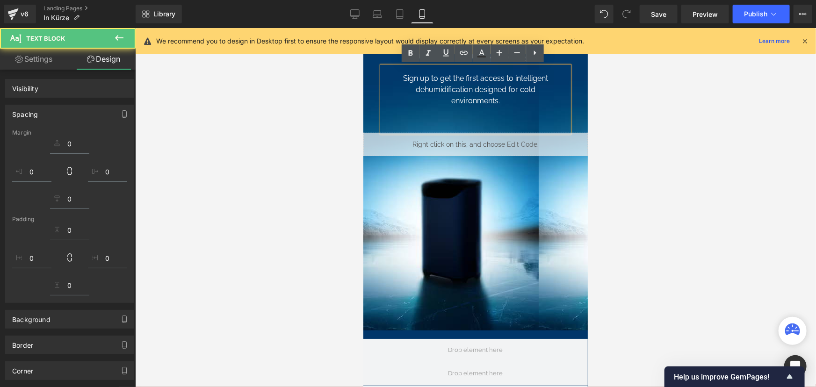
click at [621, 205] on div at bounding box center [475, 207] width 681 height 359
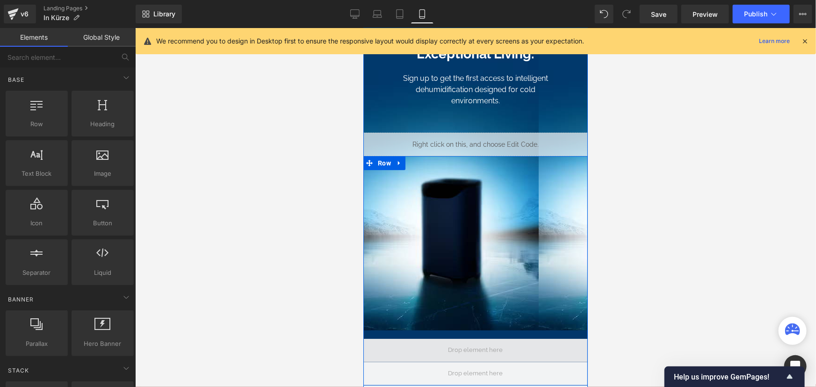
click at [393, 339] on span at bounding box center [475, 350] width 225 height 23
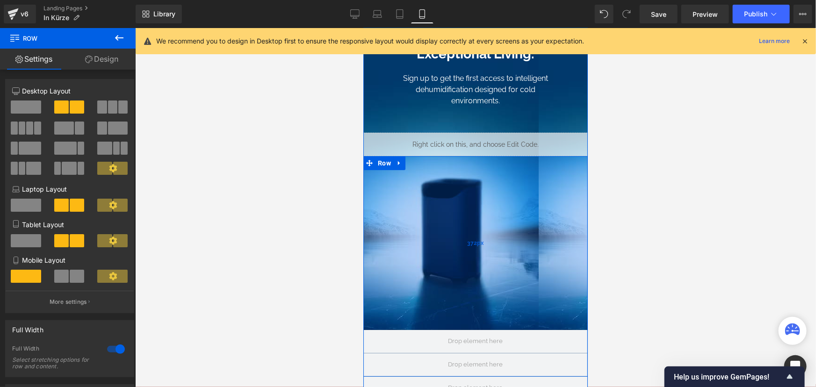
drag, startPoint x: 393, startPoint y: 337, endPoint x: 395, endPoint y: 328, distance: 9.1
click at [395, 328] on div "372px" at bounding box center [475, 243] width 225 height 174
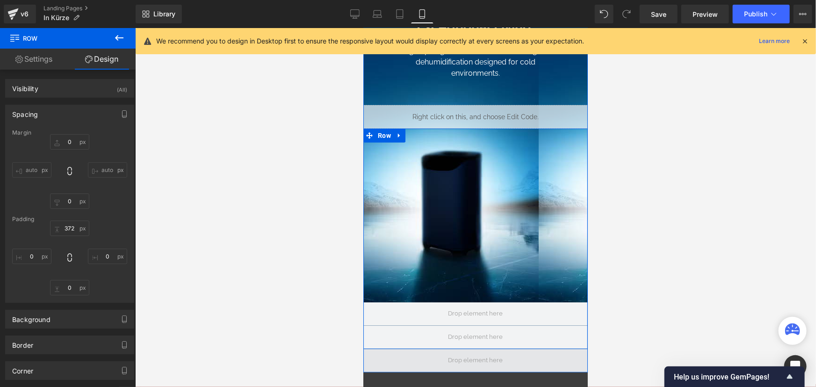
scroll to position [127, 0]
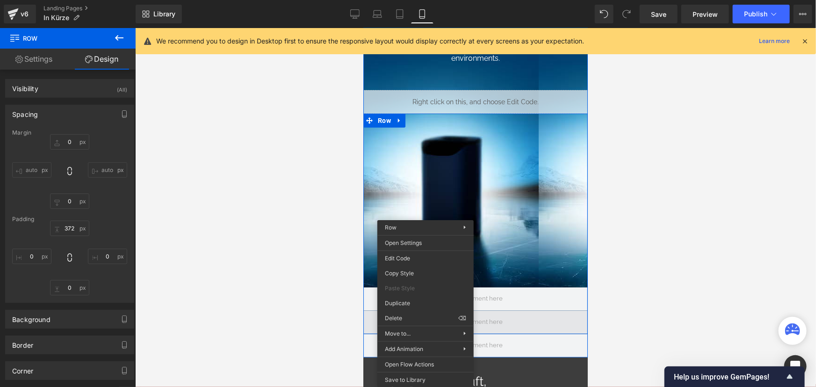
click at [501, 327] on span at bounding box center [475, 322] width 61 height 15
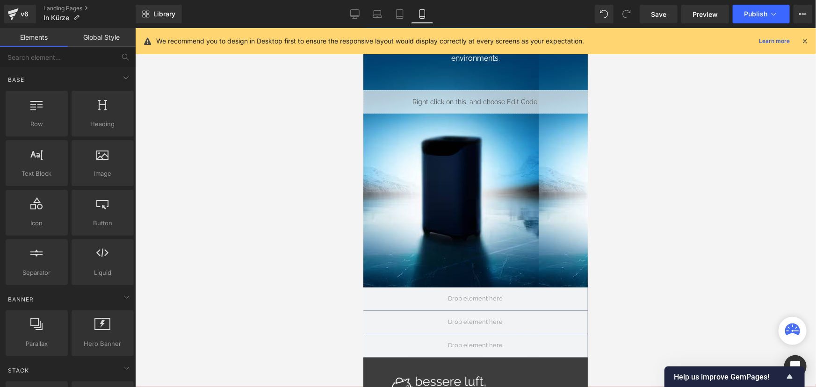
click at [683, 288] on div at bounding box center [475, 207] width 681 height 359
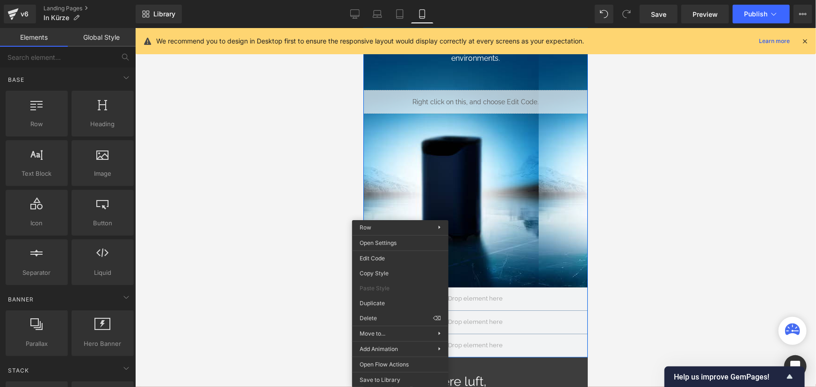
drag, startPoint x: 744, startPoint y: 347, endPoint x: 380, endPoint y: 319, distance: 365.0
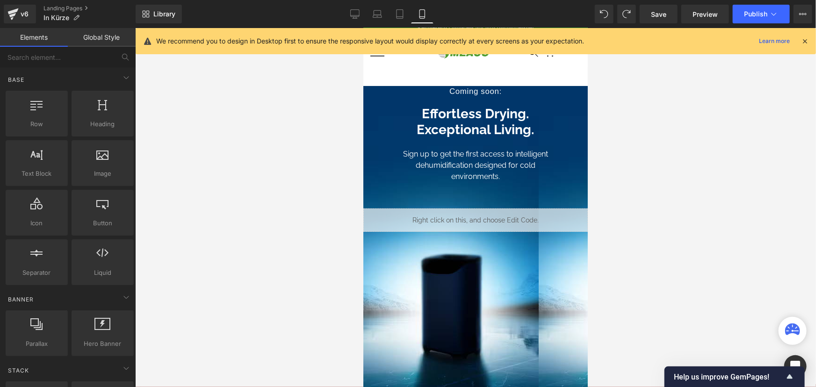
scroll to position [0, 0]
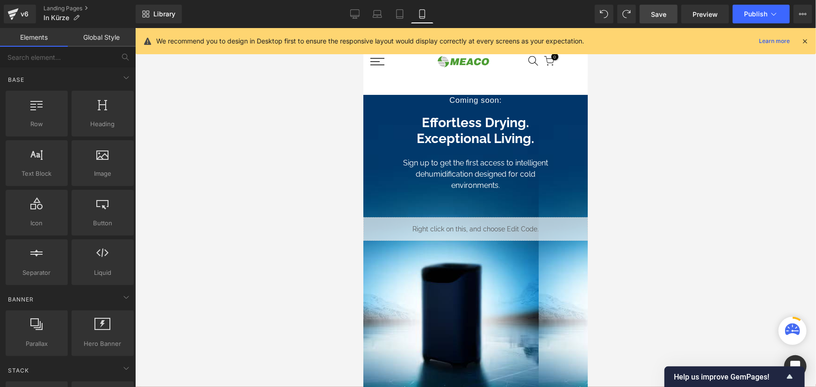
click at [654, 14] on span "Save" at bounding box center [658, 14] width 15 height 10
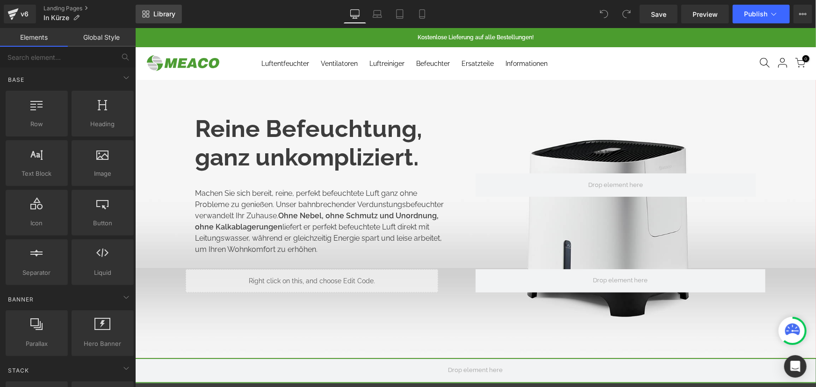
click at [158, 10] on span "Library" at bounding box center [164, 14] width 22 height 8
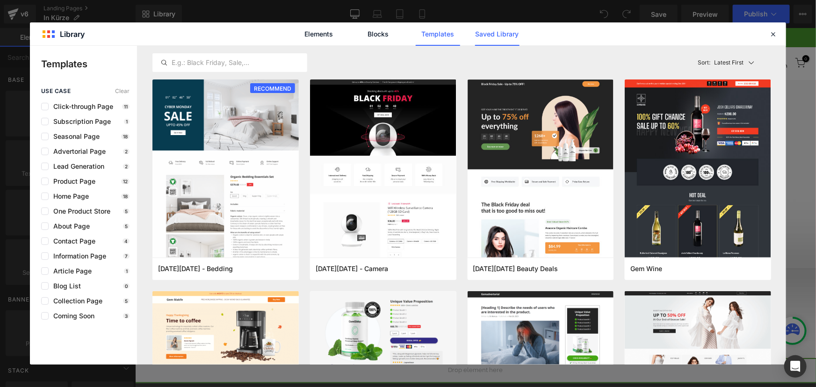
click at [497, 37] on link "Saved Library" at bounding box center [497, 33] width 44 height 23
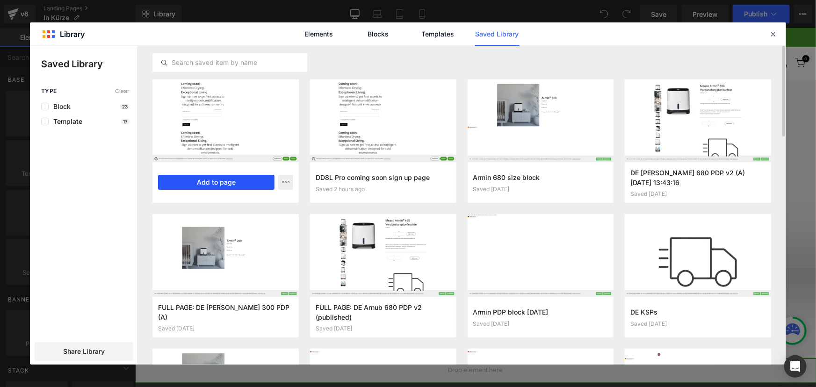
click at [199, 182] on button "Add to page" at bounding box center [216, 182] width 116 height 15
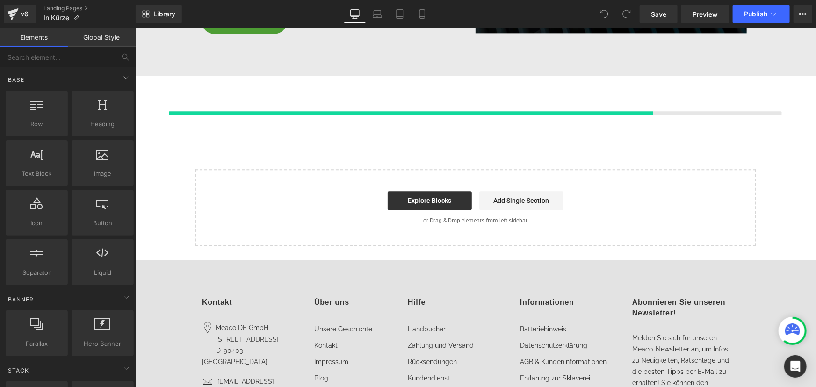
scroll to position [1133, 0]
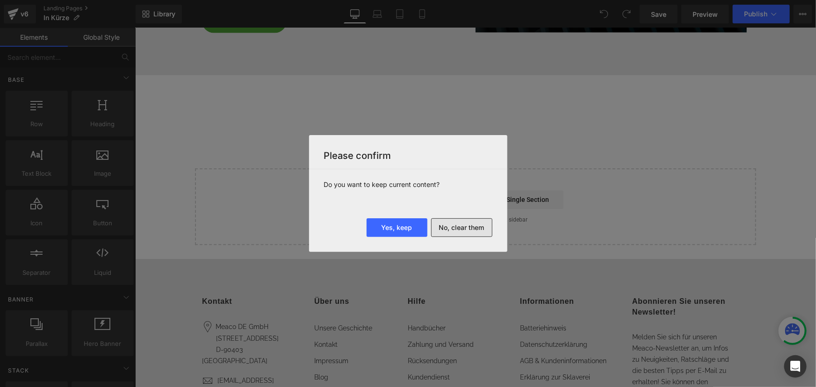
click at [480, 231] on button "No, clear them" at bounding box center [461, 227] width 61 height 19
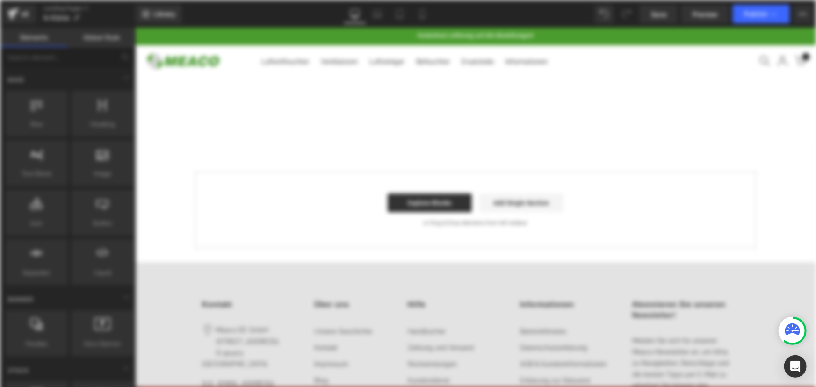
scroll to position [0, 0]
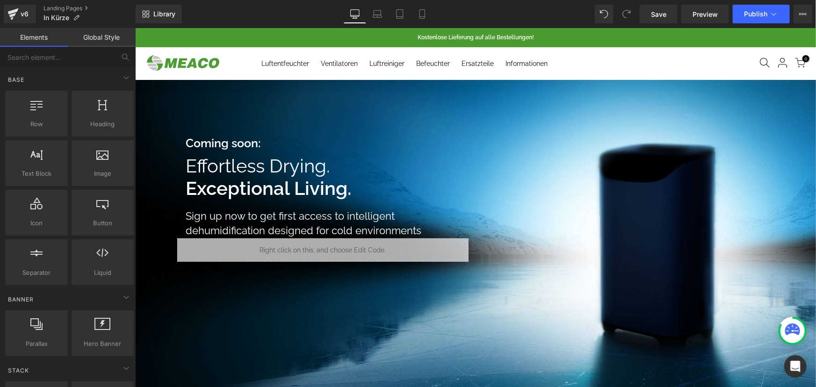
click at [394, 157] on h1 "Effortless Drying. Exceptional Living." at bounding box center [326, 176] width 283 height 45
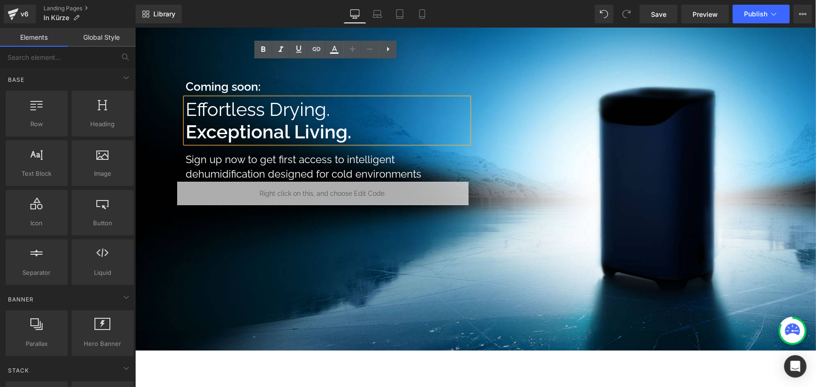
scroll to position [42, 0]
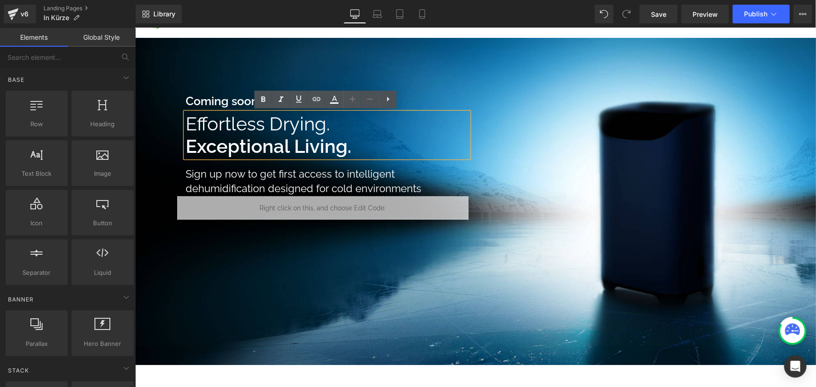
click at [298, 202] on div "* indicates required Email Address * Subscribe to our newsletter Sign Up" at bounding box center [322, 207] width 291 height 23
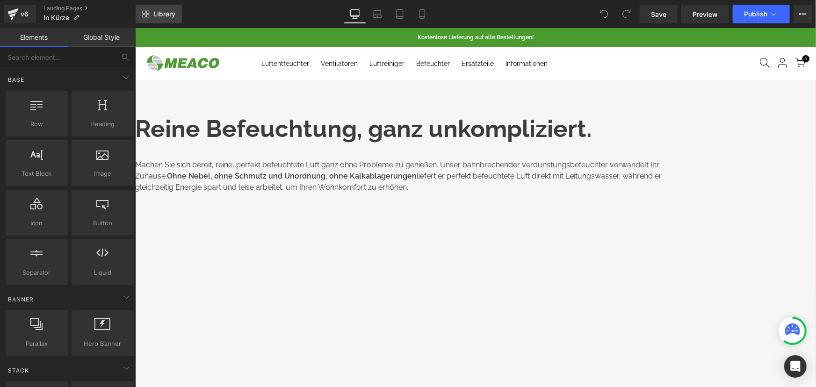
click at [164, 14] on span "Library" at bounding box center [164, 14] width 22 height 8
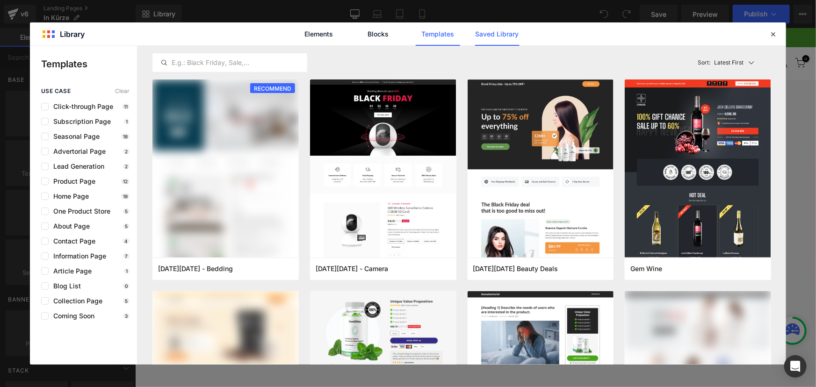
click at [494, 36] on link "Saved Library" at bounding box center [497, 33] width 44 height 23
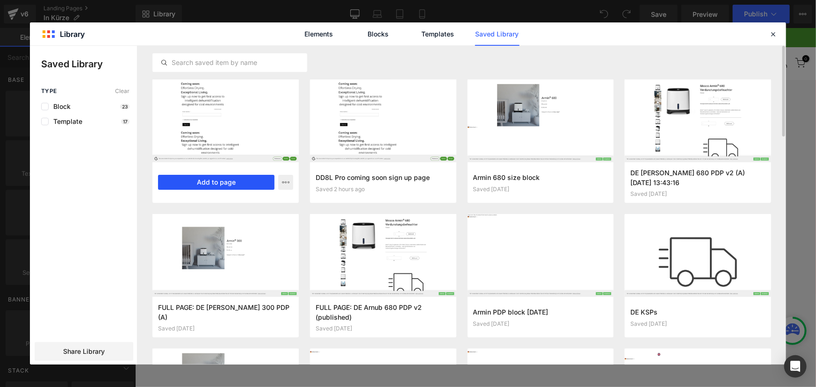
click at [238, 182] on button "Add to page" at bounding box center [216, 182] width 116 height 15
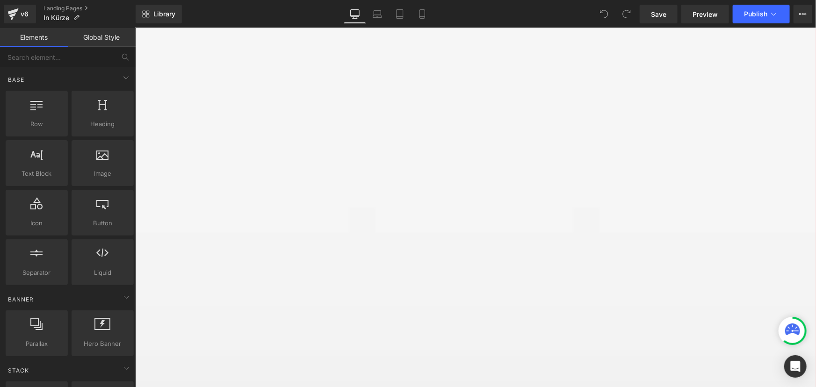
scroll to position [1133, 0]
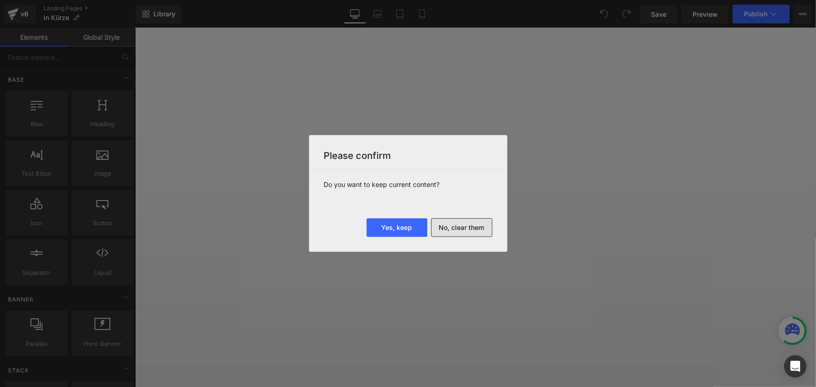
click at [460, 228] on button "No, clear them" at bounding box center [461, 227] width 61 height 19
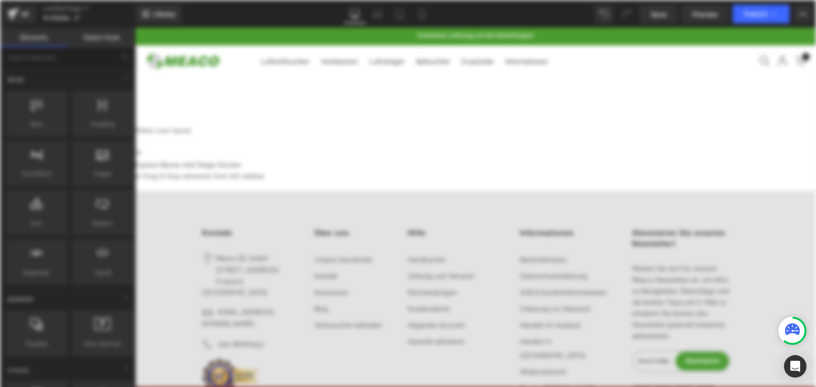
scroll to position [0, 0]
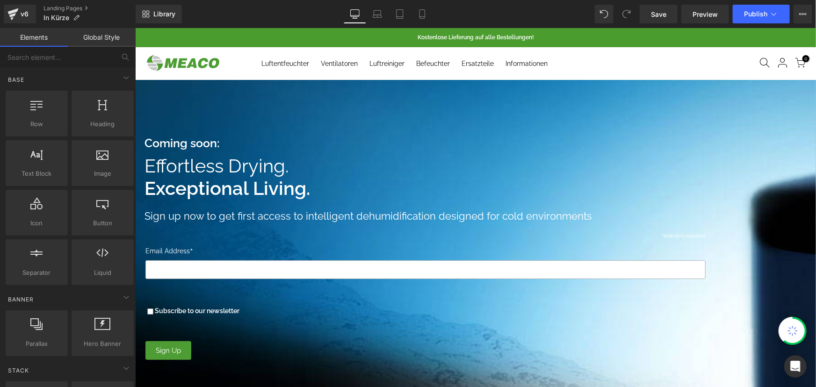
click at [289, 168] on span "Effortless Drying." at bounding box center [216, 165] width 145 height 22
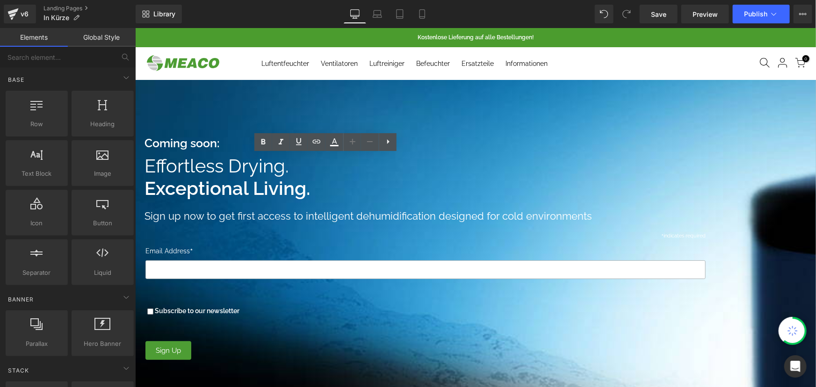
click at [289, 167] on span "Effortless Drying." at bounding box center [216, 165] width 145 height 22
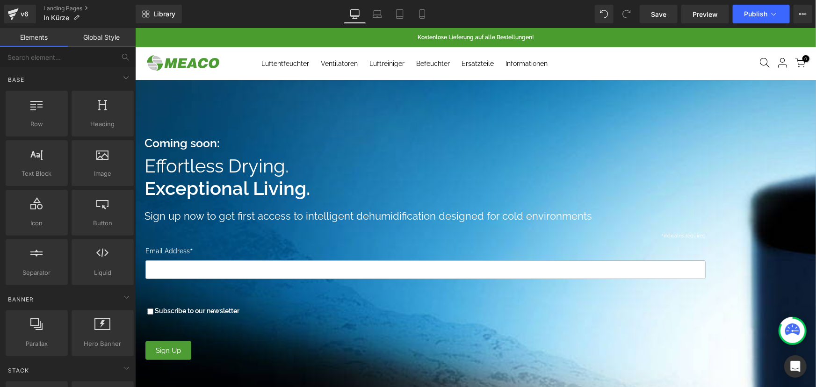
click at [331, 223] on h1 "Sign up now to get first access to intelligent dehumidification designed for co…" at bounding box center [429, 216] width 571 height 15
click at [320, 247] on div "* indicates required Email Address * Subscribe to our newsletter Sign Up" at bounding box center [437, 296] width 603 height 137
click at [175, 250] on div "Coming soon: Effortless Drying. Exceptional Living. Sign up now to get first ac…" at bounding box center [441, 257] width 613 height 243
drag, startPoint x: 188, startPoint y: 250, endPoint x: 204, endPoint y: 249, distance: 15.9
click at [204, 249] on span "Coming soon: Effortless Drying. Exceptional Living. Sign up now to get first ac…" at bounding box center [475, 257] width 681 height 243
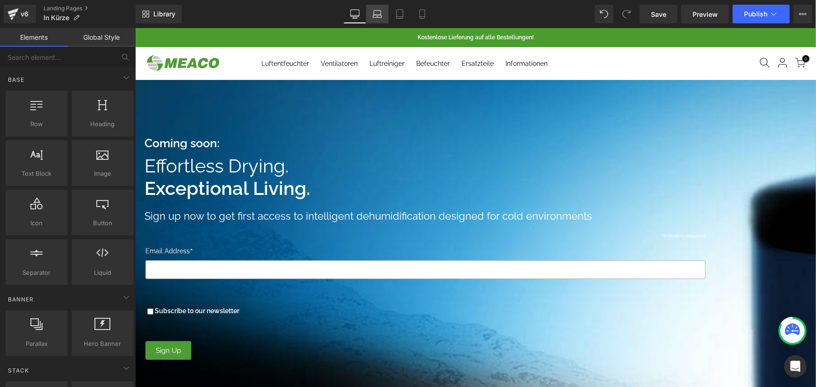
click at [383, 14] on link "Laptop" at bounding box center [377, 14] width 22 height 19
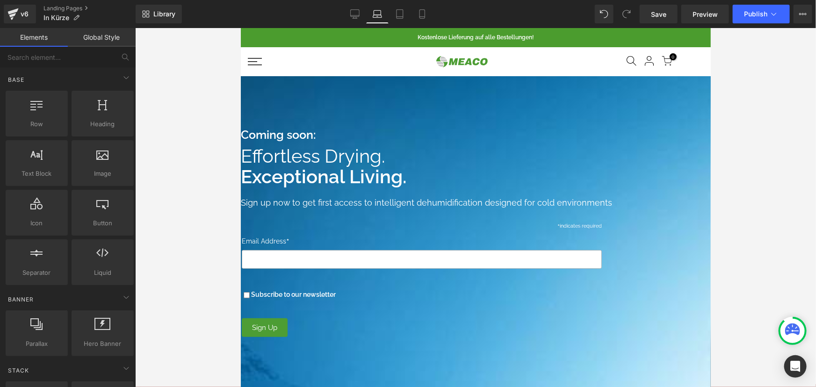
drag, startPoint x: 363, startPoint y: 242, endPoint x: 356, endPoint y: 245, distance: 6.9
click at [357, 10] on icon at bounding box center [354, 13] width 9 height 7
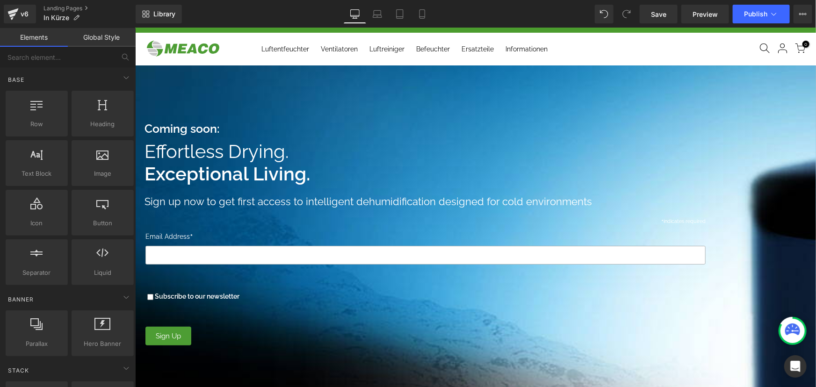
scroll to position [14, 0]
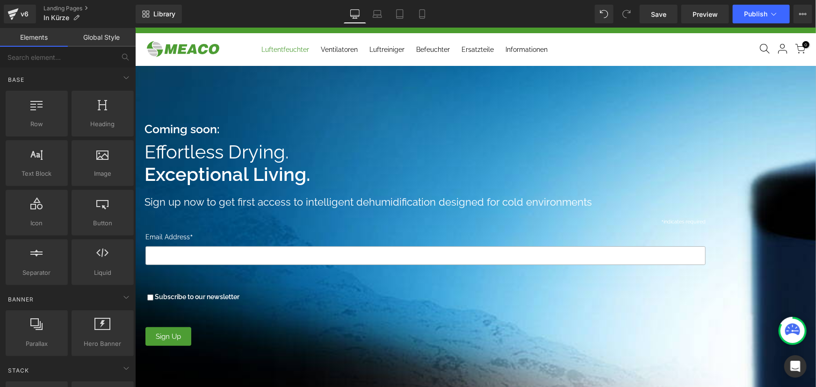
click at [310, 51] on link "Luftentfeuchter" at bounding box center [284, 49] width 59 height 33
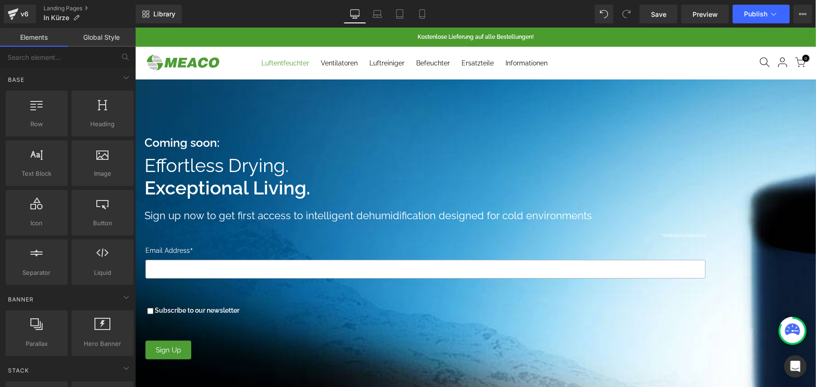
scroll to position [0, 0]
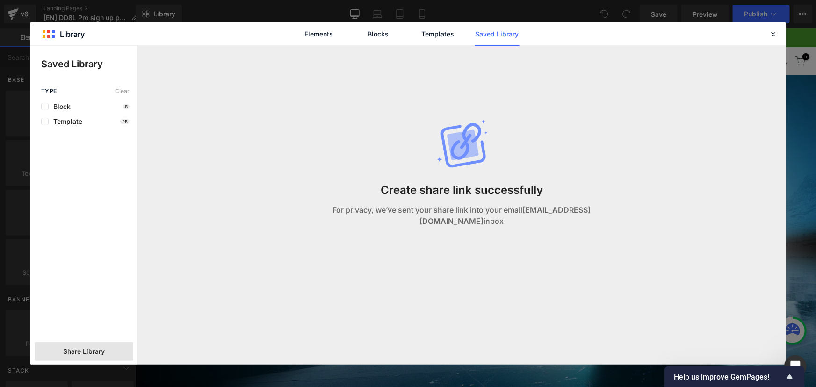
scroll to position [482, 0]
click at [773, 30] on icon at bounding box center [773, 34] width 8 height 8
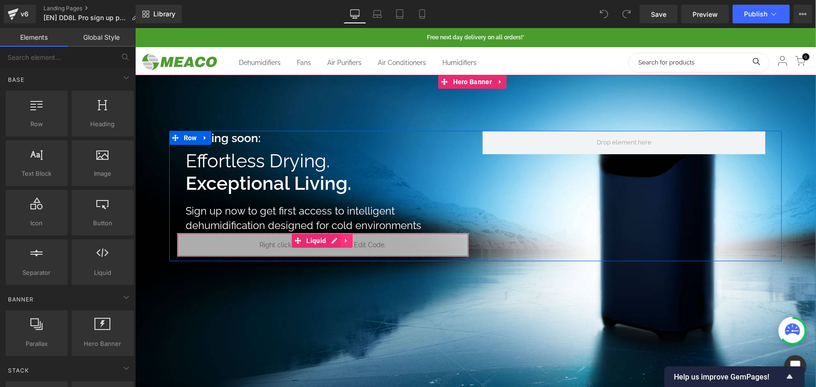
click at [345, 241] on icon at bounding box center [346, 241] width 2 height 4
click at [351, 240] on icon at bounding box center [352, 240] width 7 height 7
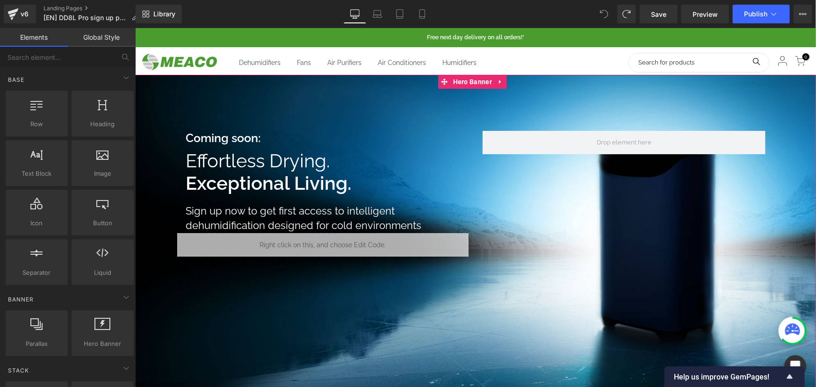
click at [153, 191] on span "Coming soon: Heading Effortless Drying. Exceptional Living. Heading Sign up now…" at bounding box center [475, 196] width 681 height 131
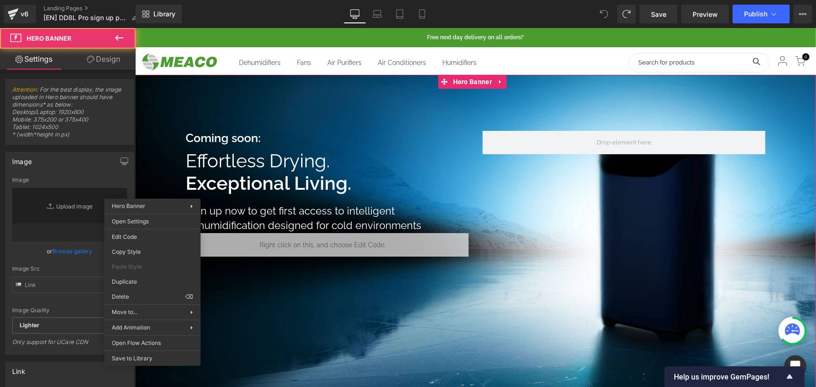
type input "[URL][DOMAIN_NAME]"
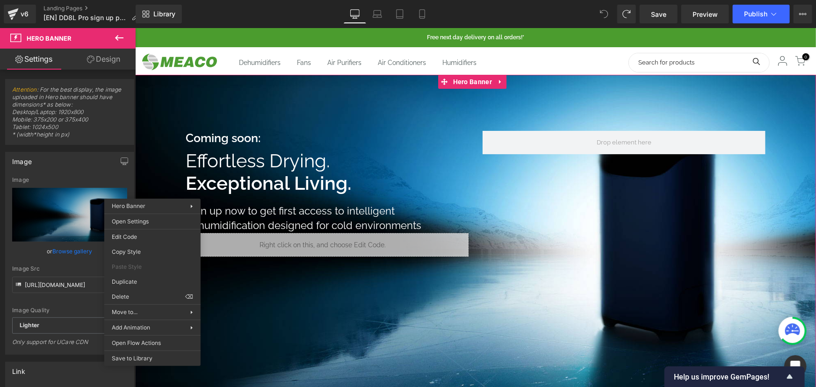
click at [297, 316] on div at bounding box center [475, 237] width 681 height 327
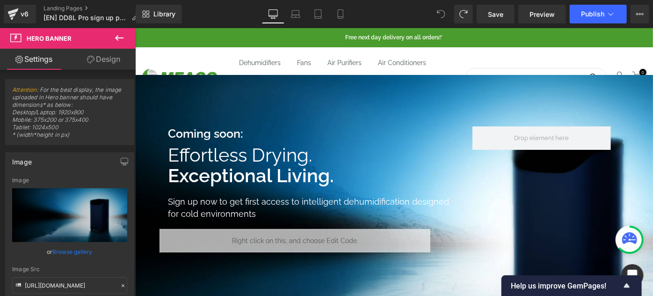
scroll to position [564, 0]
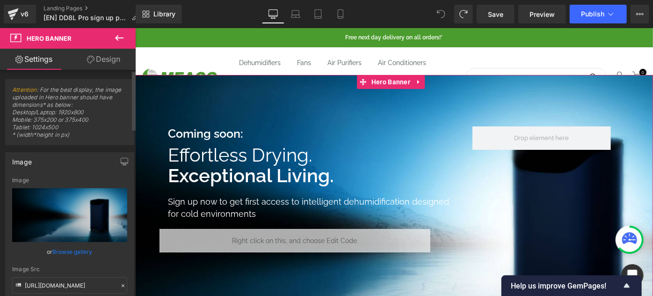
click at [68, 251] on link "Browse gallery" at bounding box center [73, 251] width 40 height 16
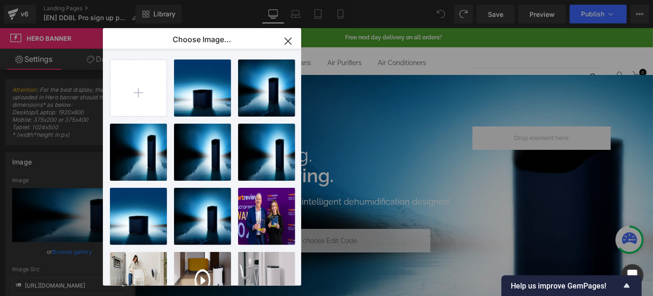
click at [288, 37] on icon "button" at bounding box center [288, 41] width 15 height 15
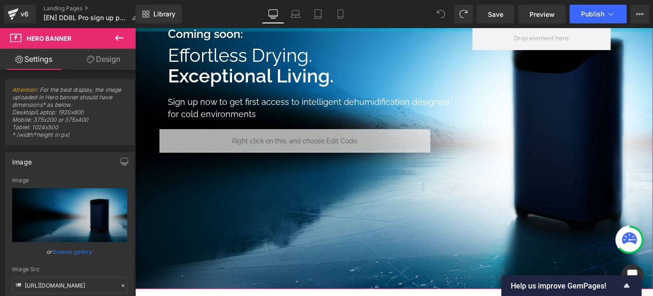
scroll to position [0, 0]
